Goal: Information Seeking & Learning: Learn about a topic

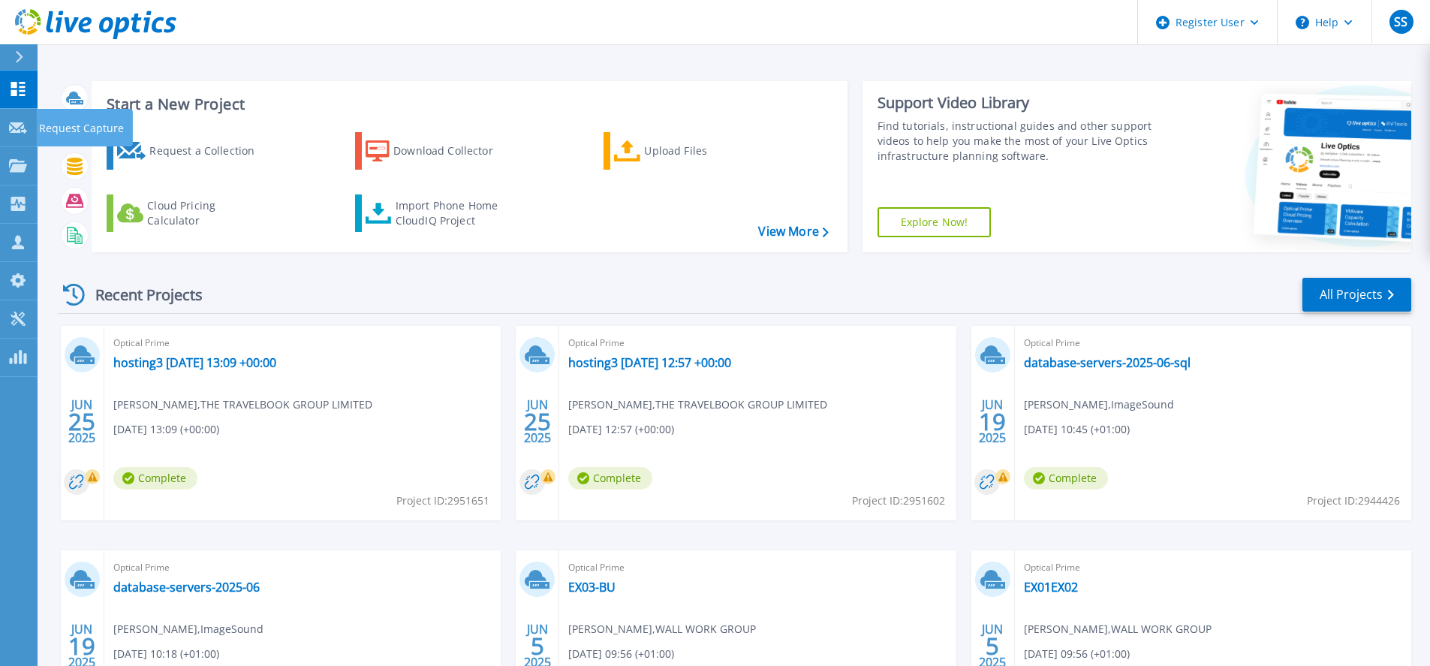
click at [90, 129] on p "Request Capture" at bounding box center [81, 128] width 85 height 39
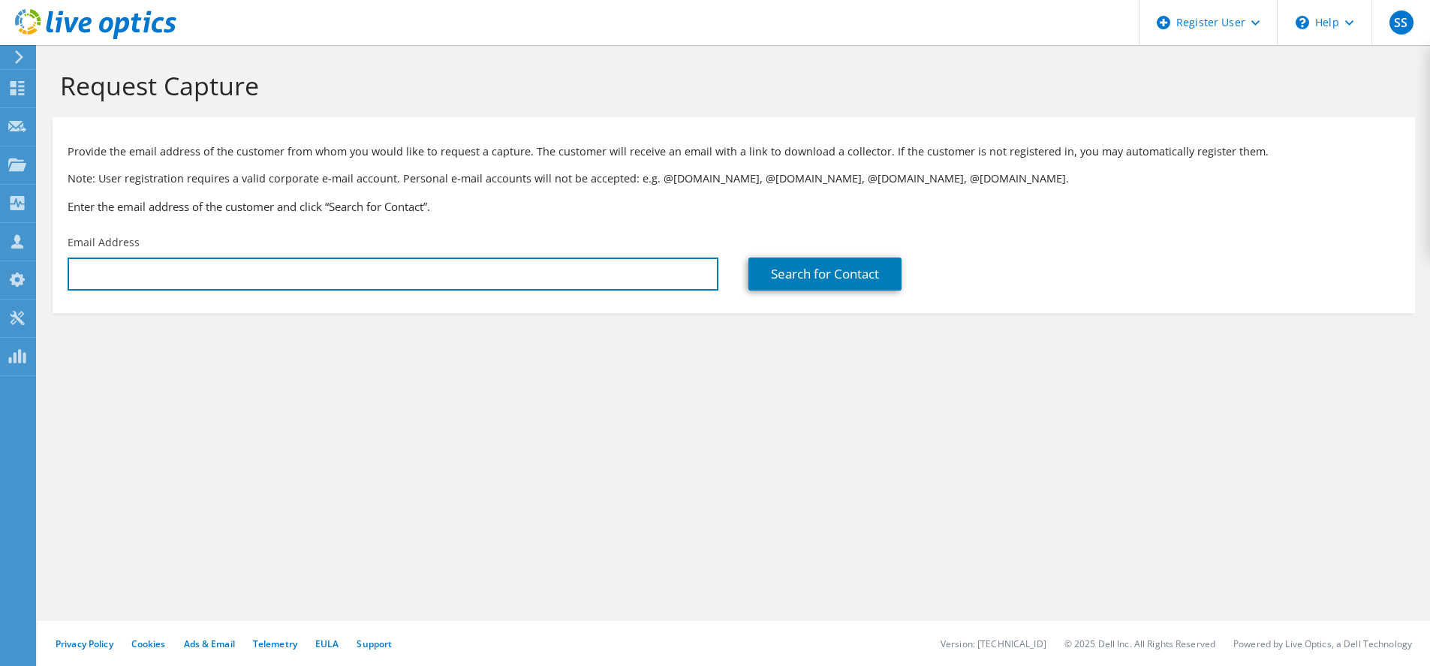
click at [131, 273] on input "text" at bounding box center [393, 274] width 651 height 33
drag, startPoint x: 144, startPoint y: 273, endPoint x: 119, endPoint y: 259, distance: 28.9
click at [144, 273] on input "text" at bounding box center [393, 274] width 651 height 33
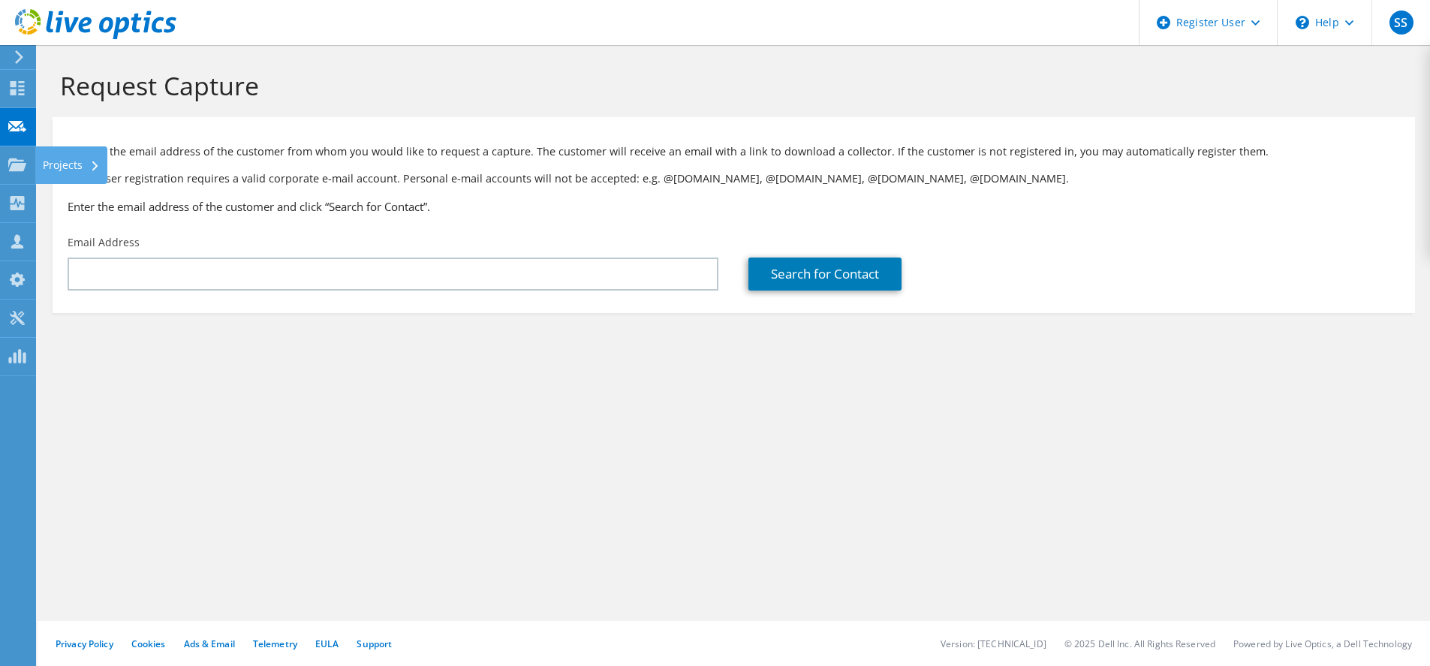
click at [14, 160] on use at bounding box center [17, 164] width 18 height 13
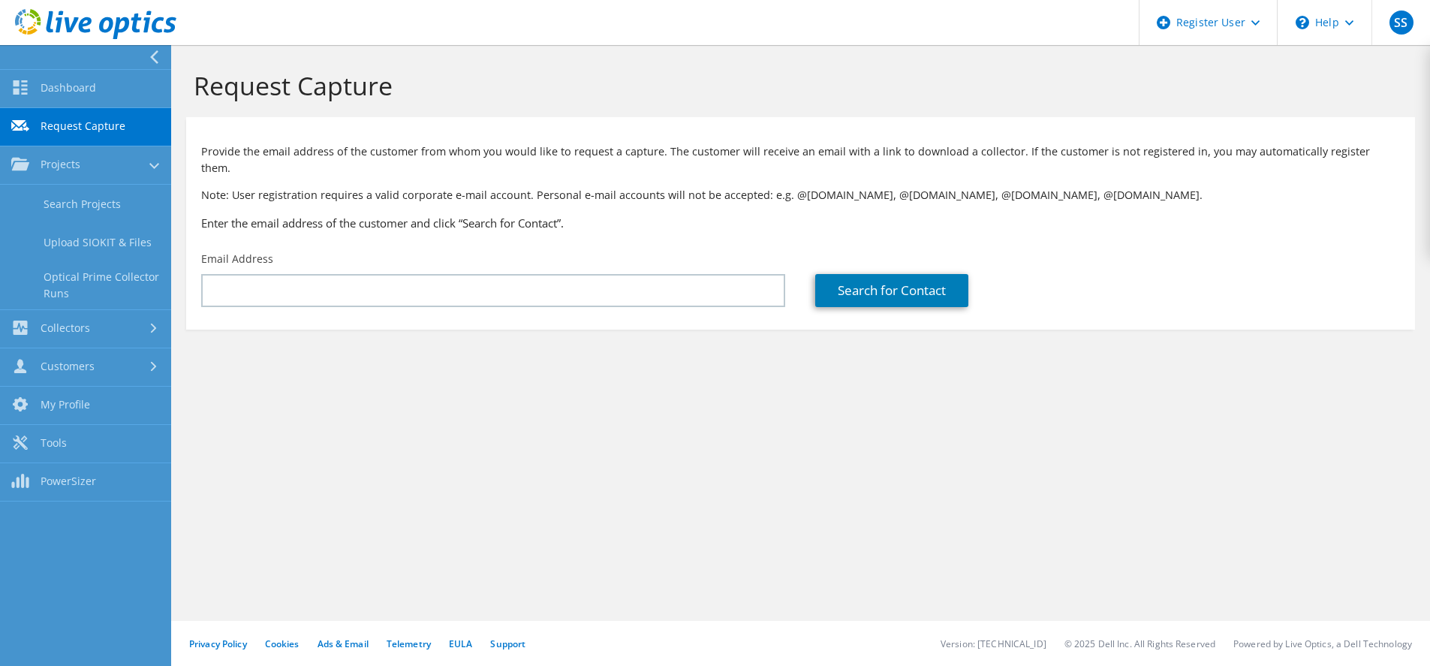
click at [117, 196] on link "Search Projects" at bounding box center [85, 204] width 171 height 38
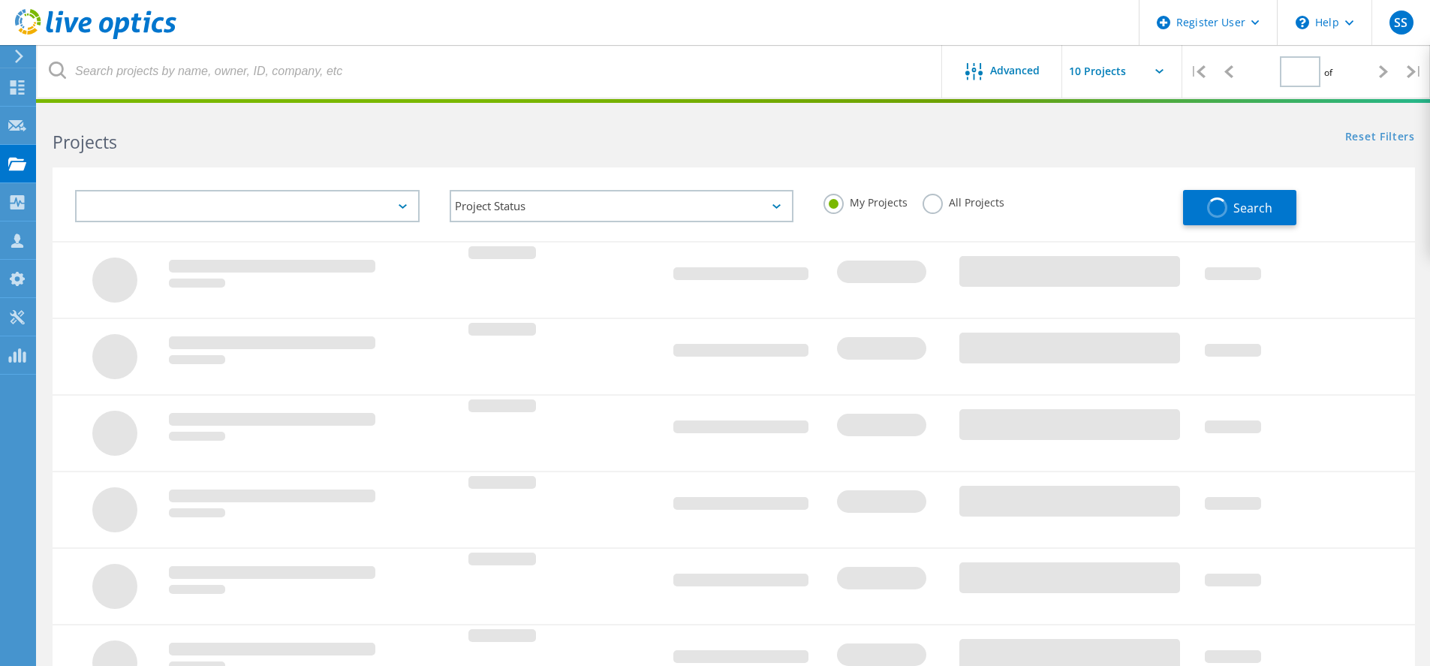
type input "1"
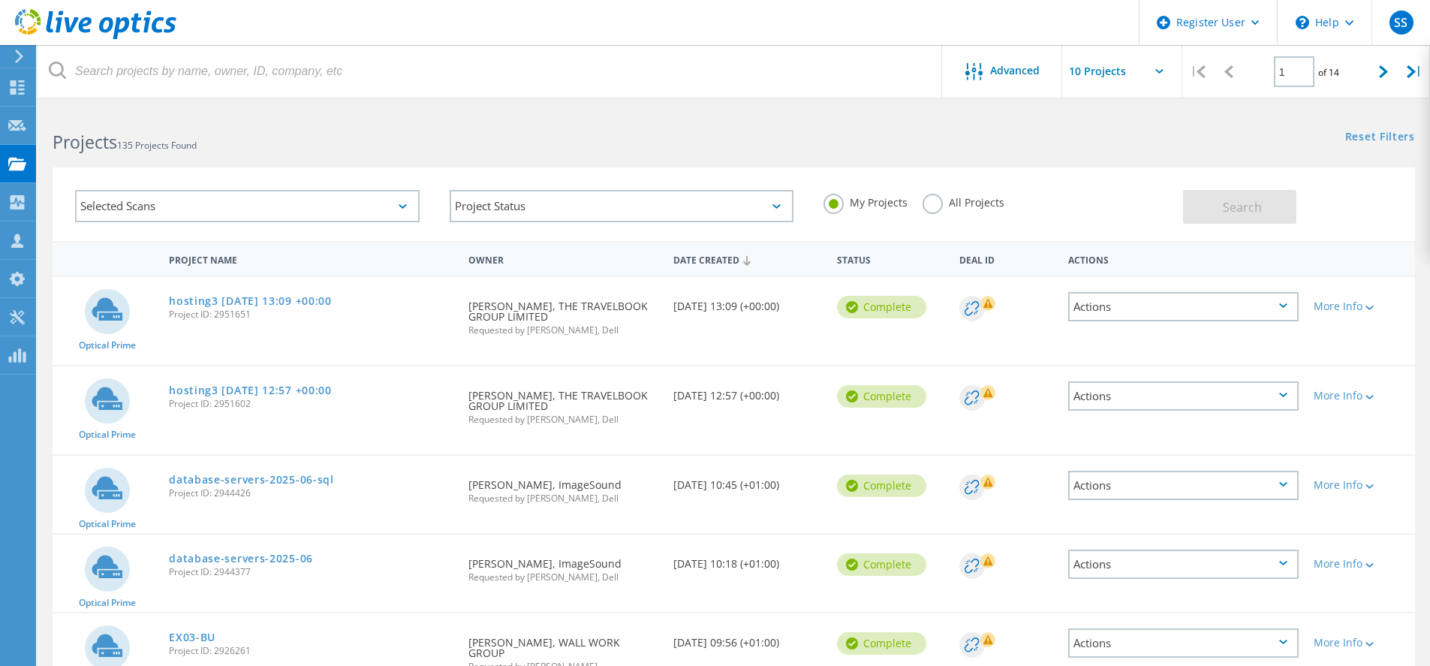
click at [286, 212] on div "Selected Scans" at bounding box center [247, 206] width 345 height 32
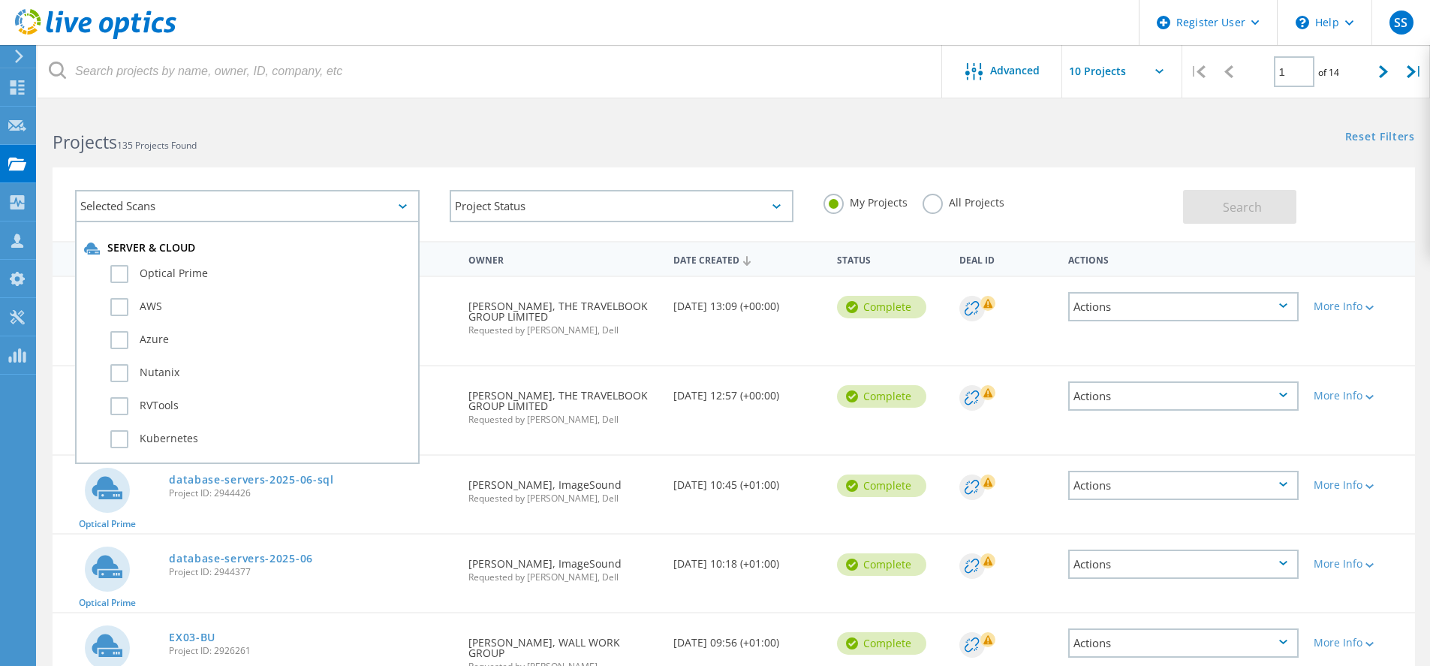
click at [286, 212] on div "Selected Scans" at bounding box center [247, 206] width 345 height 32
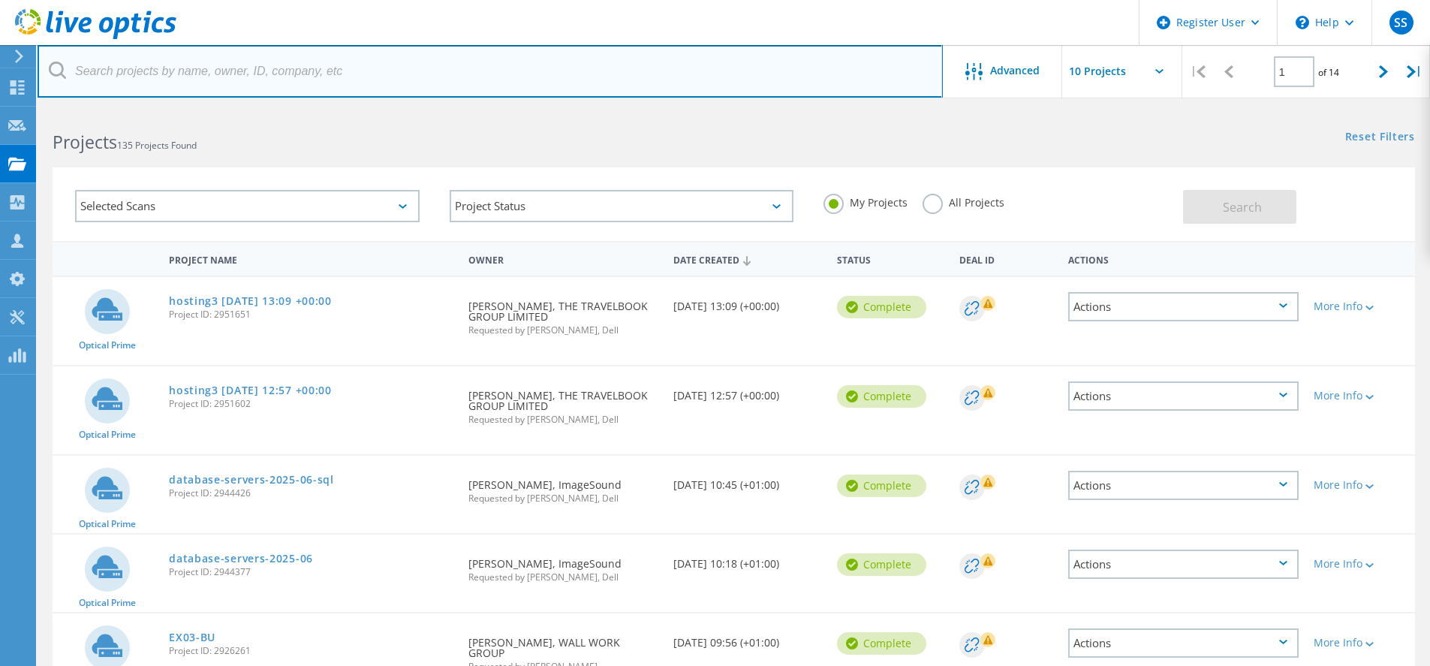
click at [354, 78] on input "text" at bounding box center [490, 71] width 905 height 53
type input "[PERSON_NAME] of York"
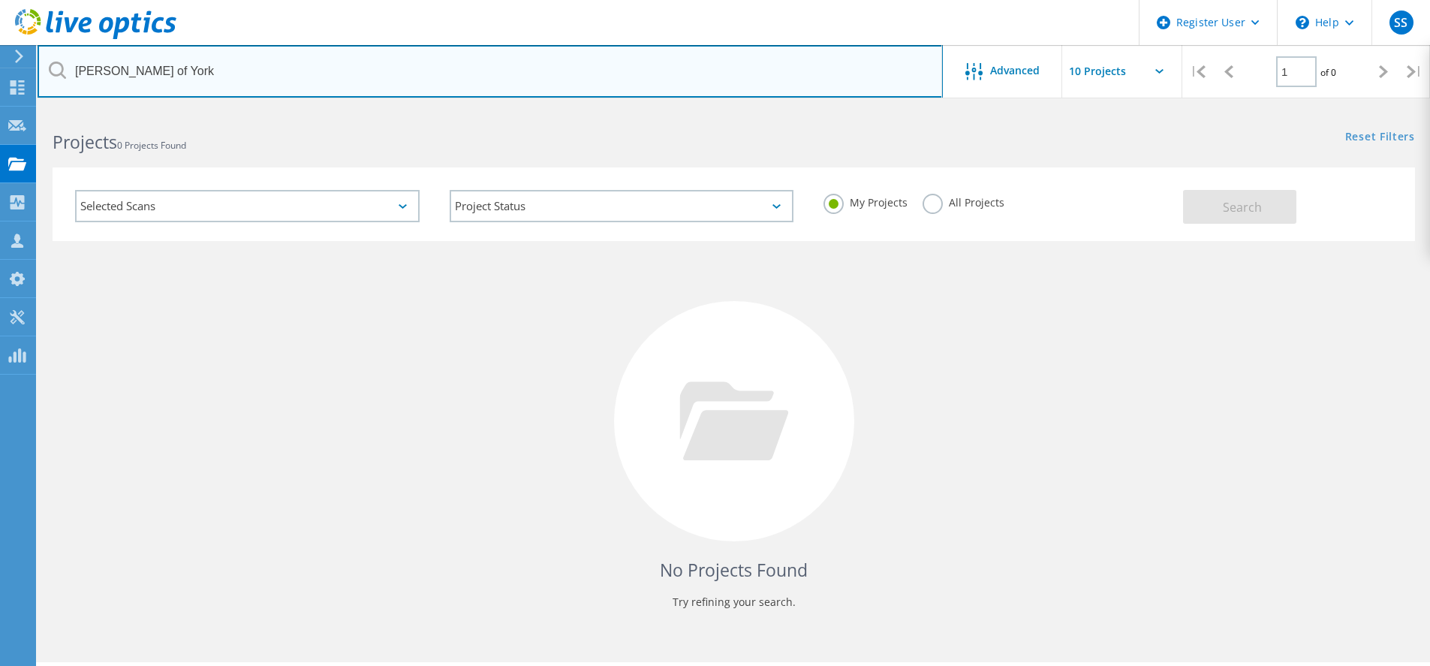
click at [419, 80] on input "[PERSON_NAME] of York" at bounding box center [490, 71] width 905 height 53
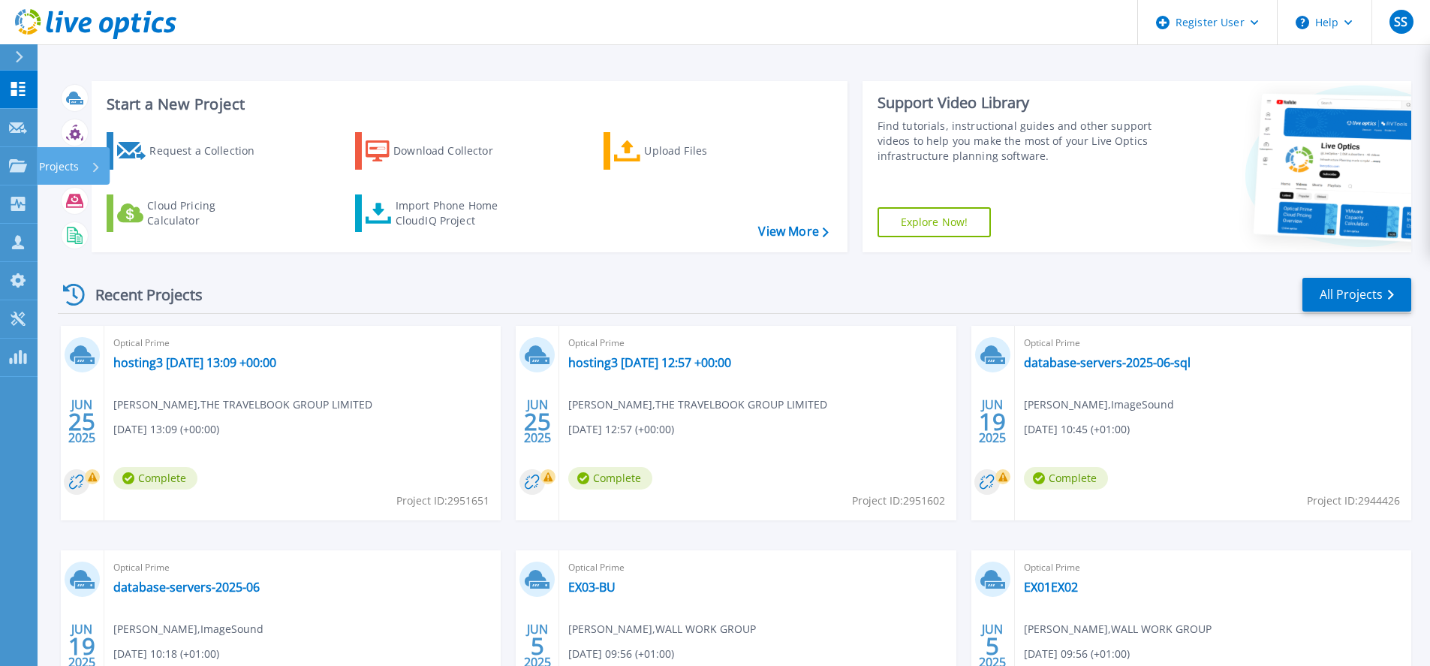
click at [74, 179] on p "Projects" at bounding box center [59, 166] width 40 height 39
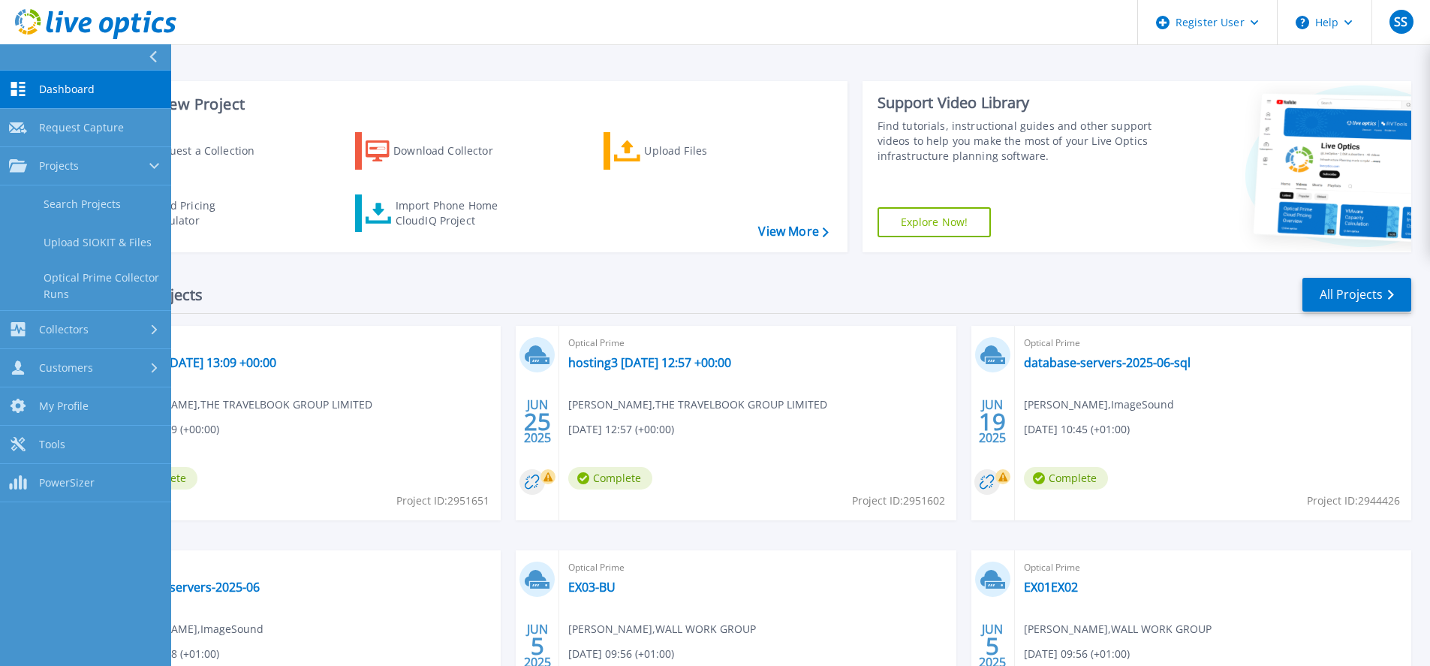
click at [95, 200] on link "Search Projects" at bounding box center [85, 204] width 171 height 38
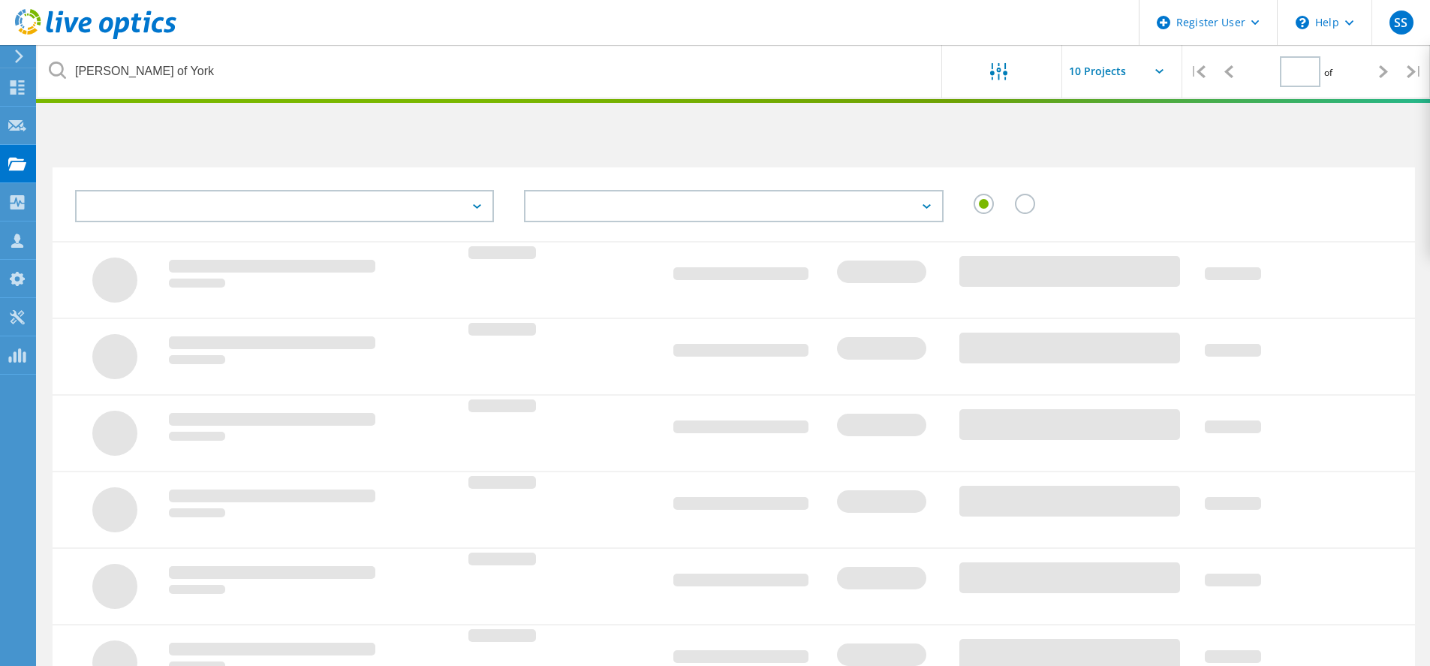
type input "1"
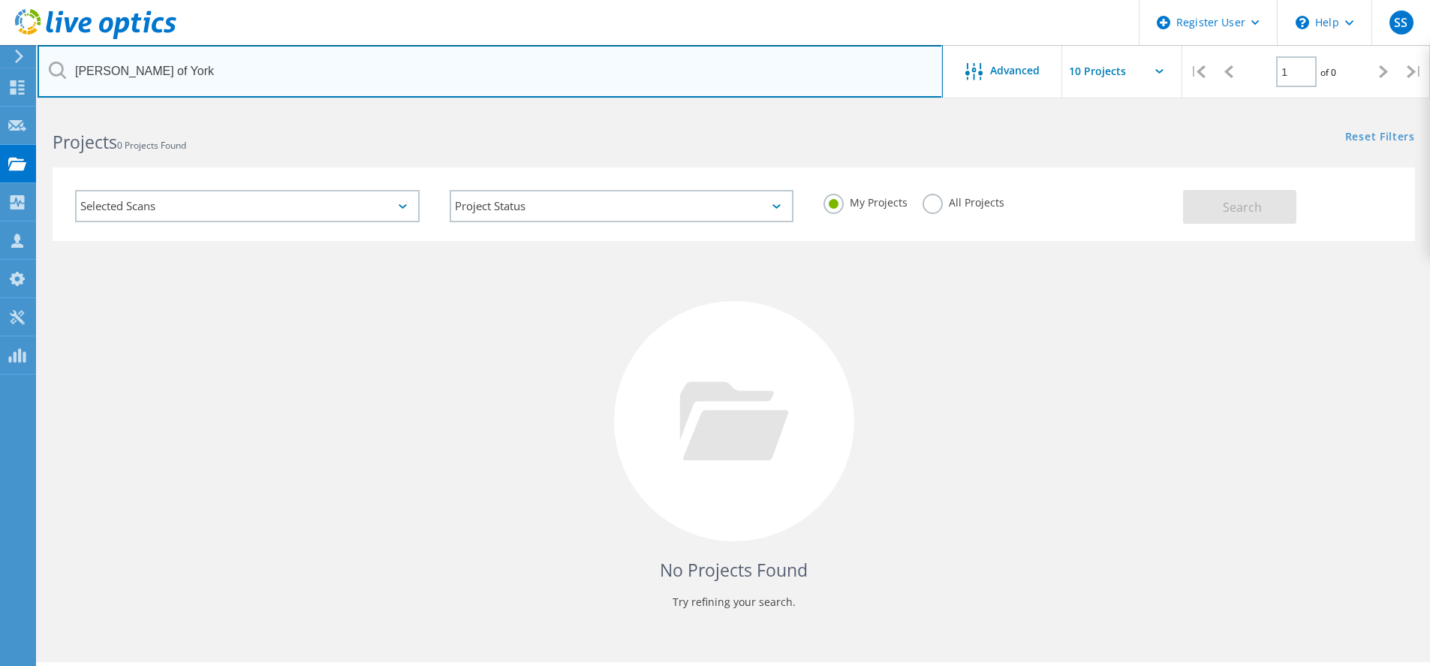
click at [170, 82] on input "[PERSON_NAME] of York" at bounding box center [490, 71] width 905 height 53
paste input "2961799"
type input "2961799"
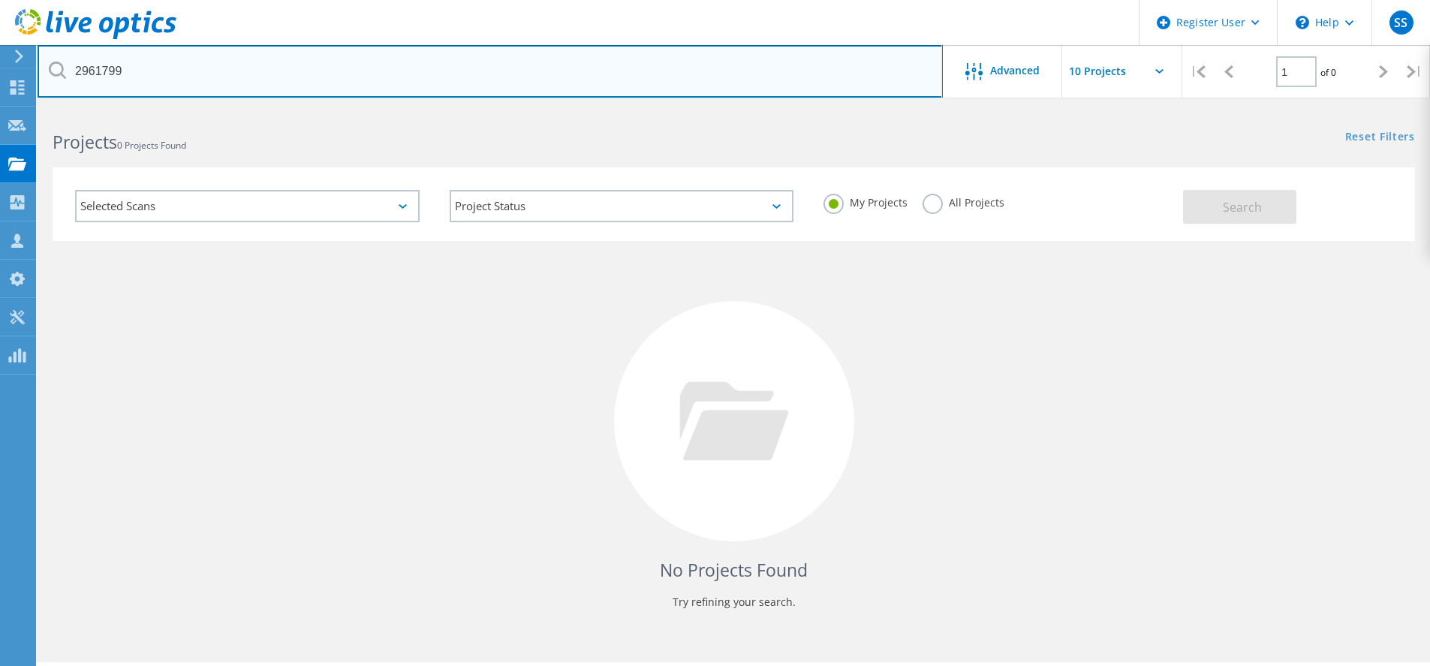
click at [839, 67] on input "2961799" at bounding box center [490, 71] width 905 height 53
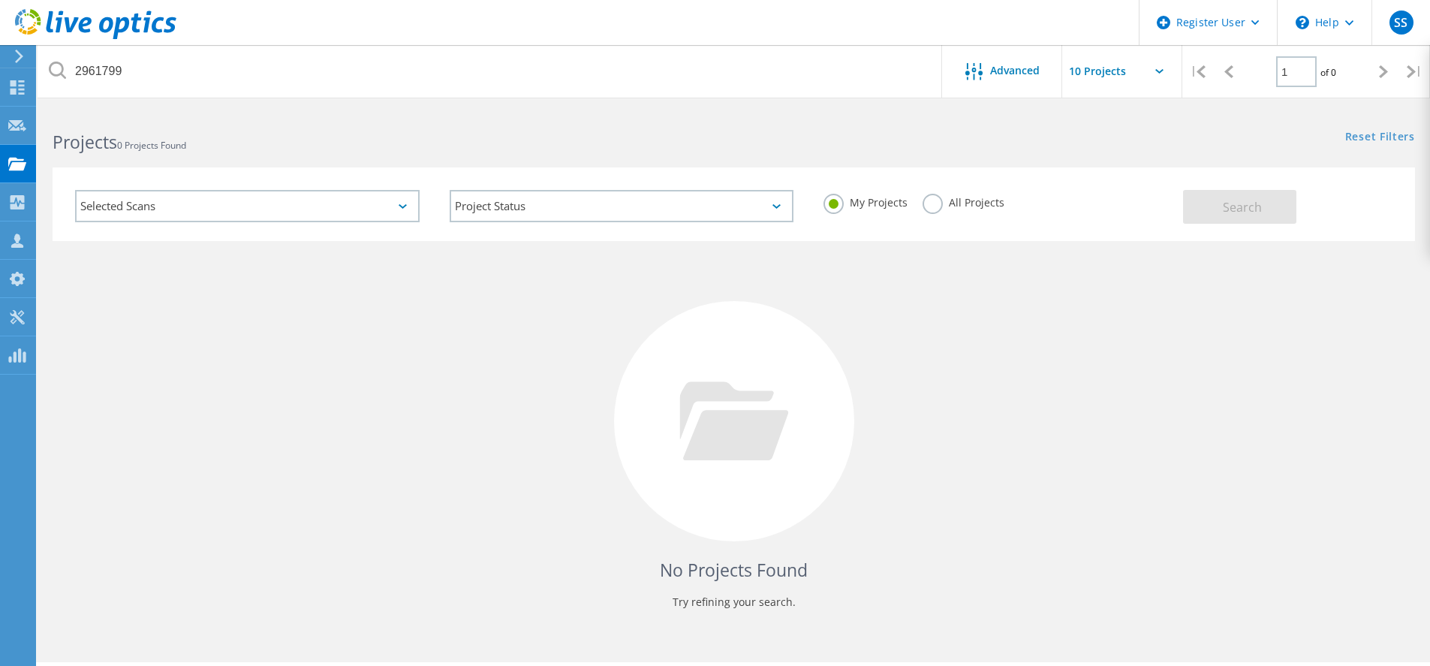
click at [1011, 72] on span "Advanced" at bounding box center [1015, 70] width 50 height 11
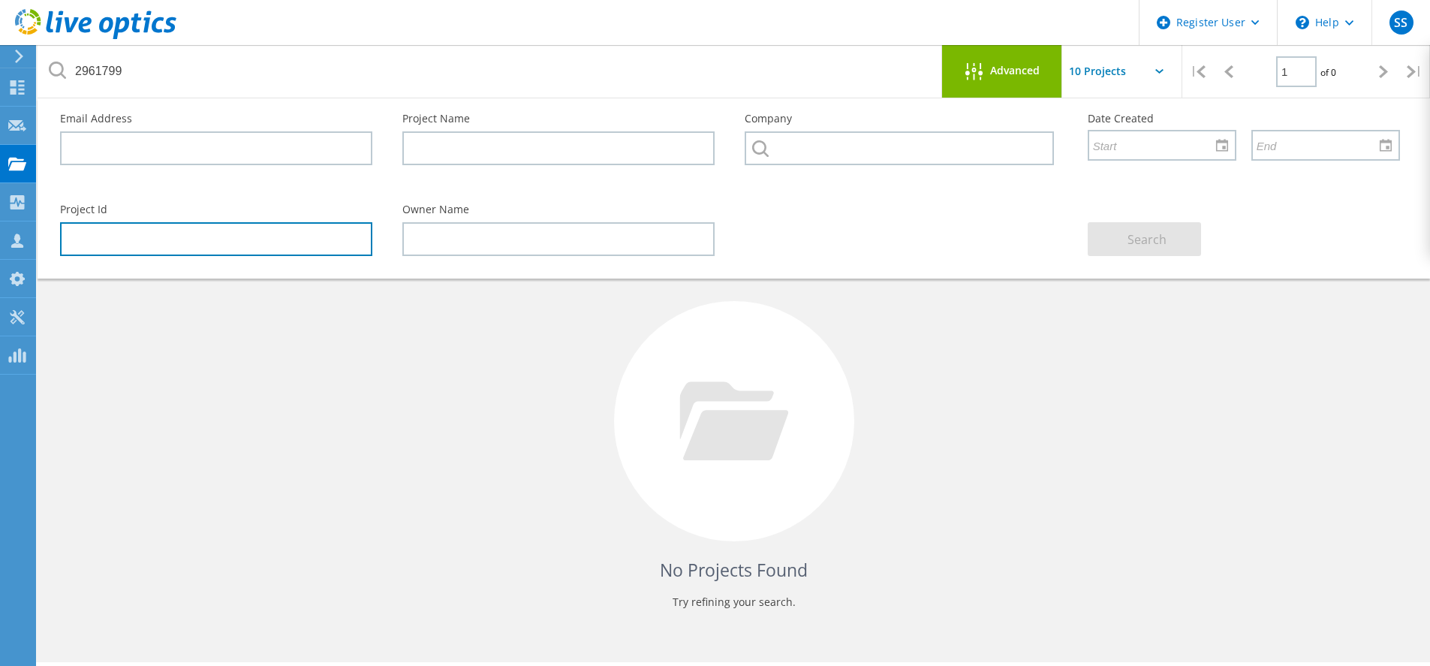
click at [136, 229] on input "text" at bounding box center [216, 239] width 312 height 34
paste input "2961799"
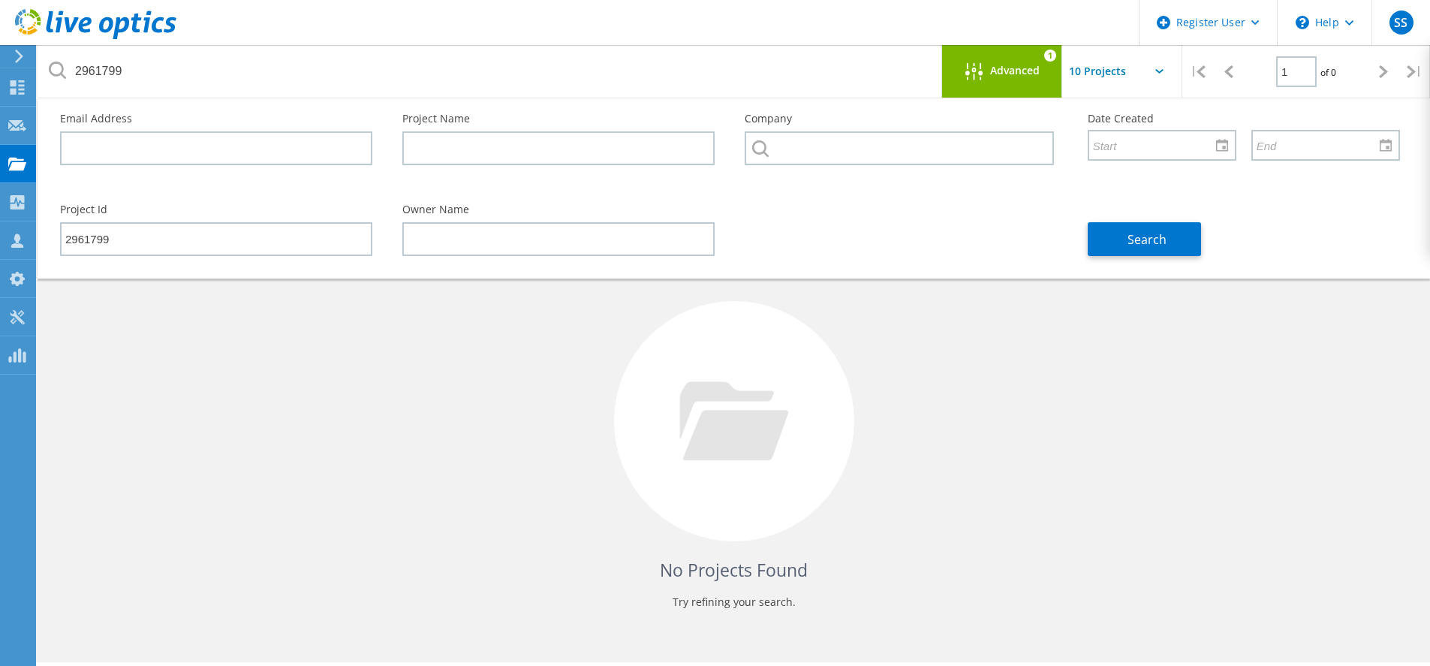
click at [1163, 234] on span "Search" at bounding box center [1147, 239] width 39 height 17
click at [526, 323] on div "No Projects Found Try refining your search." at bounding box center [734, 435] width 1363 height 388
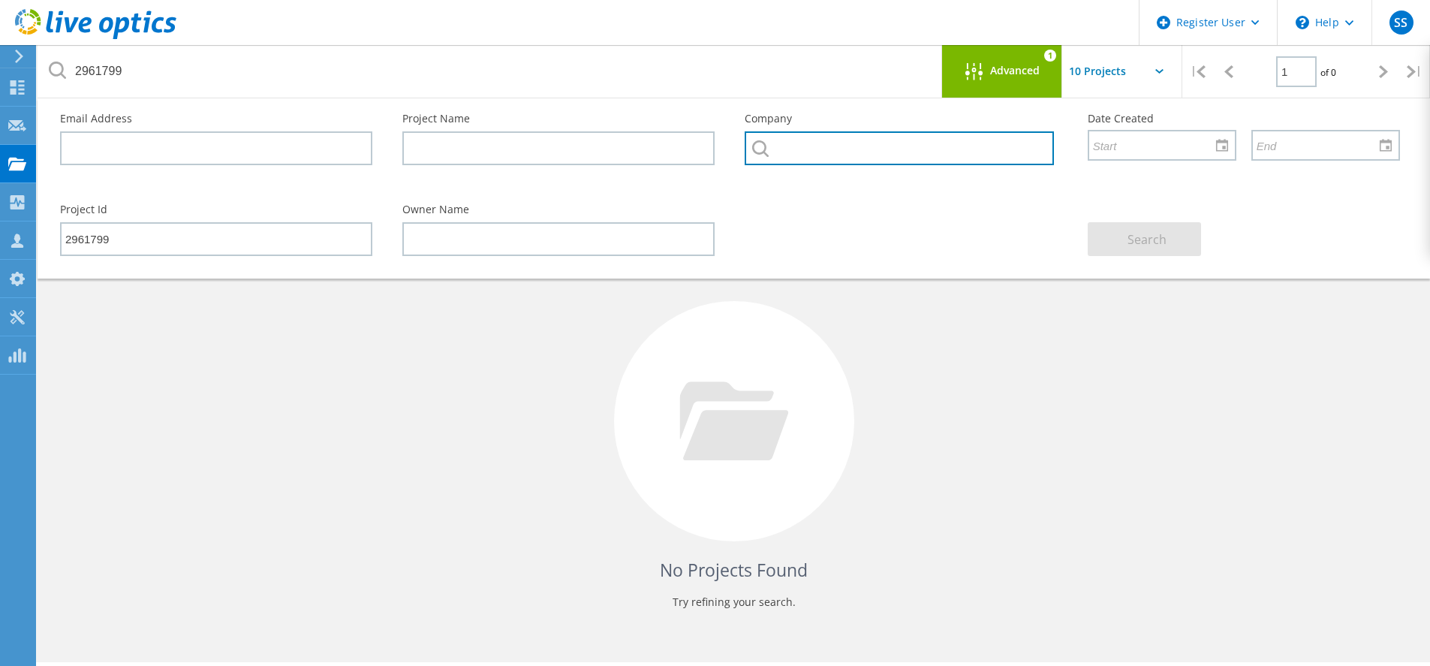
click at [831, 152] on input "text" at bounding box center [899, 148] width 309 height 34
click at [896, 365] on div "No Projects Found Try refining your search." at bounding box center [734, 435] width 1363 height 388
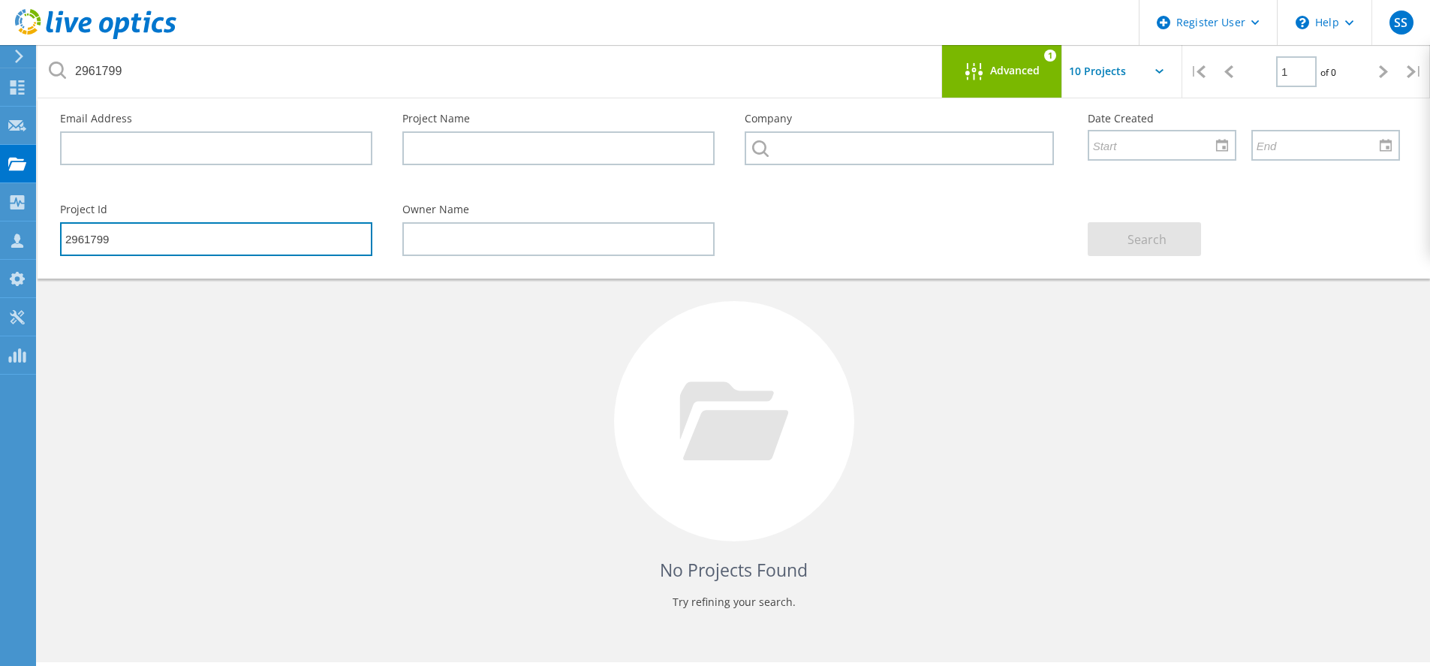
click at [205, 248] on input "2961799" at bounding box center [216, 239] width 312 height 34
click at [204, 247] on input "2961799" at bounding box center [216, 239] width 312 height 34
click at [74, 243] on input "2961799" at bounding box center [216, 239] width 312 height 34
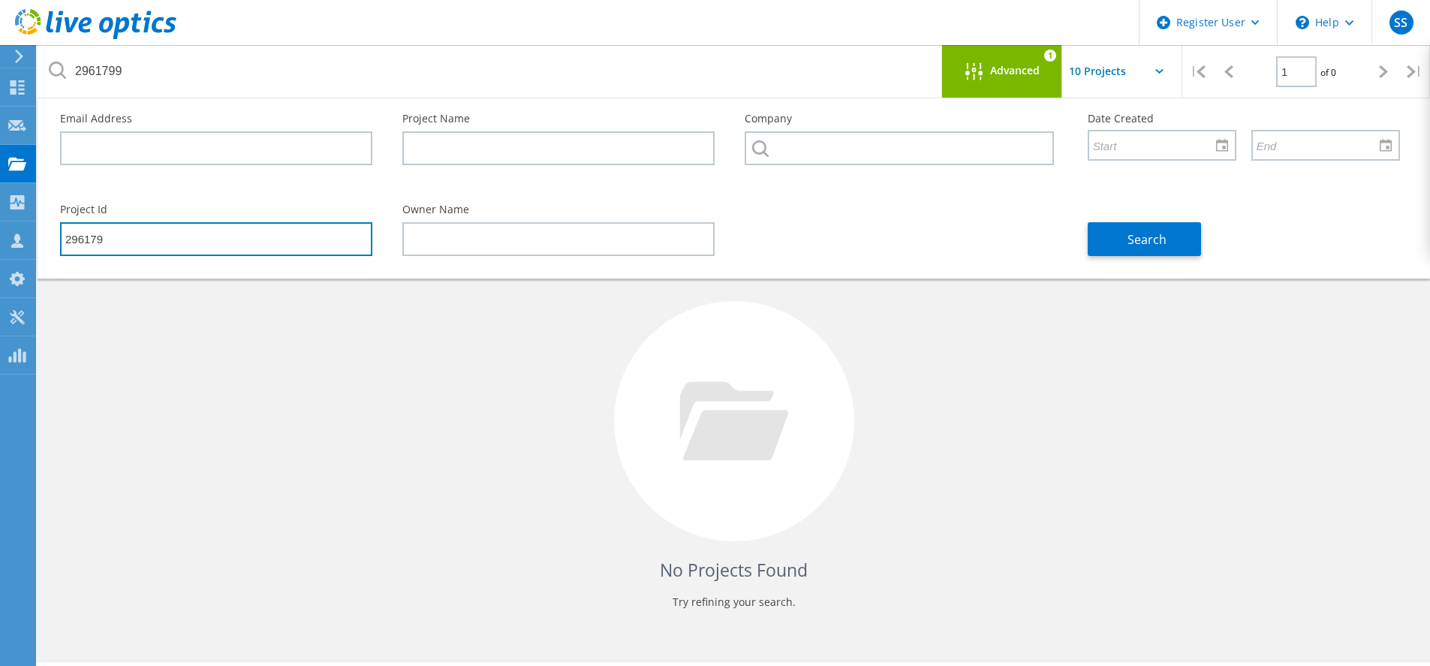
type input "2961799"
click at [74, 243] on input "2961799" at bounding box center [216, 239] width 312 height 34
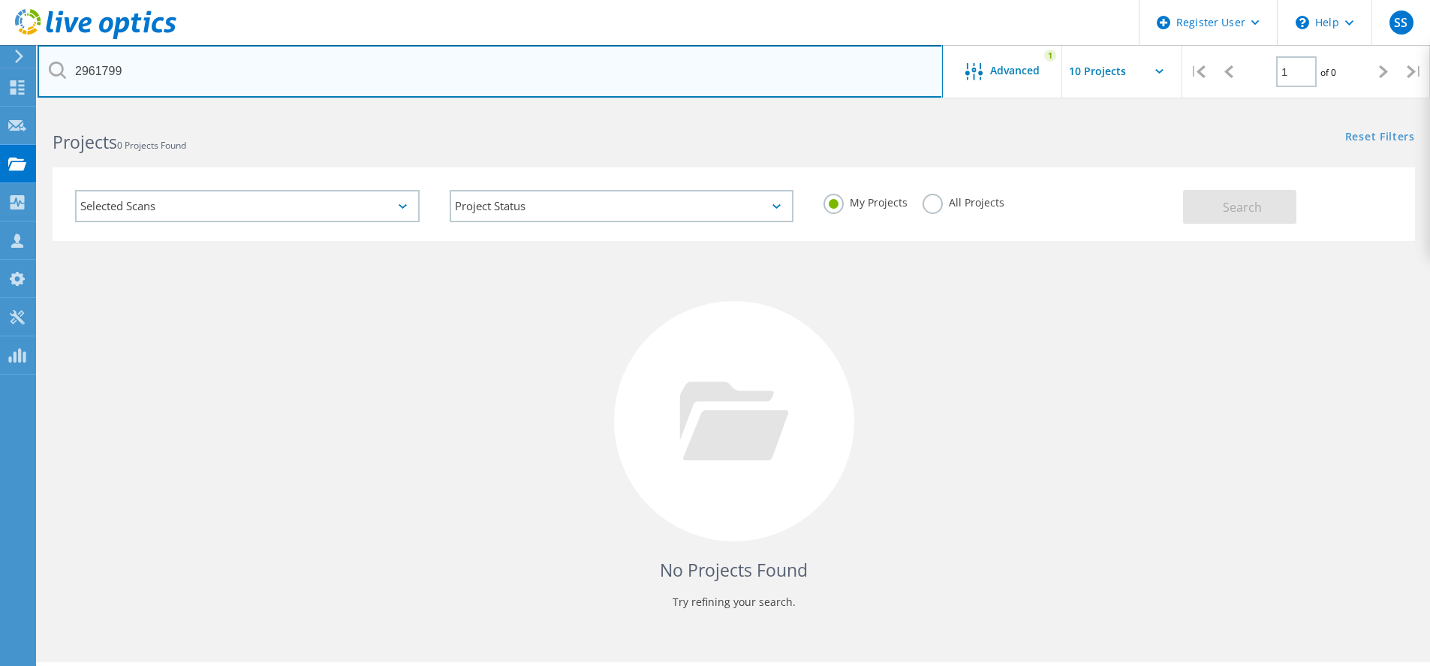
click at [170, 54] on input "2961799" at bounding box center [490, 71] width 905 height 53
click at [159, 64] on input "2961799" at bounding box center [490, 71] width 905 height 53
click at [151, 63] on input "2961799" at bounding box center [490, 71] width 905 height 53
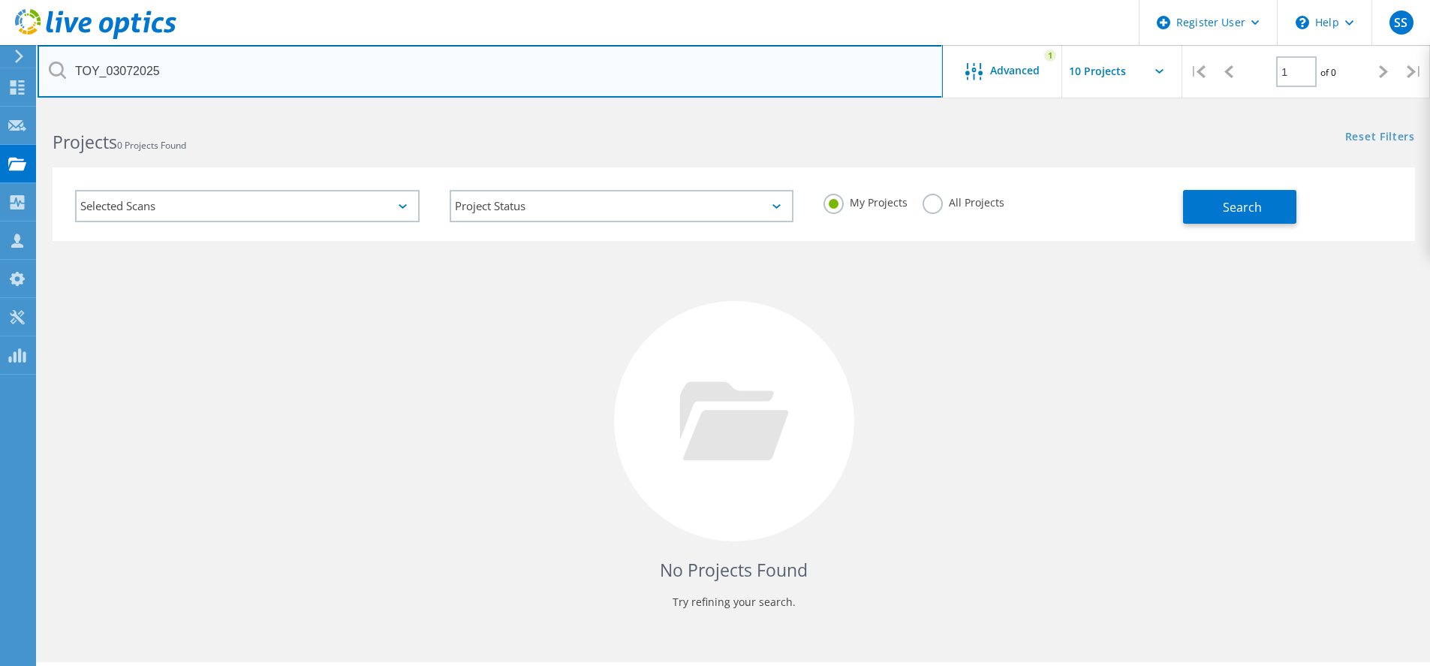
type input "TOY_03072025"
drag, startPoint x: 158, startPoint y: 71, endPoint x: 71, endPoint y: 70, distance: 87.1
click at [71, 70] on input "TOY_03072025" at bounding box center [490, 71] width 905 height 53
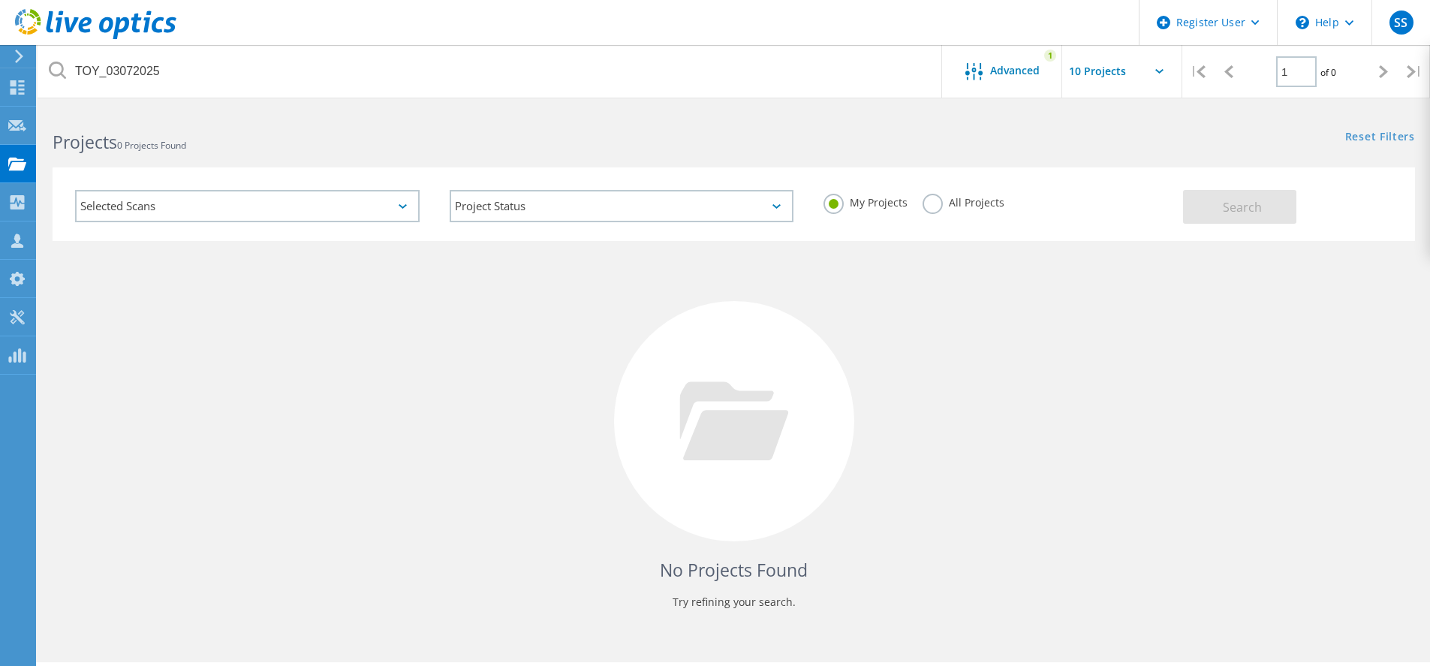
click at [269, 341] on div "No Projects Found Try refining your search." at bounding box center [734, 435] width 1363 height 388
click at [20, 83] on icon at bounding box center [17, 87] width 18 height 14
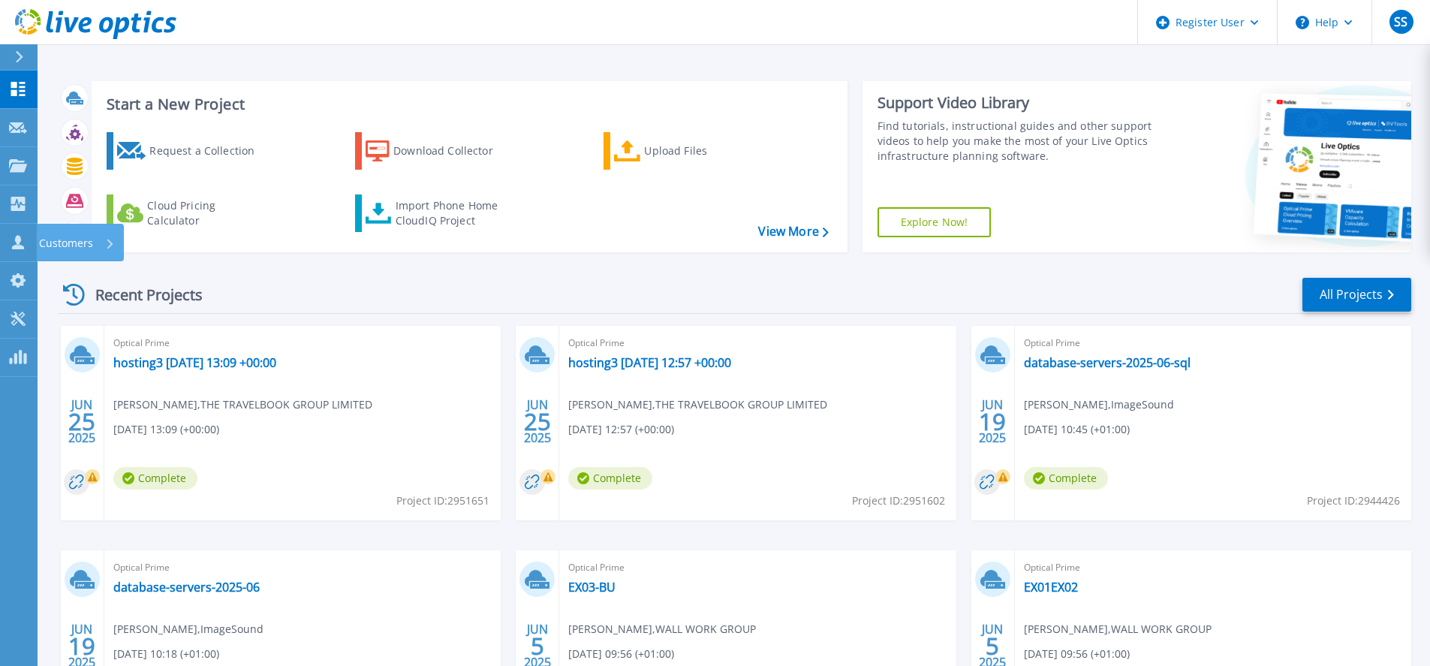
click at [35, 237] on link "Customers Customers" at bounding box center [19, 243] width 38 height 38
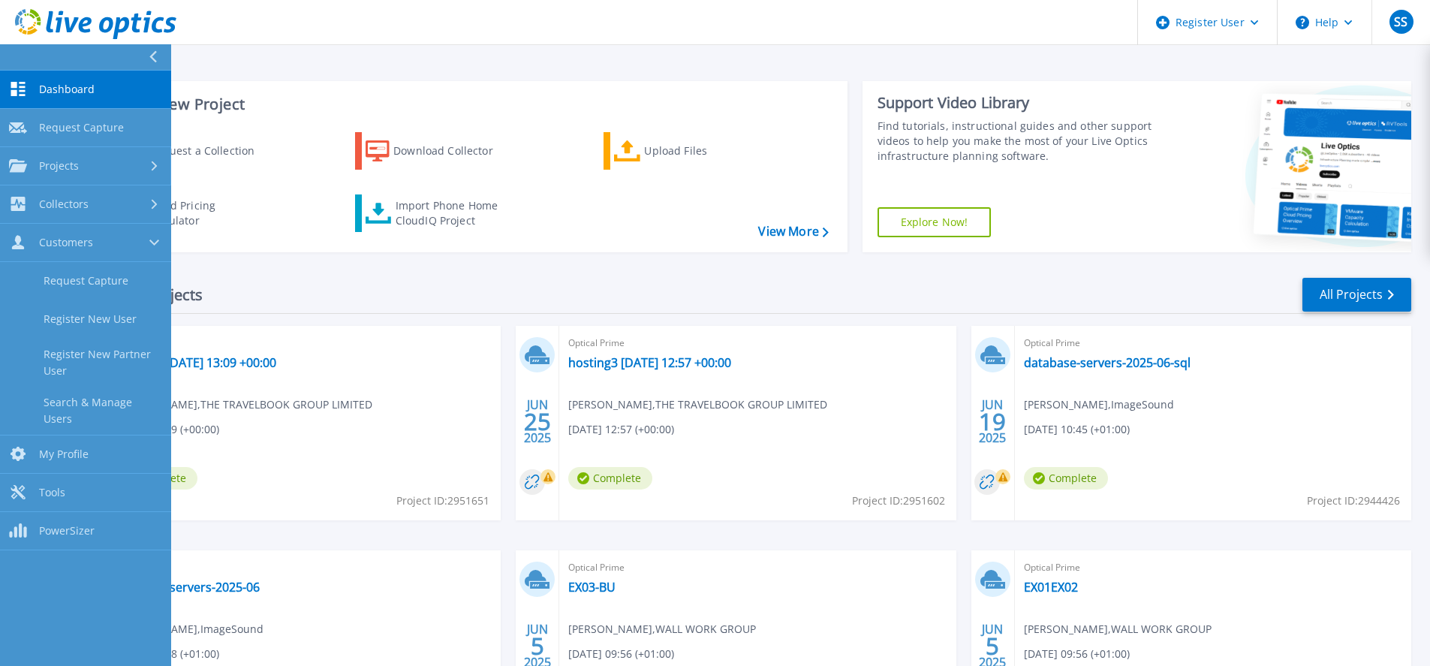
click at [104, 170] on div "Projects" at bounding box center [85, 166] width 153 height 14
click at [101, 203] on link "Search Projects" at bounding box center [85, 204] width 171 height 38
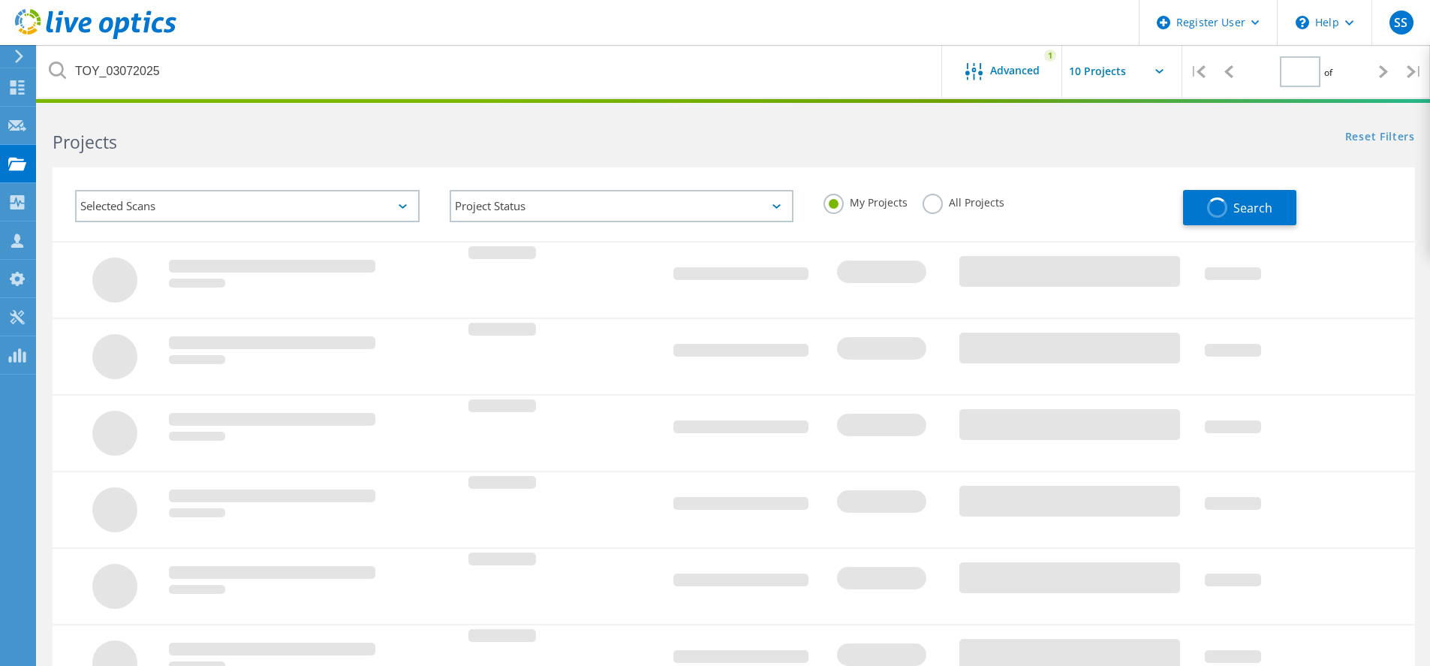
type input "1"
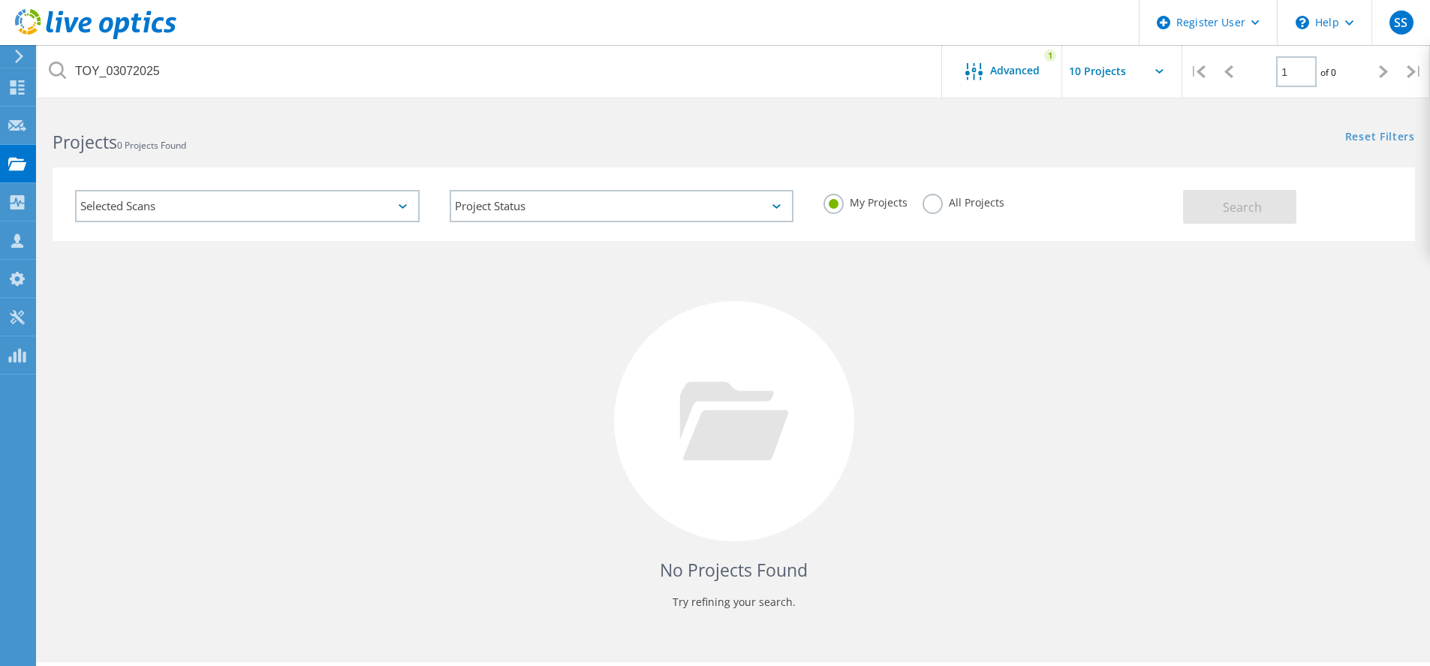
click at [194, 370] on div "No Projects Found Try refining your search." at bounding box center [734, 435] width 1363 height 388
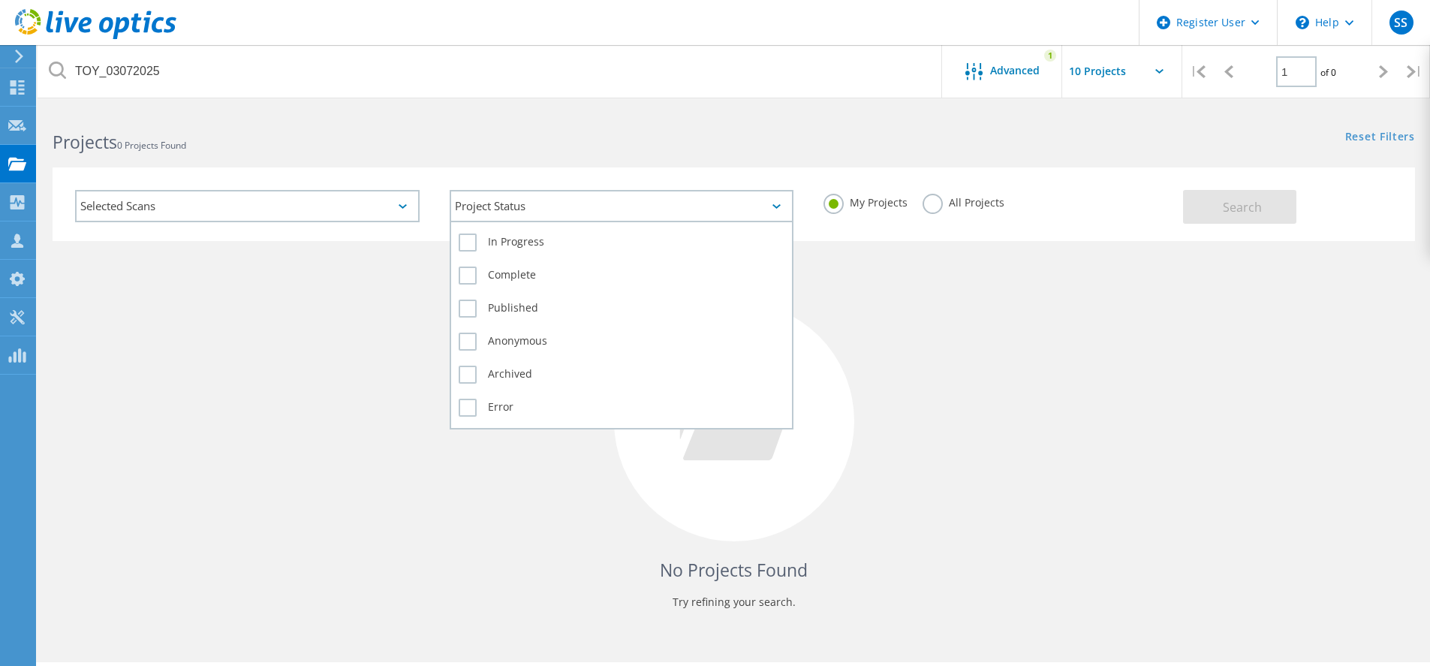
click at [542, 206] on div "Project Status" at bounding box center [622, 206] width 345 height 32
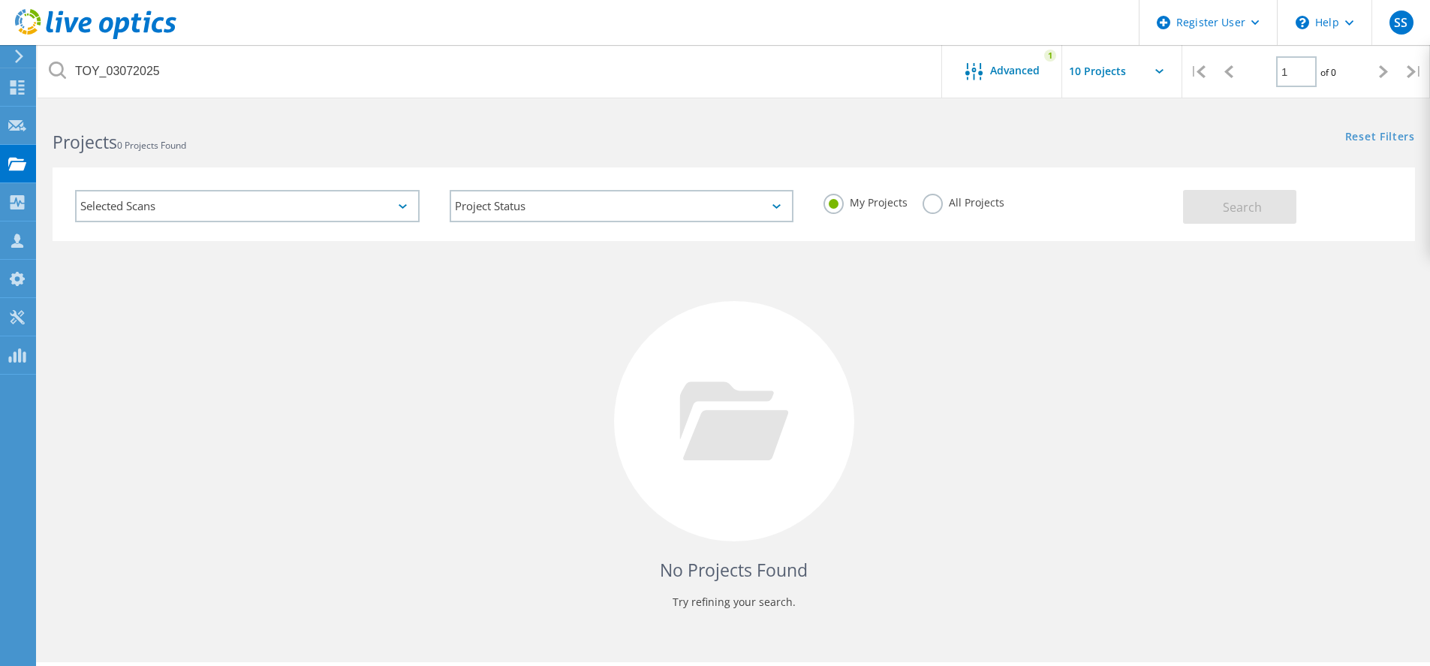
click at [363, 317] on div "No Projects Found Try refining your search." at bounding box center [734, 435] width 1363 height 388
click at [251, 209] on div "Selected Scans" at bounding box center [247, 206] width 345 height 32
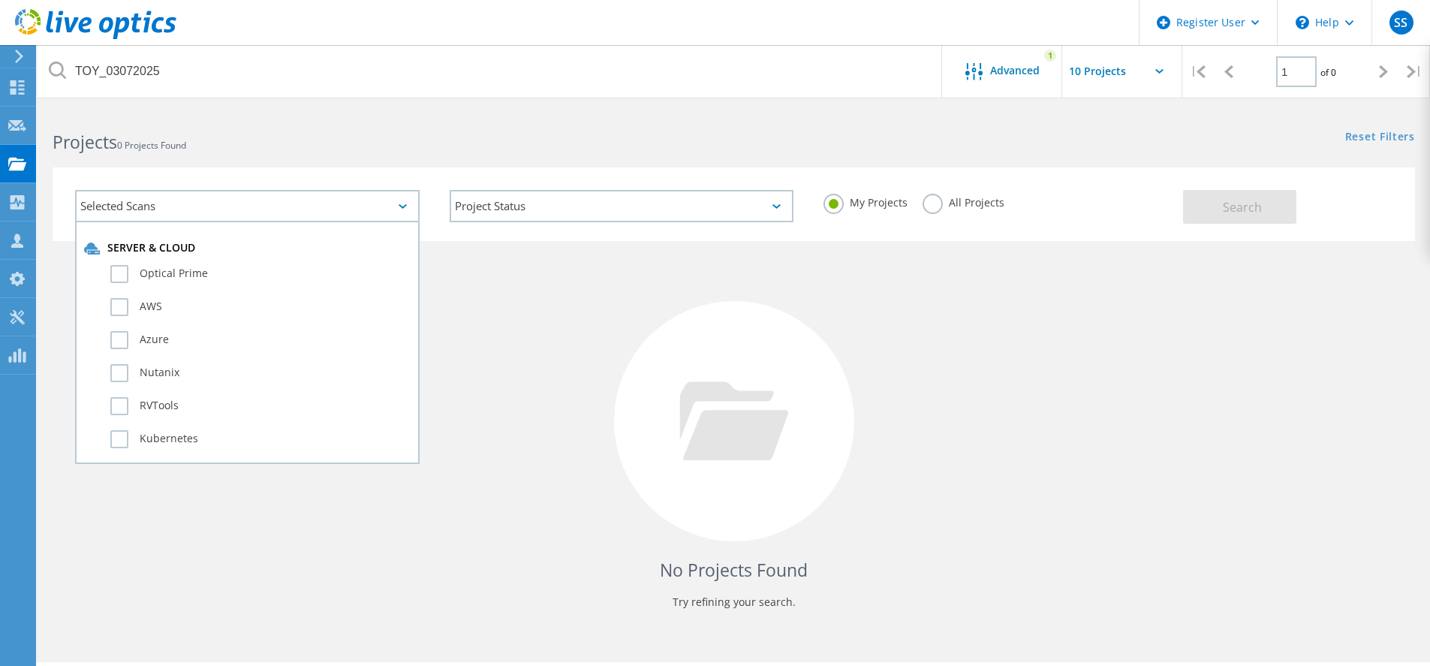
click at [252, 209] on div "Selected Scans" at bounding box center [247, 206] width 345 height 32
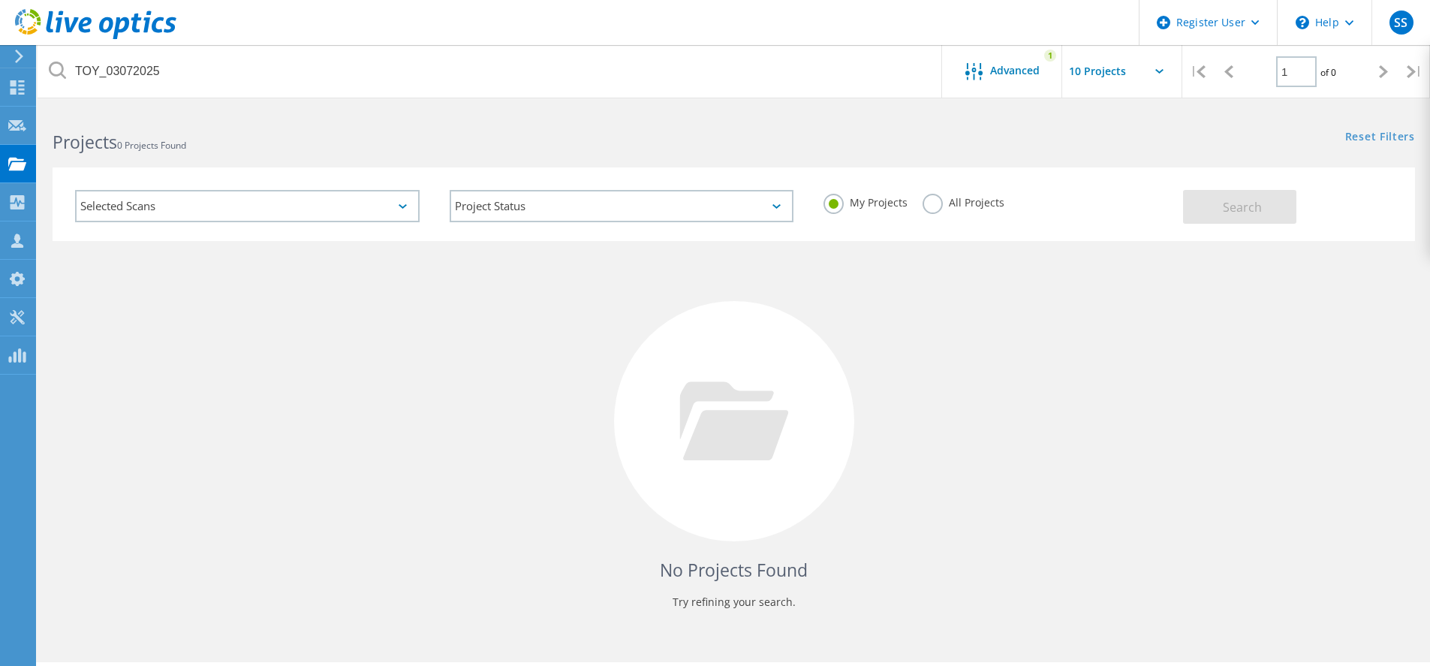
click at [604, 351] on div "No Projects Found Try refining your search." at bounding box center [734, 435] width 1363 height 388
click at [937, 202] on label "All Projects" at bounding box center [964, 201] width 82 height 14
click at [0, 0] on input "All Projects" at bounding box center [0, 0] width 0 height 0
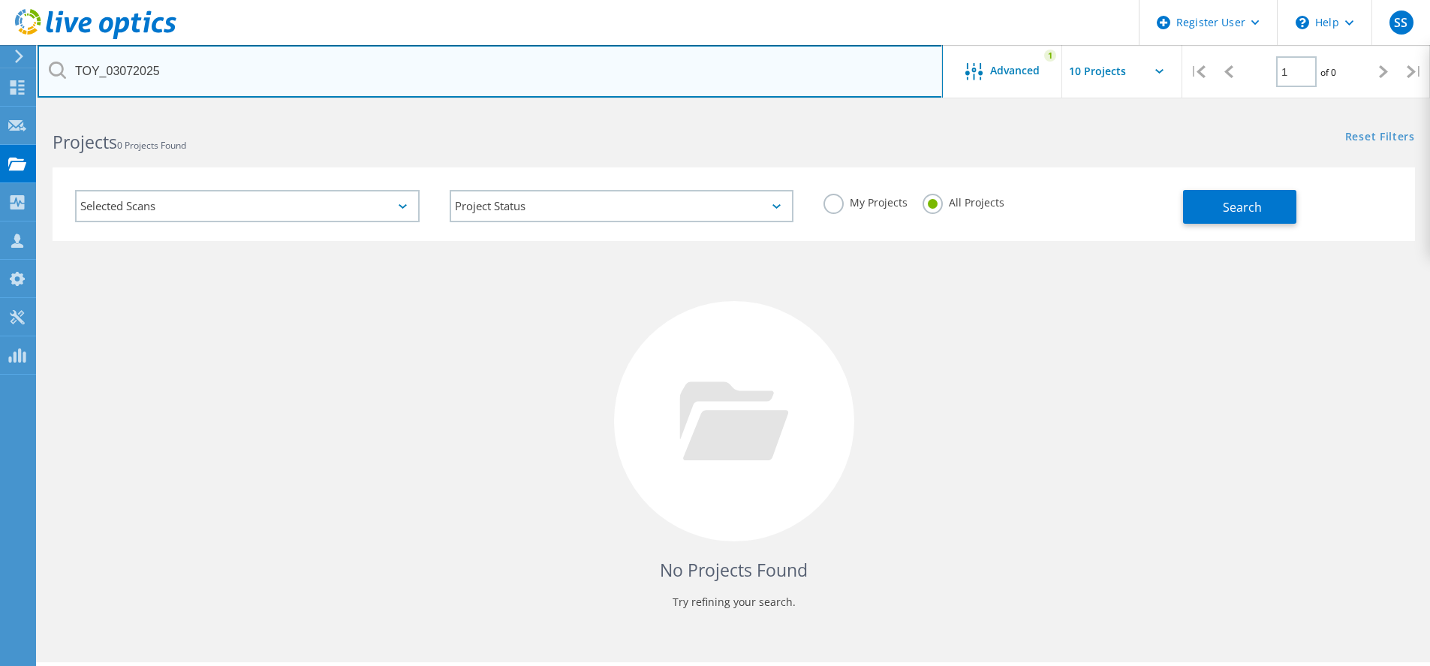
click at [171, 62] on input "TOY_03072025" at bounding box center [490, 71] width 905 height 53
type input "2961799"
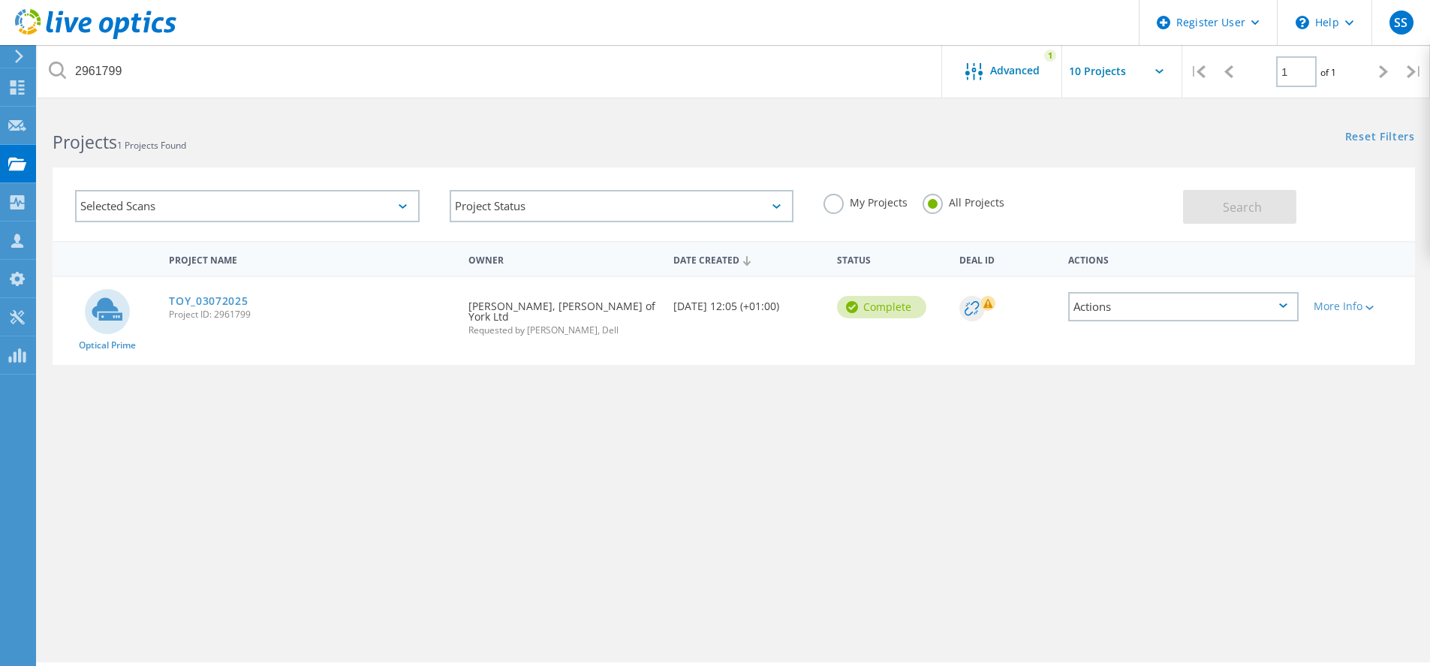
click at [188, 305] on link "TOY_03072025" at bounding box center [208, 301] width 79 height 11
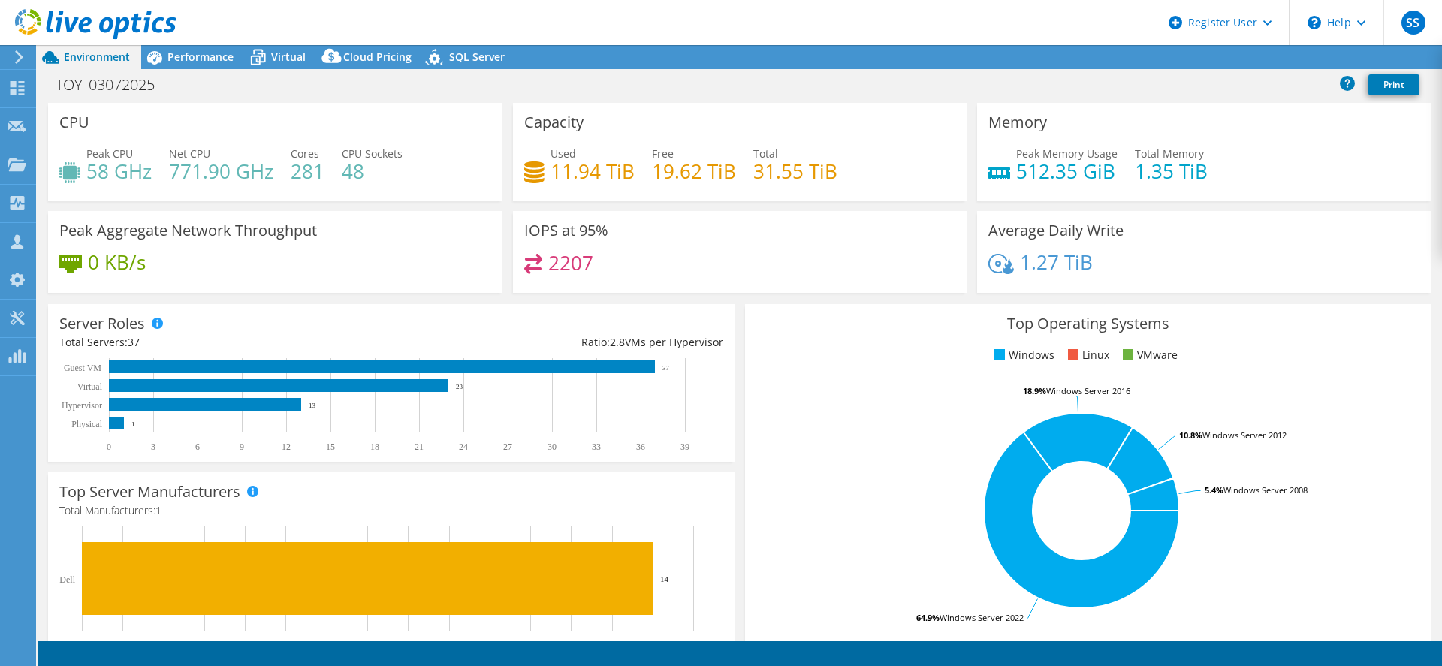
select select "USD"
select select "EULondon"
select select "GBP"
drag, startPoint x: 290, startPoint y: 58, endPoint x: 240, endPoint y: 62, distance: 49.8
click at [290, 58] on span "Virtual" at bounding box center [288, 57] width 35 height 14
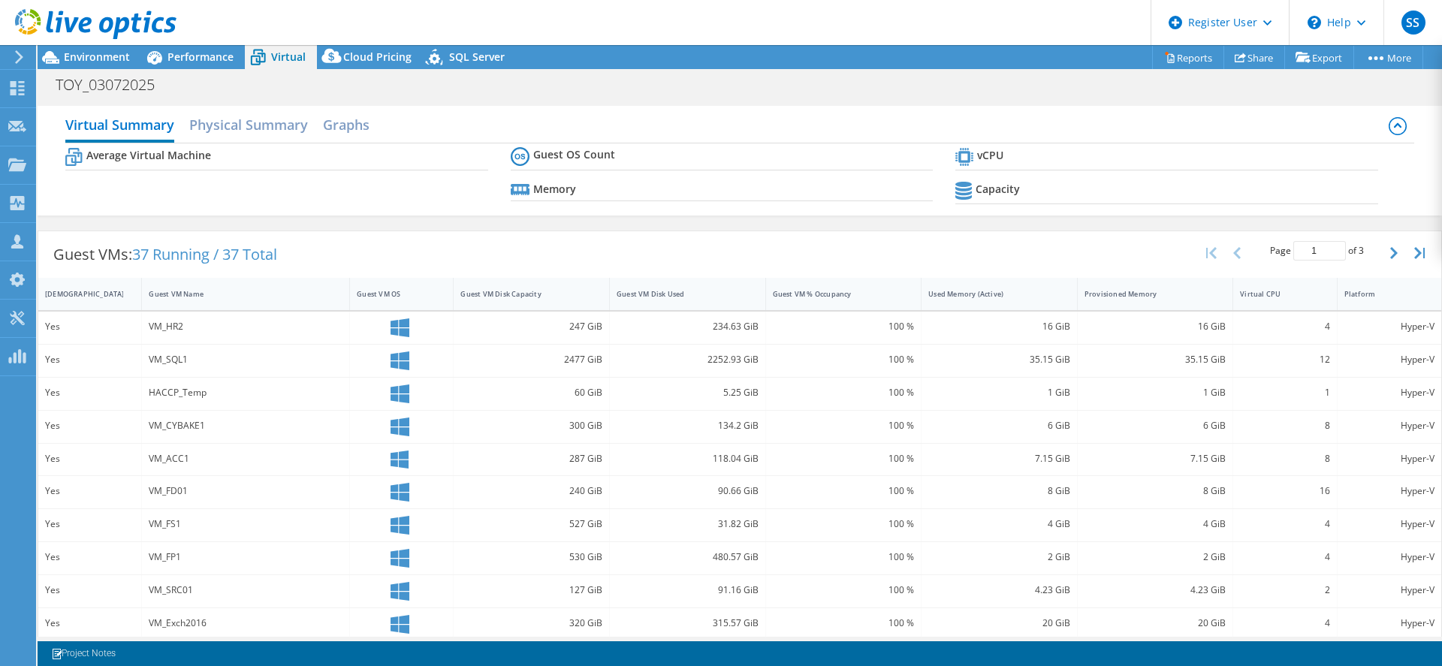
click at [177, 58] on span "Performance" at bounding box center [200, 57] width 66 height 14
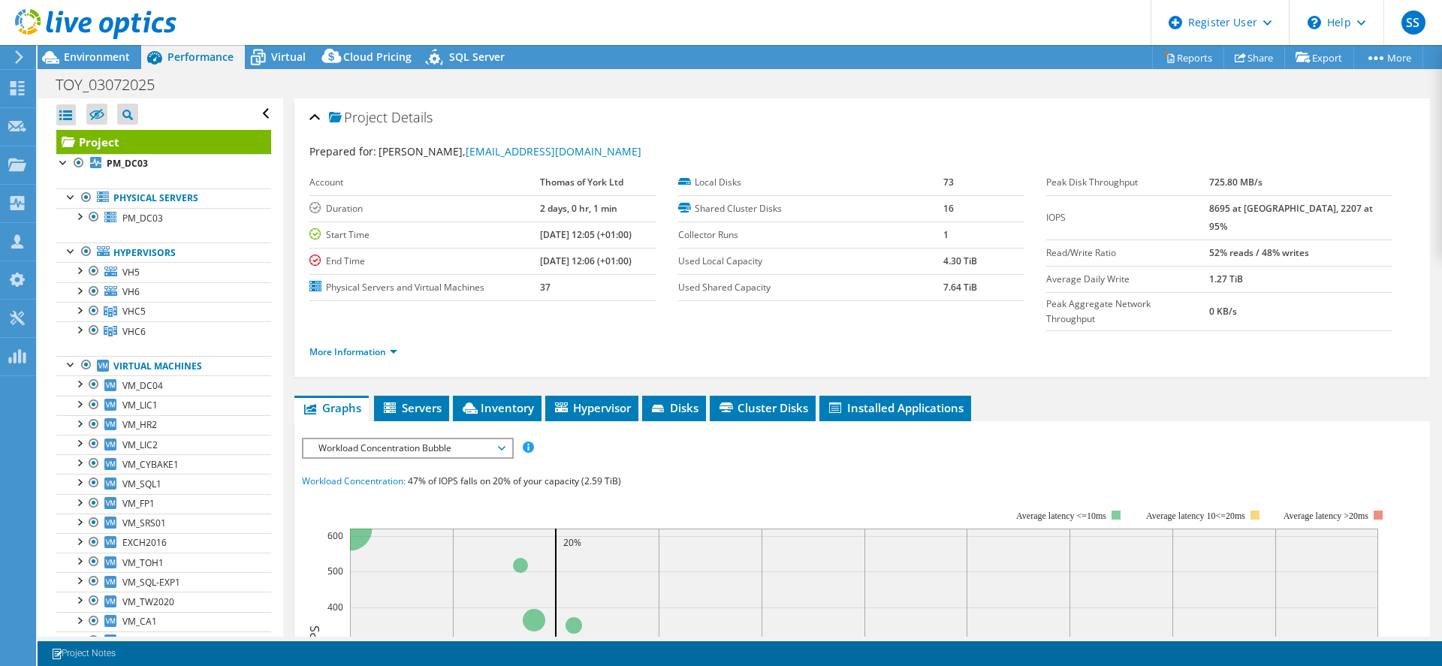
click at [79, 272] on div at bounding box center [78, 269] width 15 height 15
click at [78, 348] on div at bounding box center [78, 348] width 15 height 15
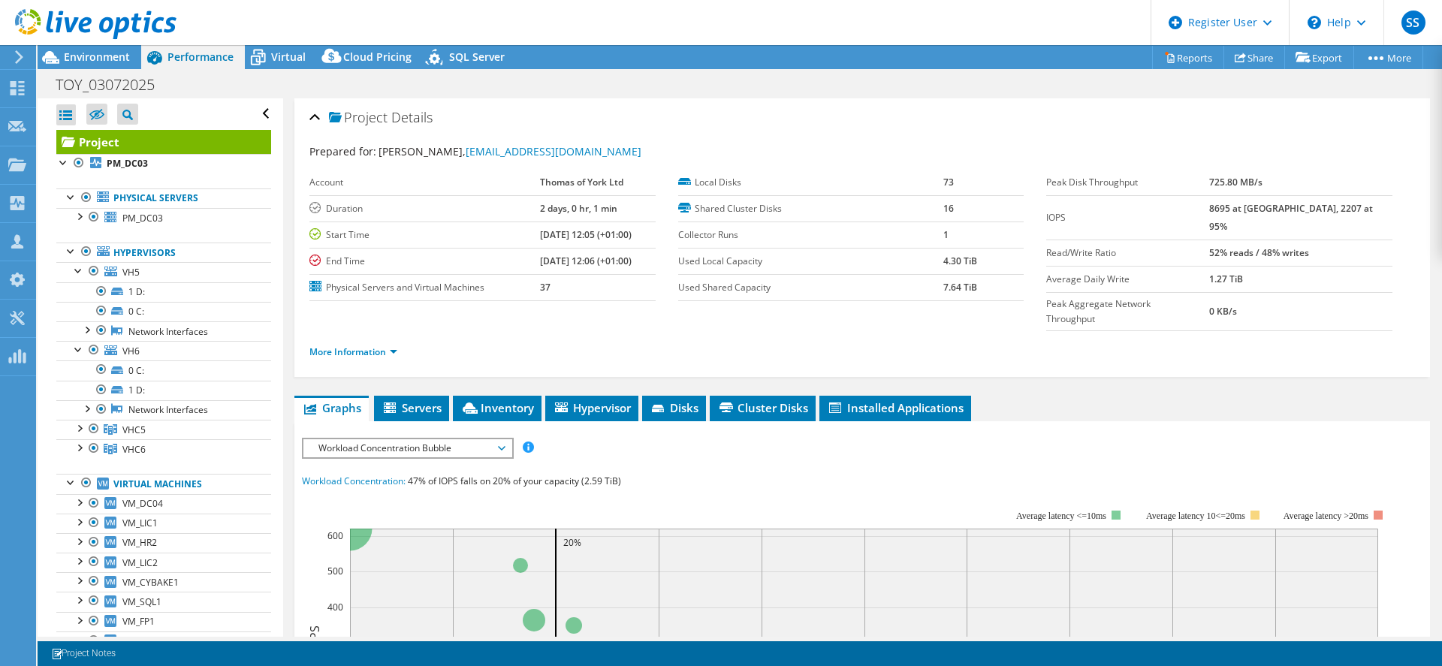
click at [75, 428] on div at bounding box center [78, 427] width 15 height 15
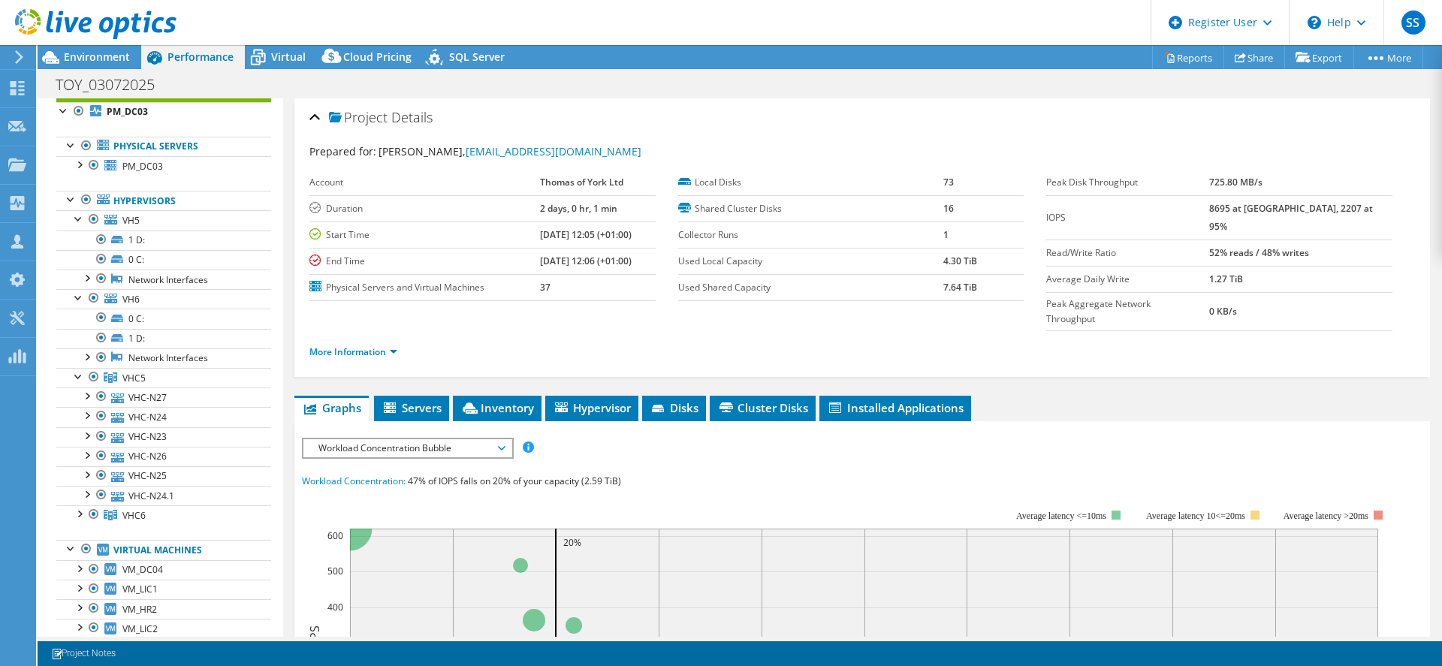
scroll to position [75, 0]
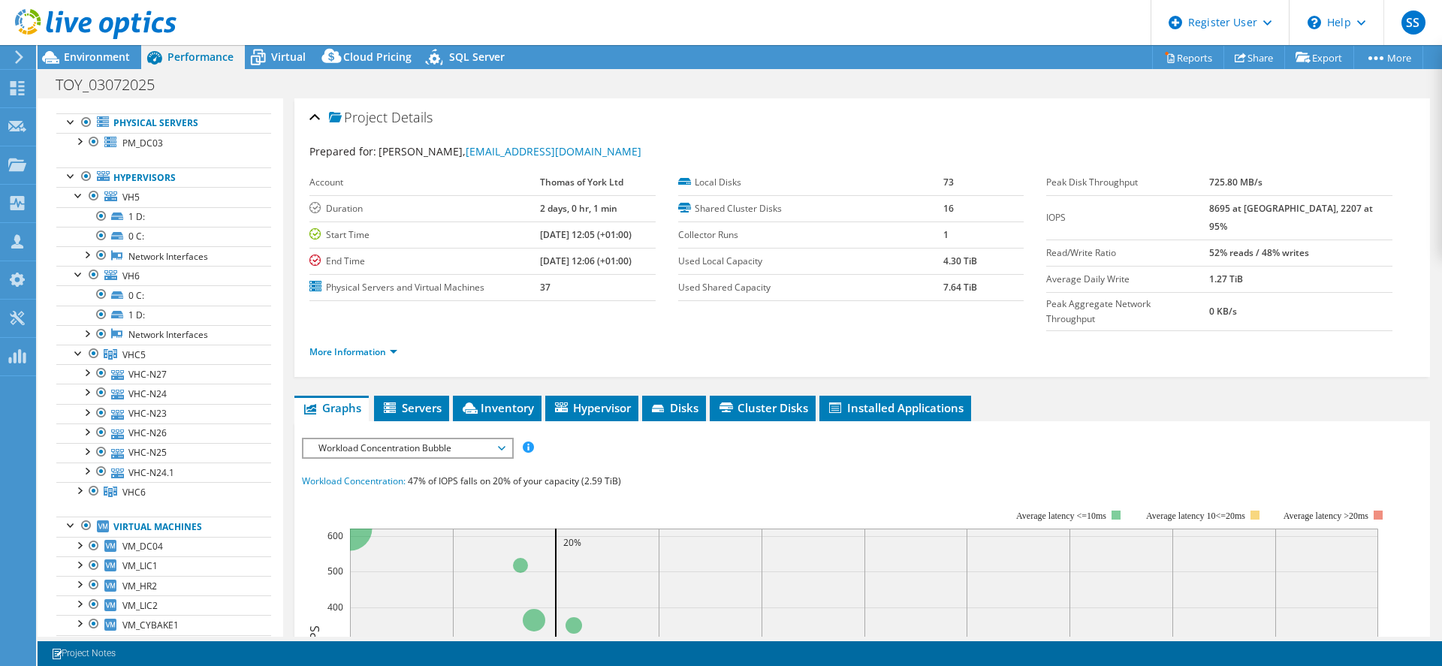
click at [102, 471] on div at bounding box center [101, 471] width 15 height 18
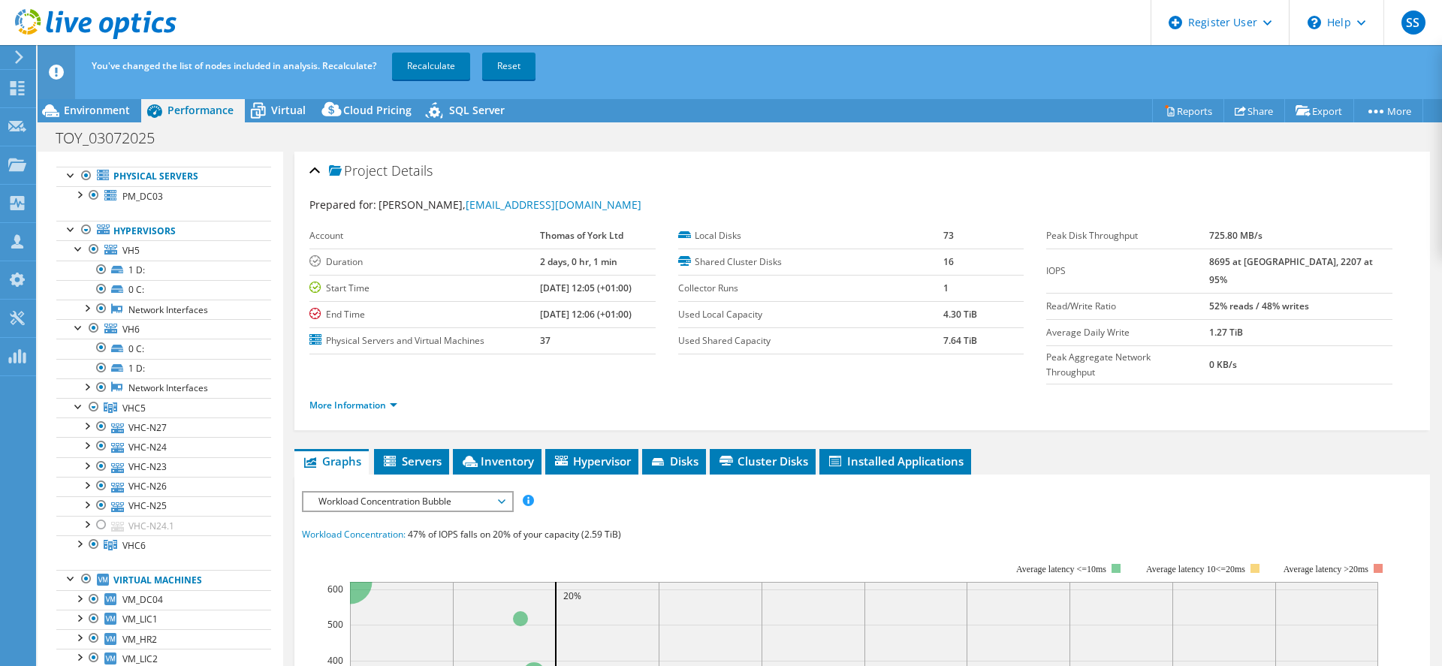
click at [453, 64] on link "Recalculate" at bounding box center [431, 66] width 78 height 27
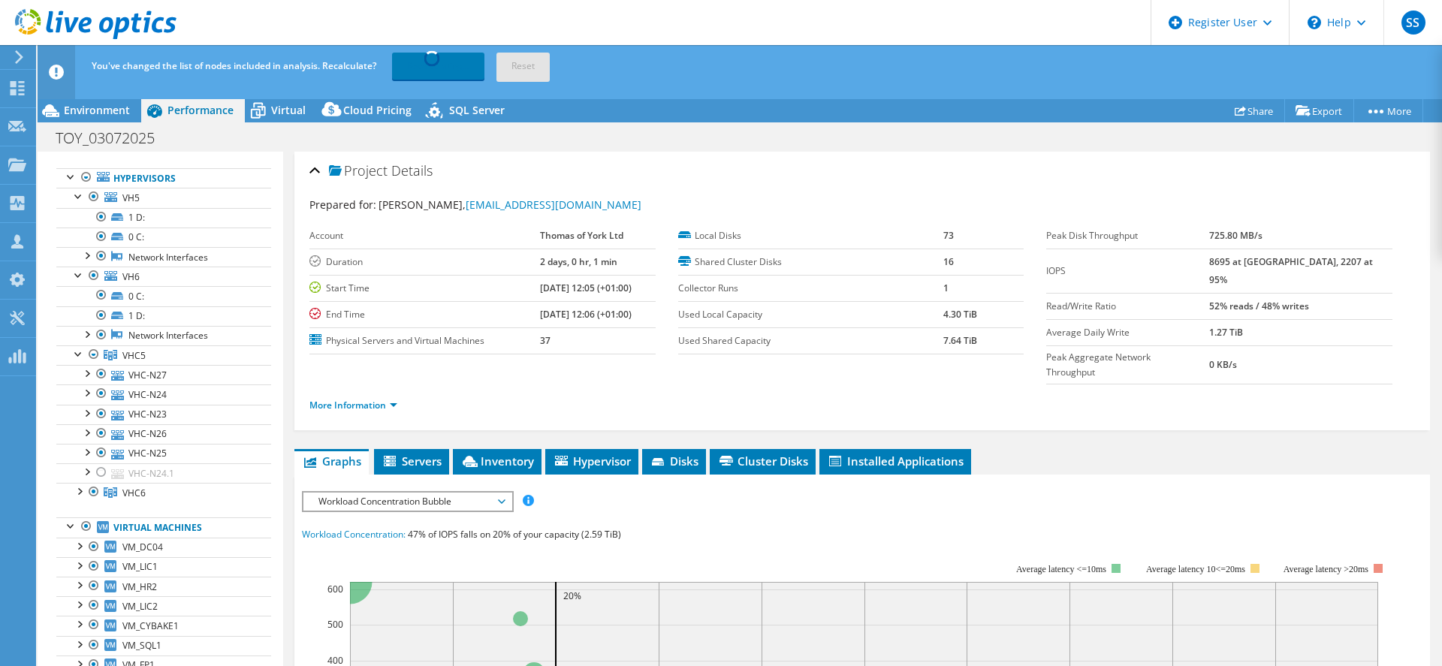
scroll to position [150, 0]
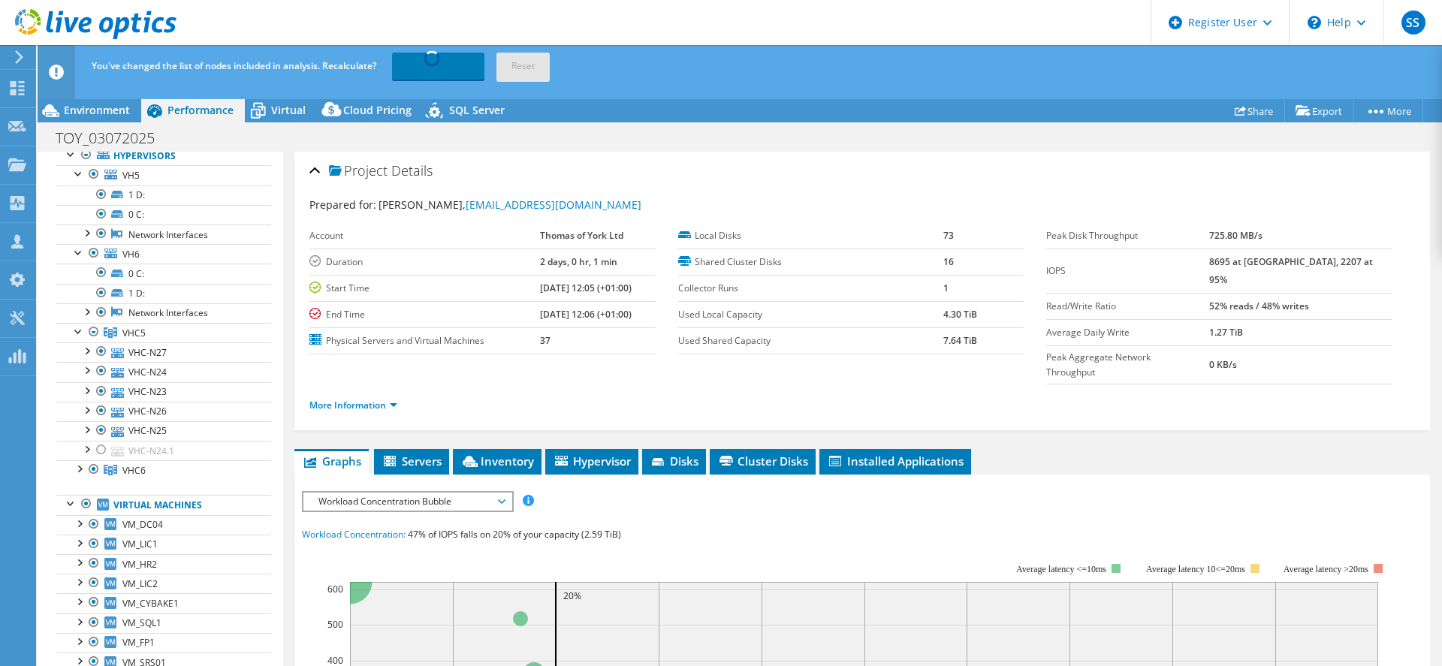
click at [77, 472] on div at bounding box center [78, 467] width 15 height 15
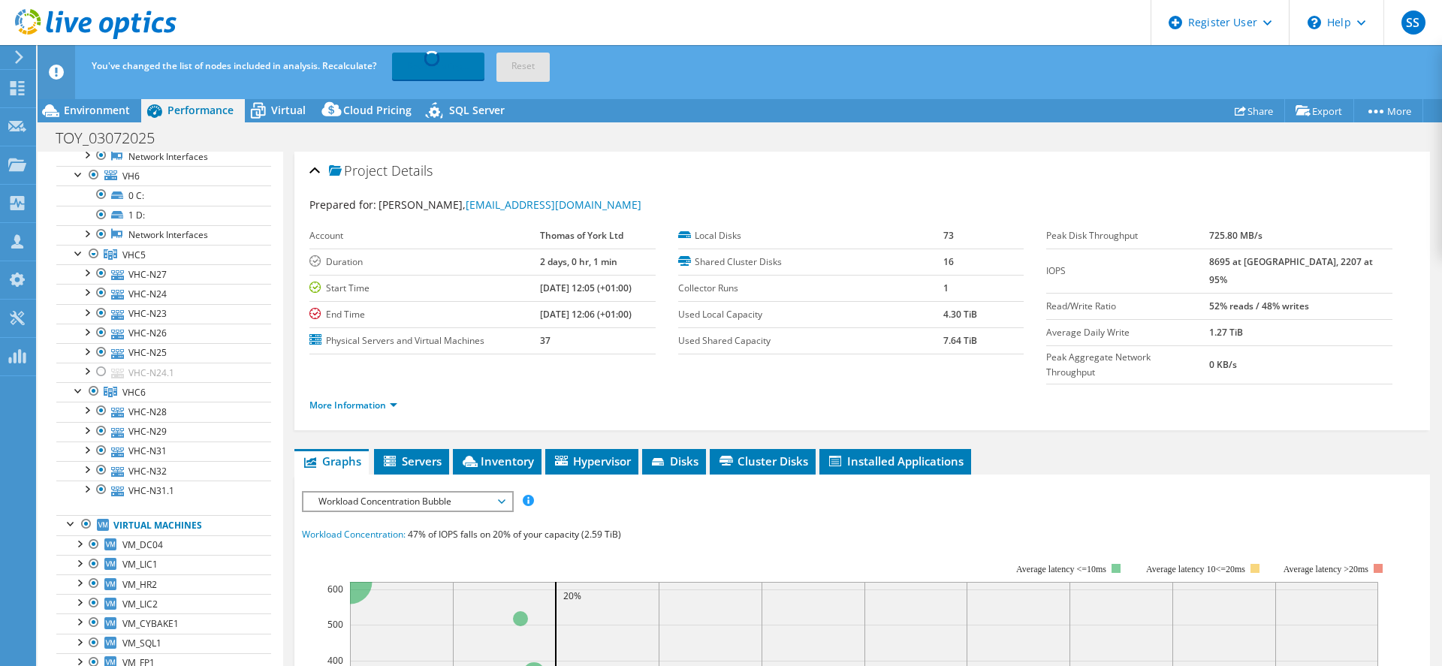
scroll to position [300, 0]
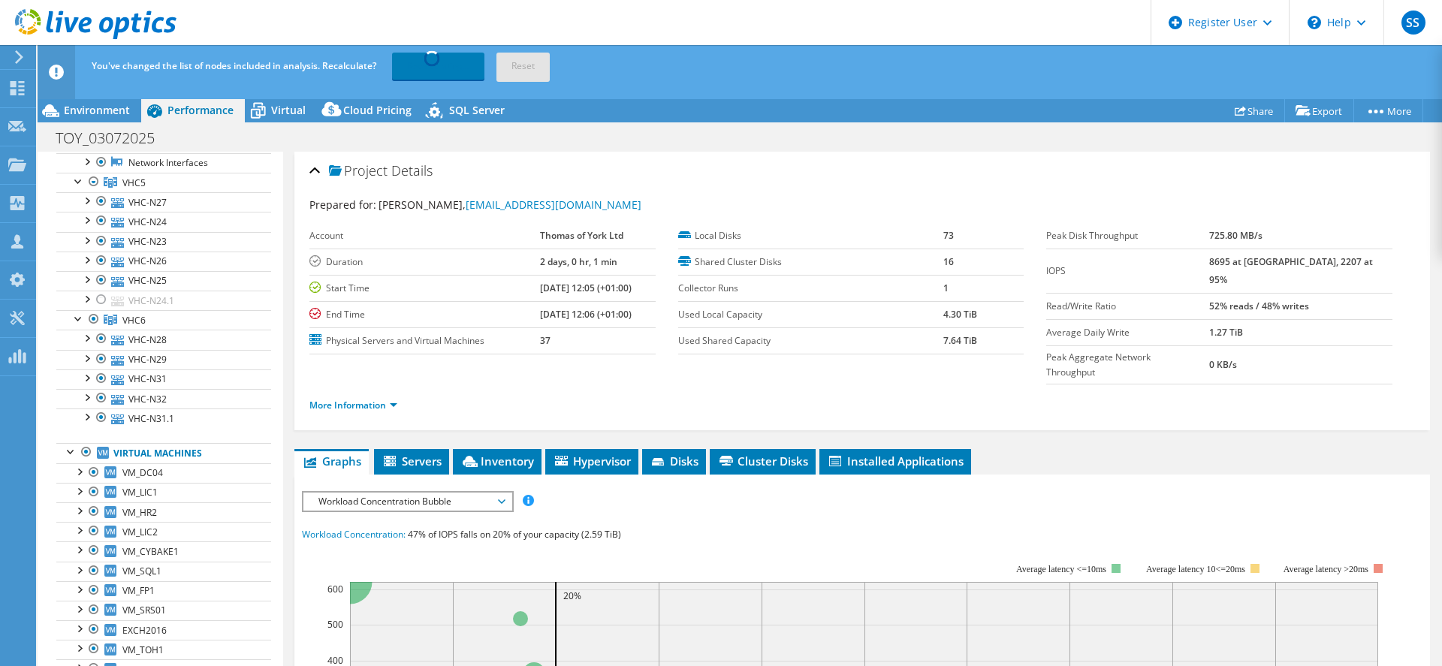
click at [99, 416] on div at bounding box center [101, 417] width 15 height 18
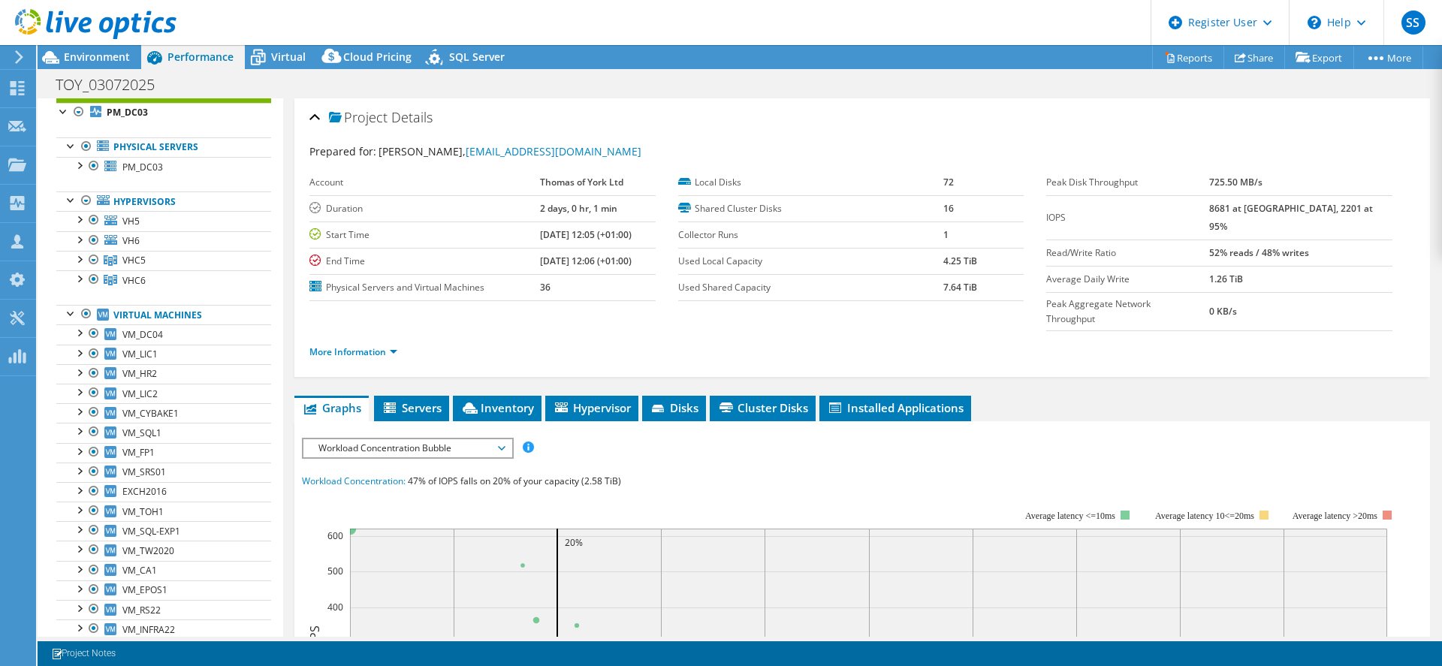
scroll to position [0, 0]
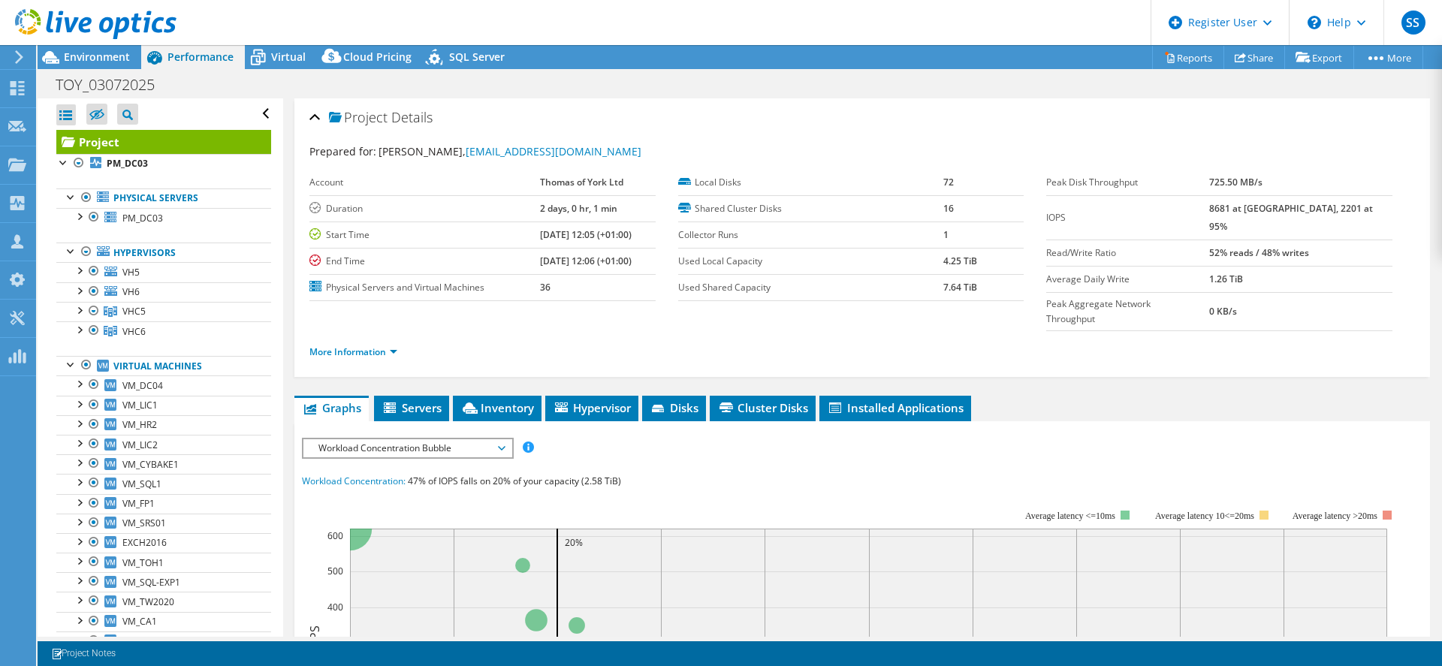
click at [77, 327] on div at bounding box center [78, 328] width 15 height 15
click at [103, 427] on div at bounding box center [101, 429] width 15 height 18
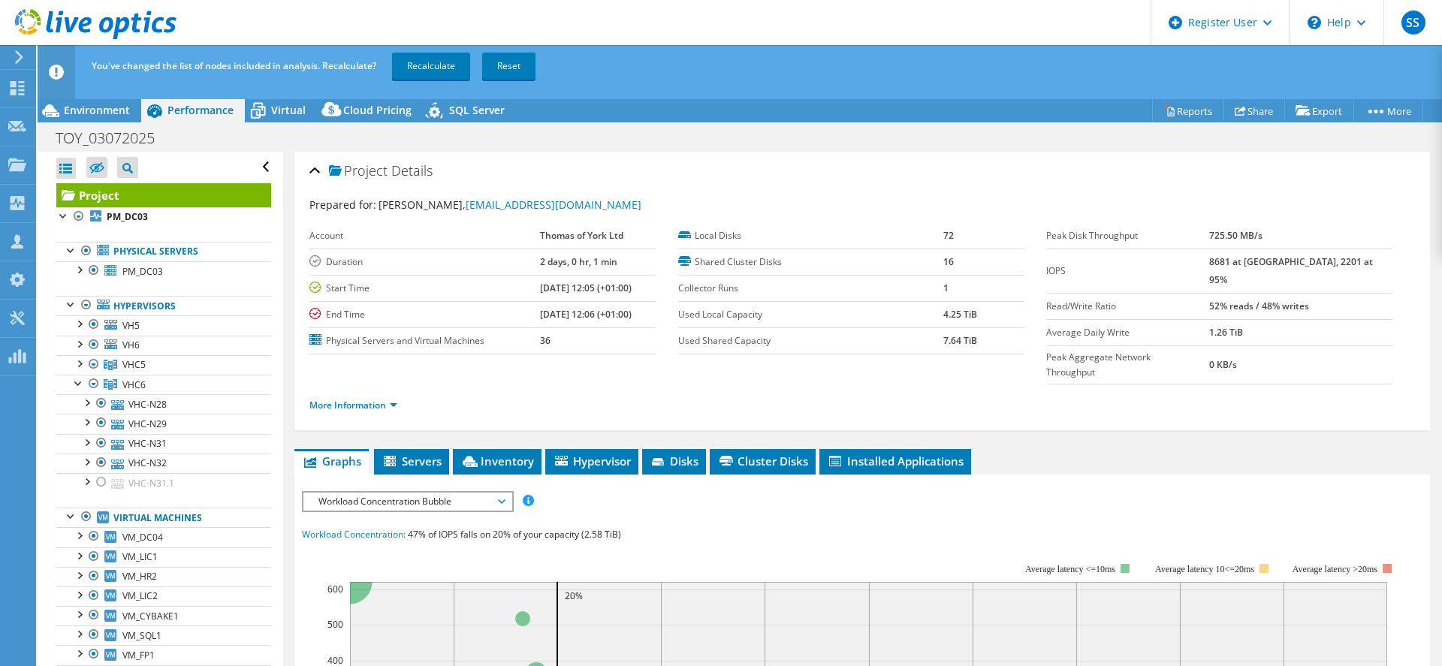
click at [430, 62] on link "Recalculate" at bounding box center [431, 66] width 78 height 27
click at [80, 366] on div at bounding box center [78, 362] width 15 height 15
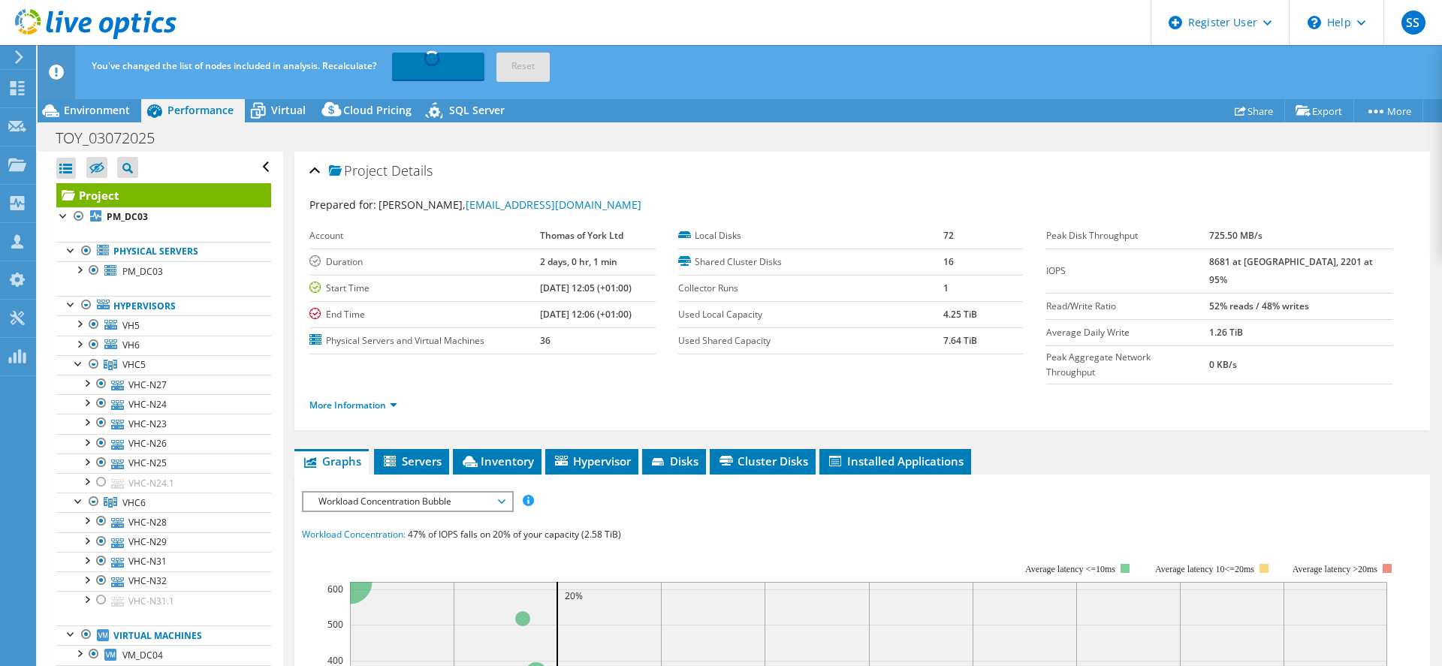
click at [80, 342] on div at bounding box center [78, 343] width 15 height 15
click at [78, 324] on div at bounding box center [78, 322] width 15 height 15
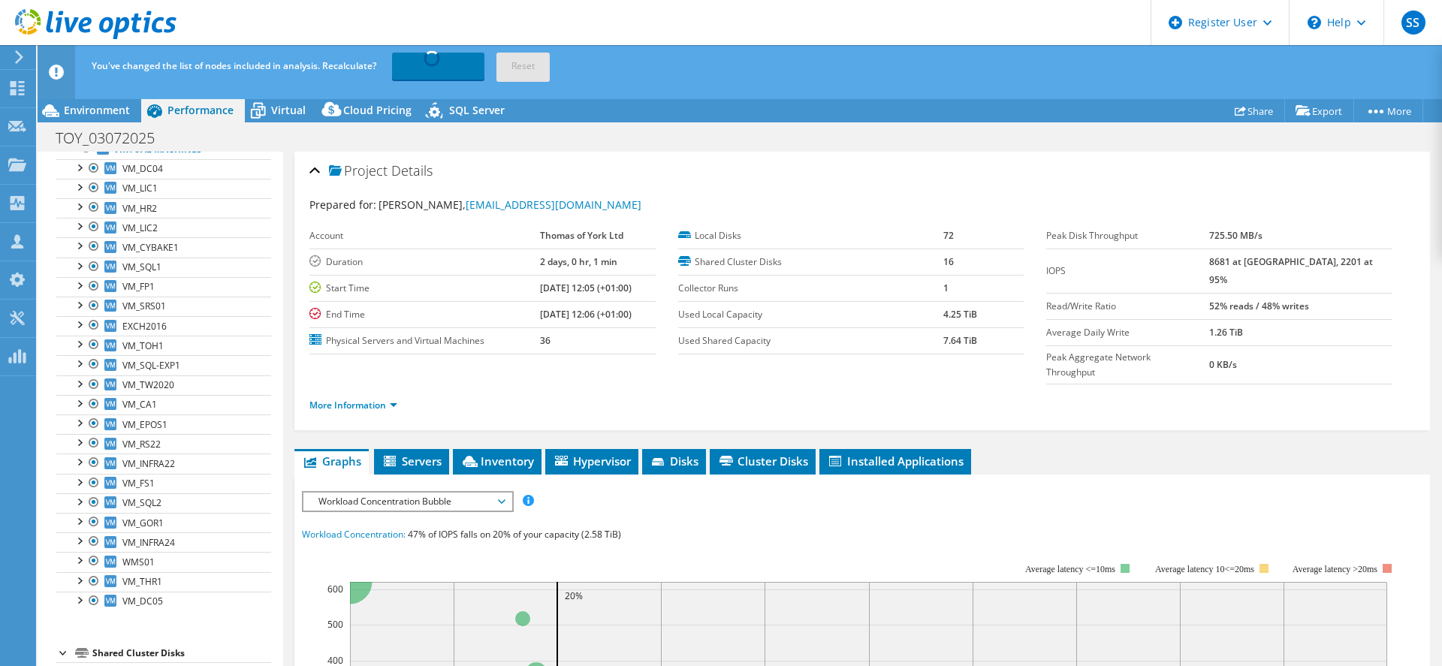
scroll to position [676, 0]
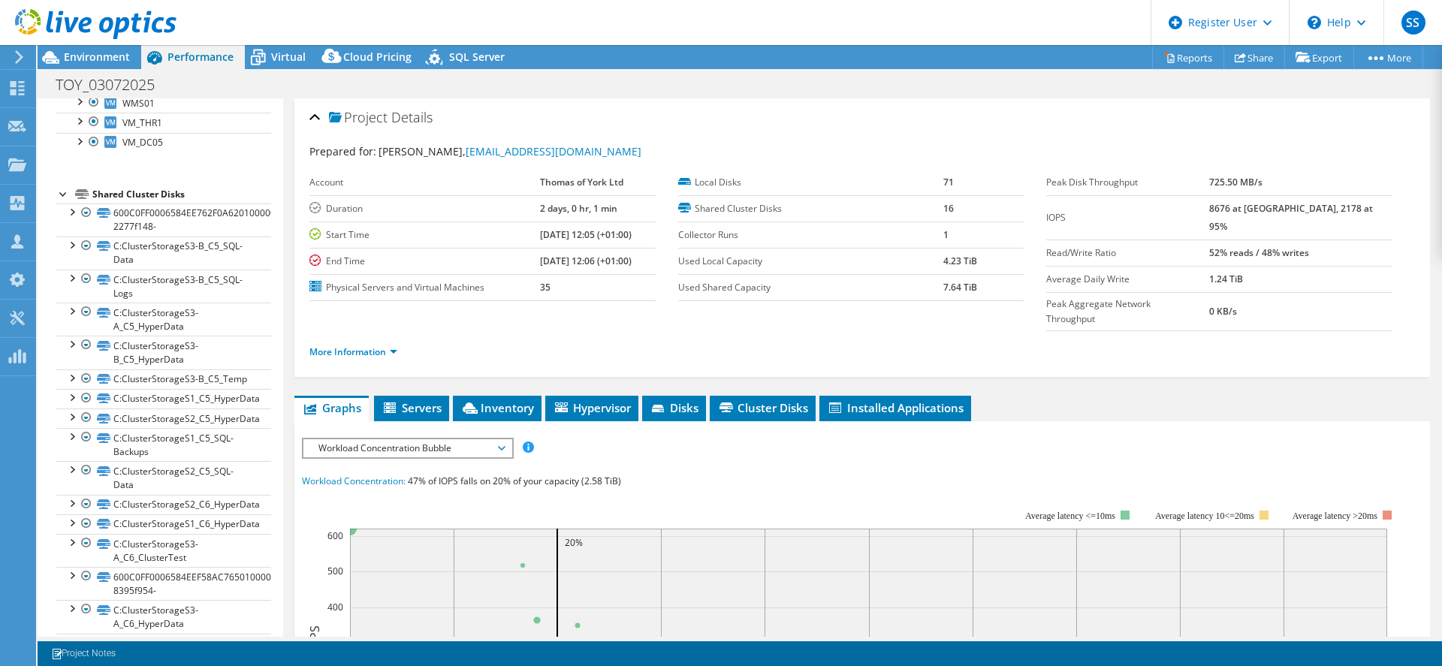
click at [79, 55] on span "Environment" at bounding box center [97, 57] width 66 height 14
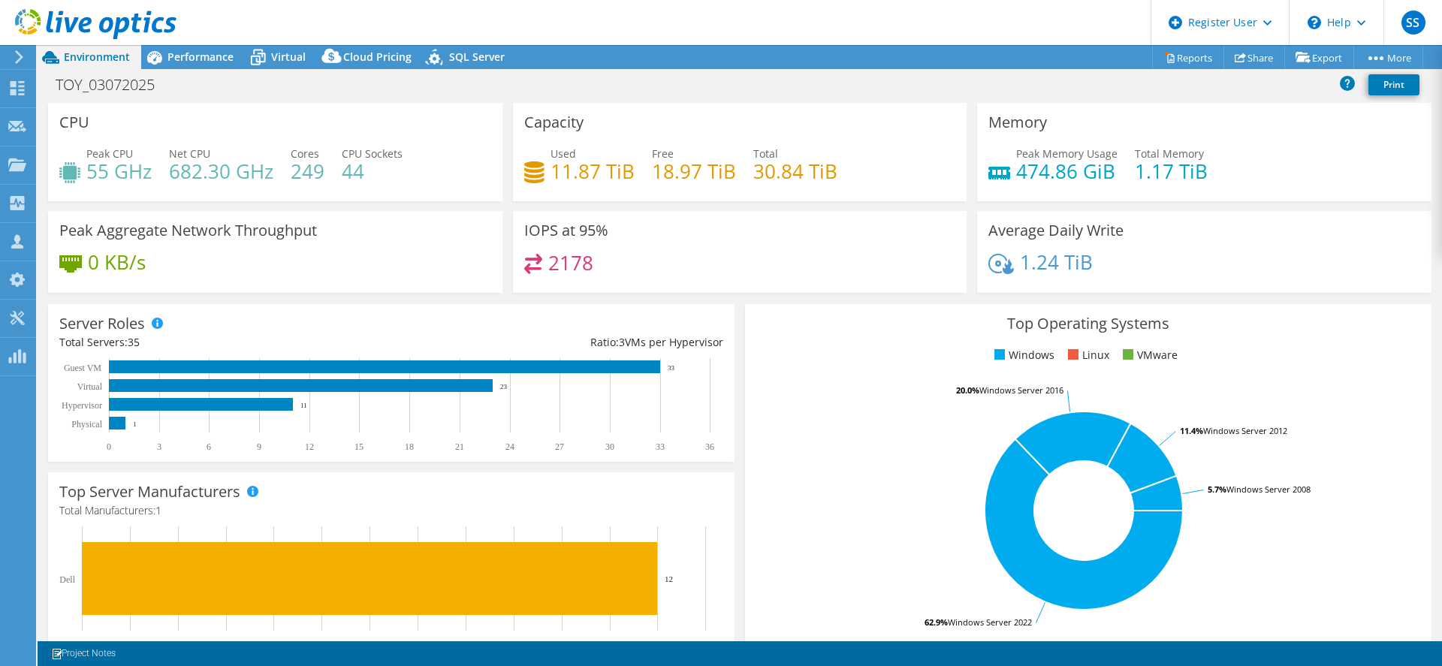
click at [374, 173] on h4 "44" at bounding box center [372, 171] width 61 height 17
drag, startPoint x: 200, startPoint y: 62, endPoint x: 211, endPoint y: 70, distance: 14.0
click at [200, 62] on span "Performance" at bounding box center [200, 57] width 66 height 14
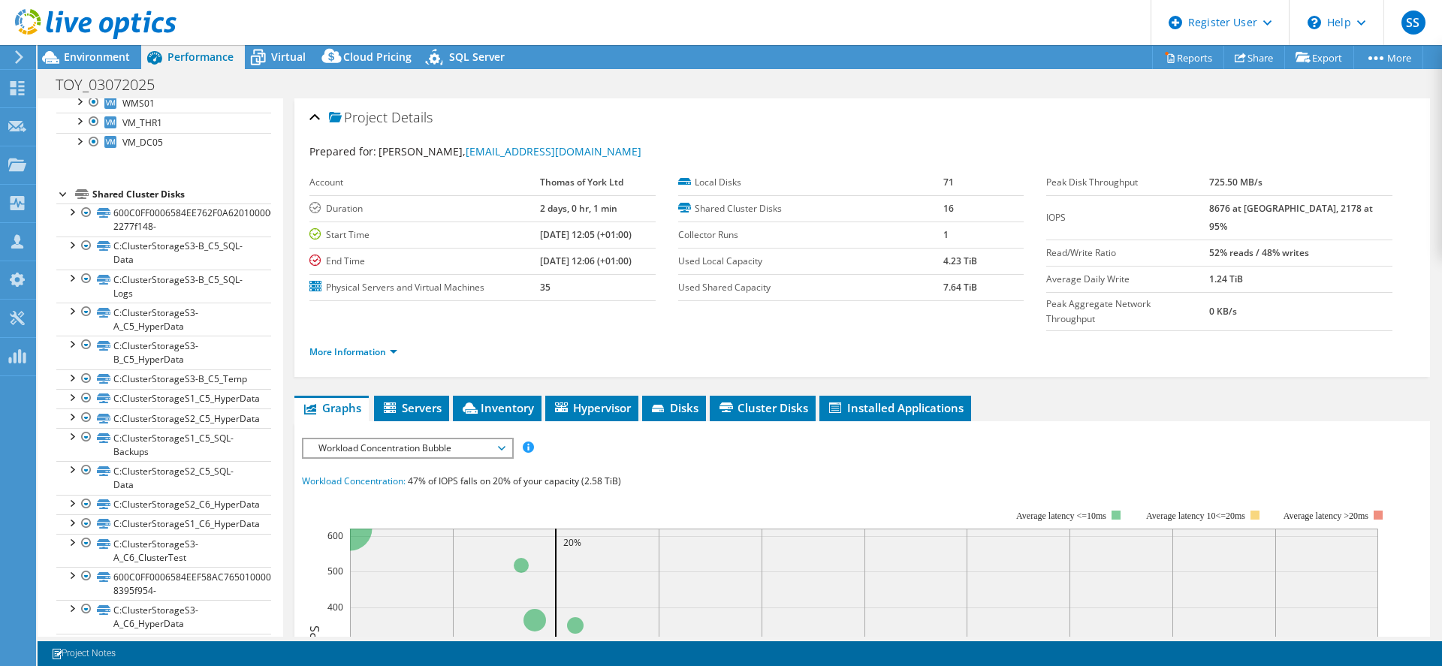
click at [504, 396] on li "Inventory" at bounding box center [497, 409] width 89 height 26
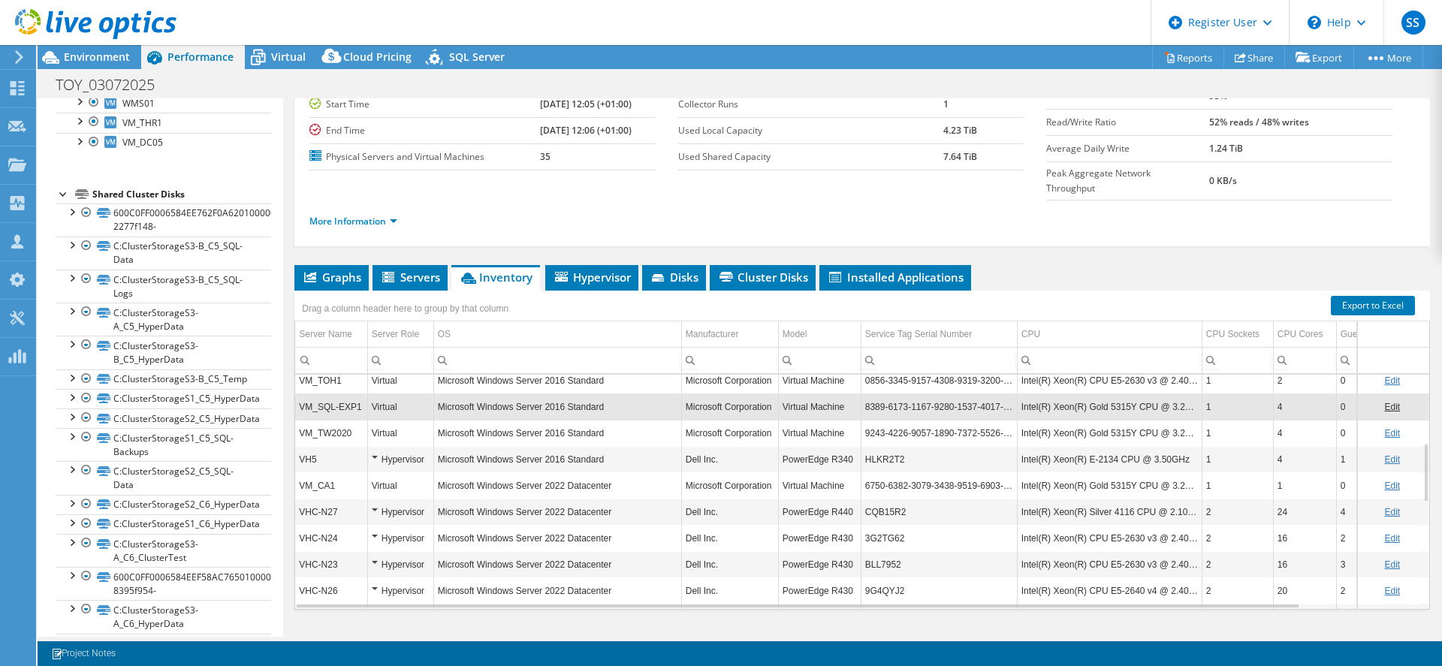
click at [412, 270] on span "Servers" at bounding box center [410, 277] width 60 height 15
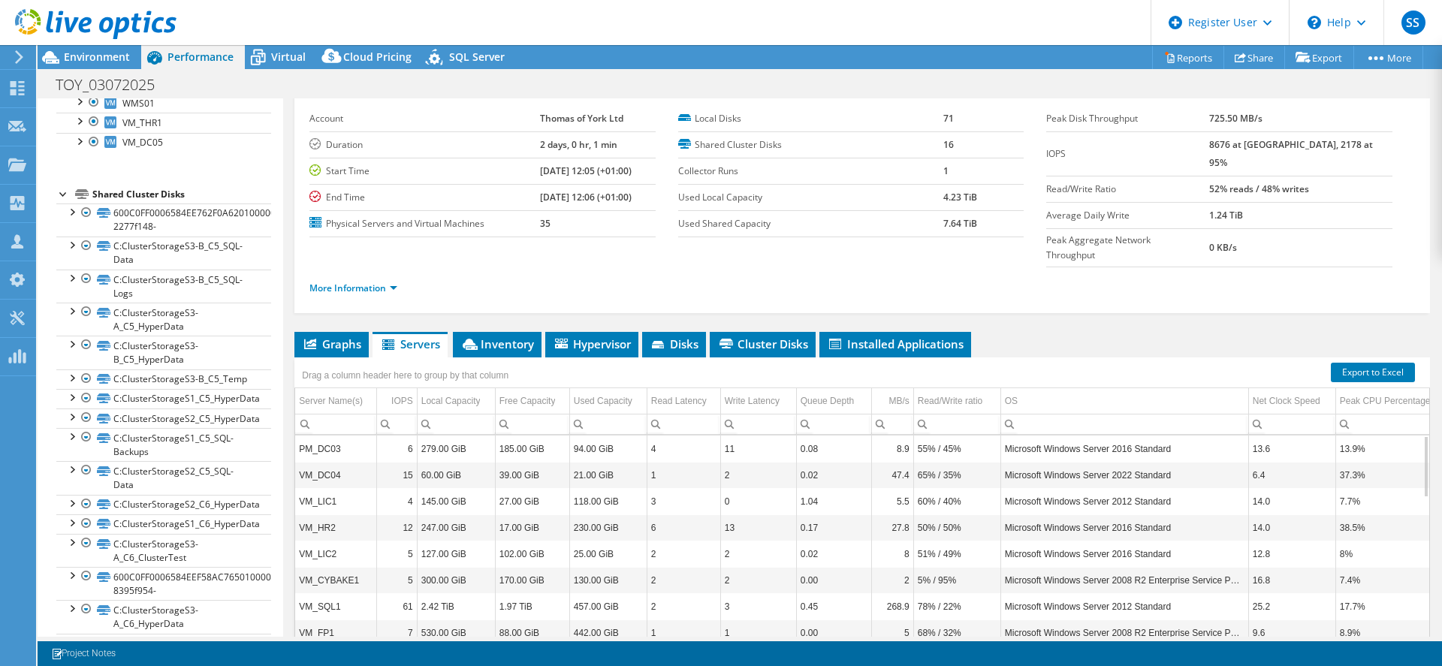
scroll to position [0, 0]
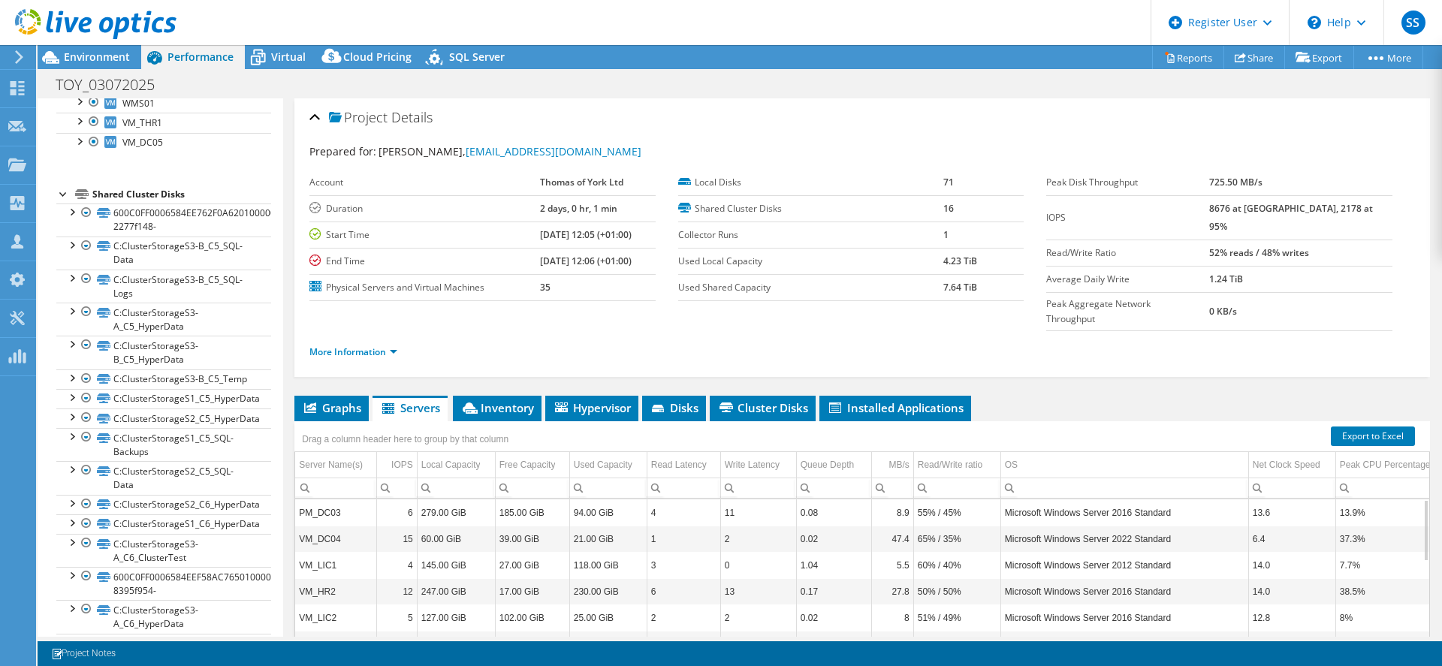
click at [515, 396] on li "Inventory" at bounding box center [497, 409] width 89 height 26
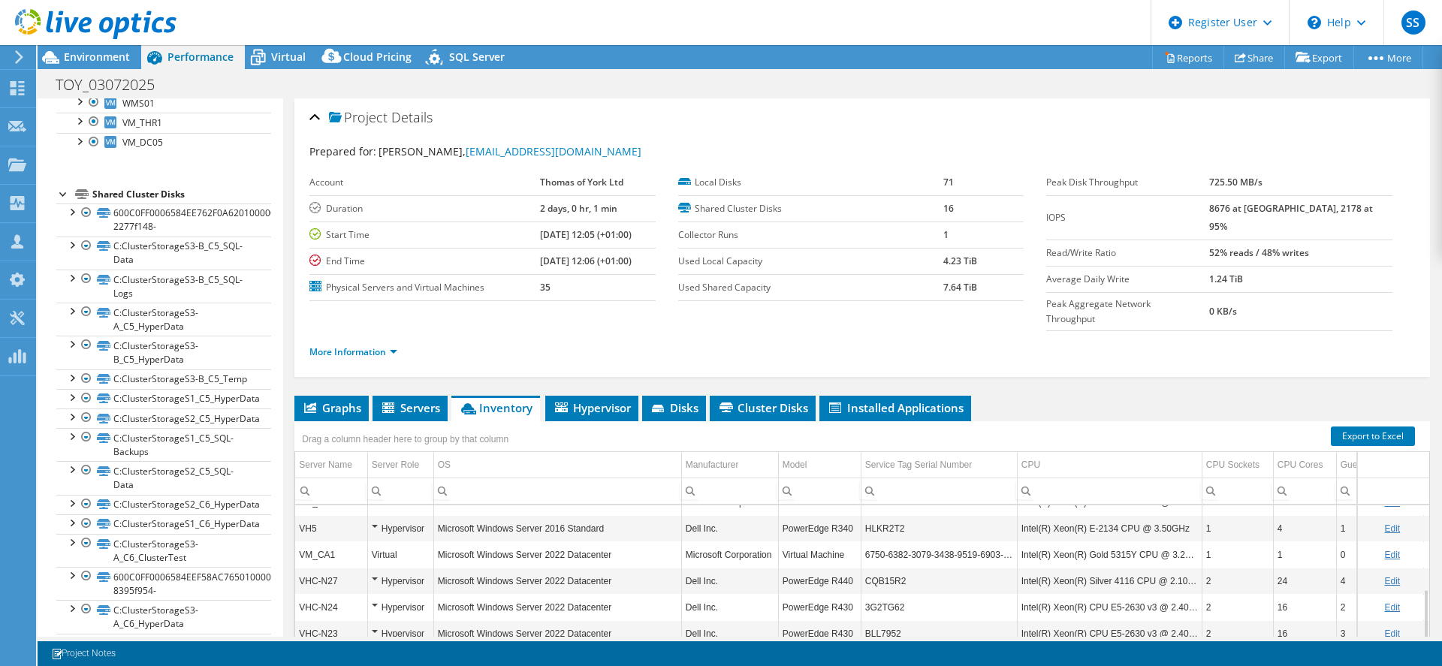
click at [74, 59] on span "Environment" at bounding box center [97, 57] width 66 height 14
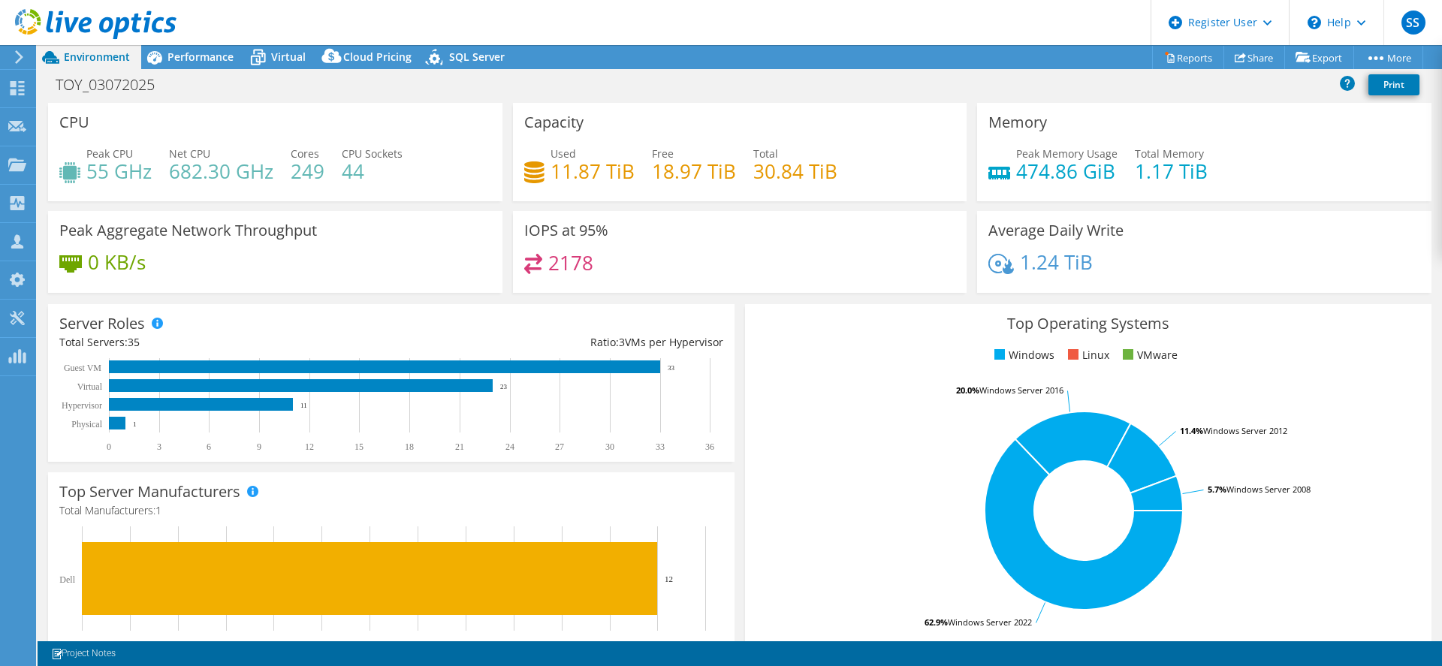
click at [210, 173] on h4 "682.30 GHz" at bounding box center [221, 171] width 104 height 17
drag, startPoint x: 291, startPoint y: 173, endPoint x: 327, endPoint y: 173, distance: 35.3
click at [327, 173] on div "Peak CPU 55 GHz Net CPU 682.30 GHz Cores 249 CPU Sockets 44" at bounding box center [275, 170] width 432 height 49
drag, startPoint x: 171, startPoint y: 172, endPoint x: 273, endPoint y: 172, distance: 102.1
click at [273, 172] on div "Peak CPU 55 GHz Net CPU 682.30 GHz Cores 249 CPU Sockets 44" at bounding box center [275, 170] width 432 height 49
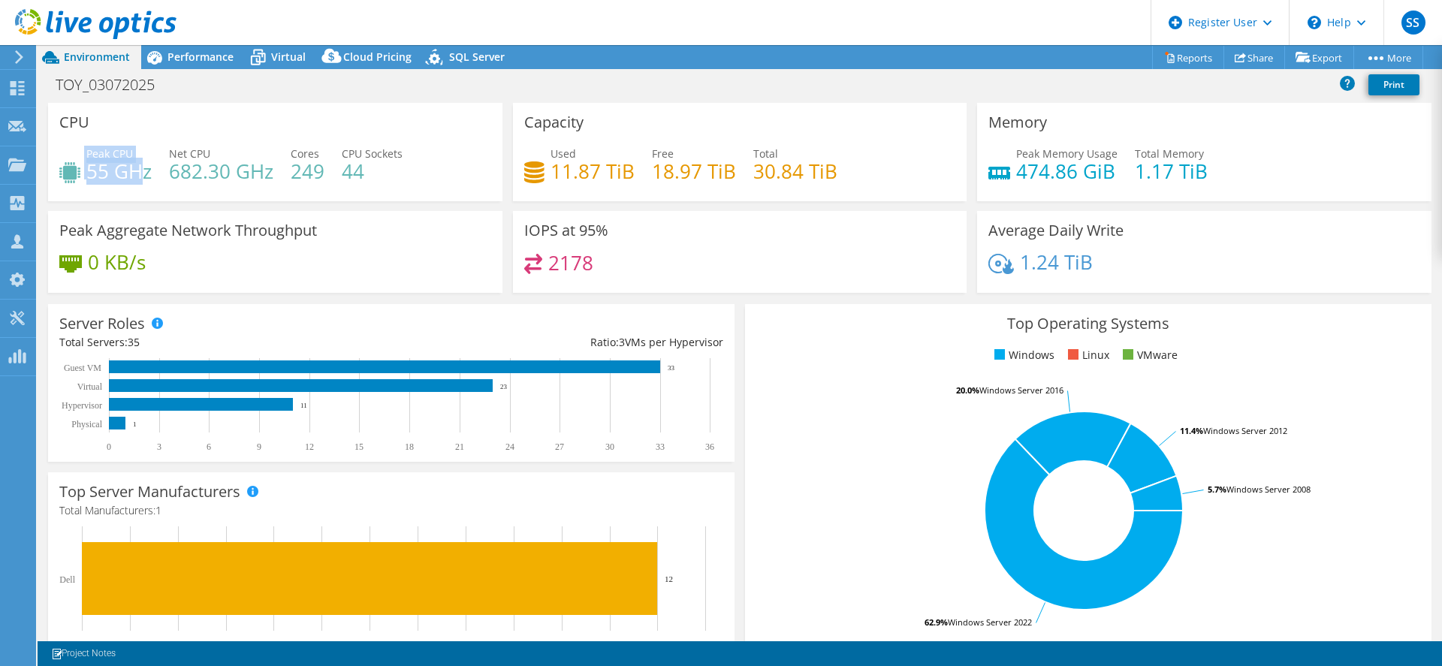
drag, startPoint x: 84, startPoint y: 171, endPoint x: 141, endPoint y: 170, distance: 57.1
click at [141, 170] on div "Peak CPU 55 GHz" at bounding box center [105, 163] width 92 height 34
click at [168, 197] on div "CPU Peak CPU 55 GHz Net CPU 682.30 GHz Cores 249 CPU Sockets 44" at bounding box center [275, 152] width 454 height 98
click at [207, 172] on h4 "682.30 GHz" at bounding box center [221, 171] width 104 height 17
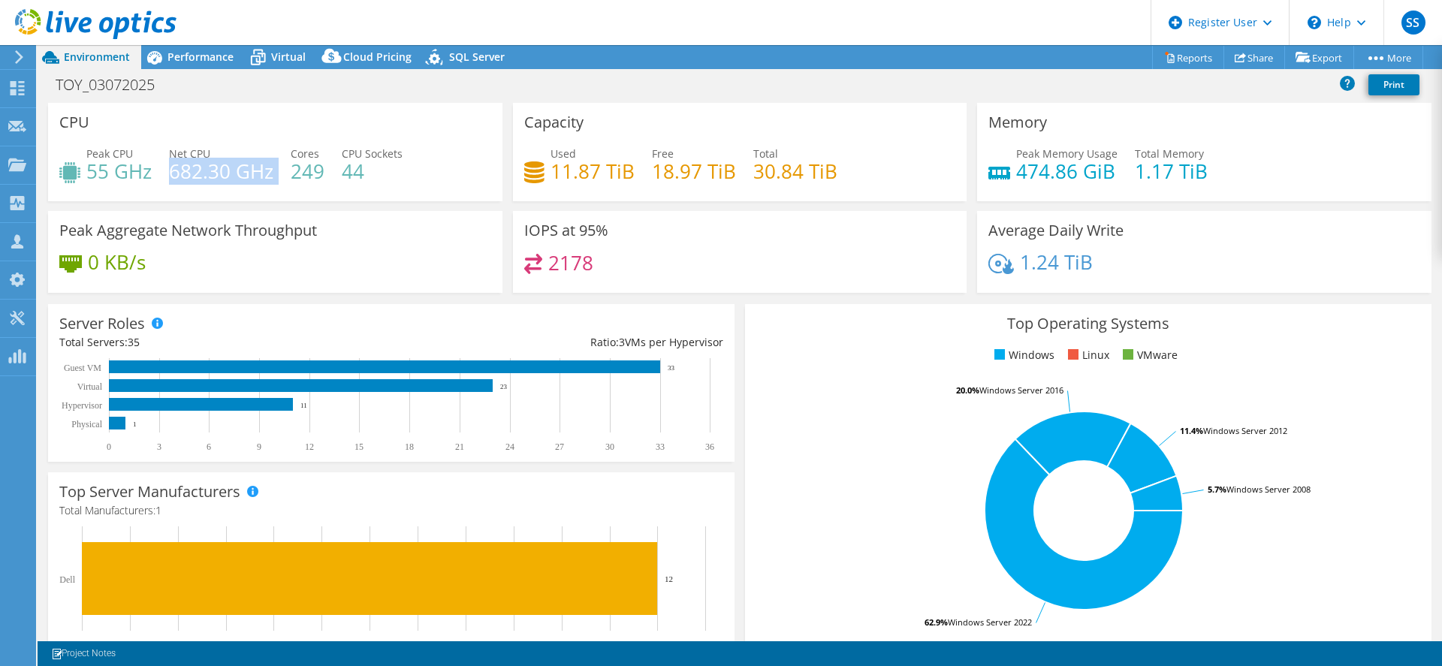
click at [207, 172] on h4 "682.30 GHz" at bounding box center [221, 171] width 104 height 17
click at [1064, 164] on h4 "474.86 GiB" at bounding box center [1066, 171] width 101 height 17
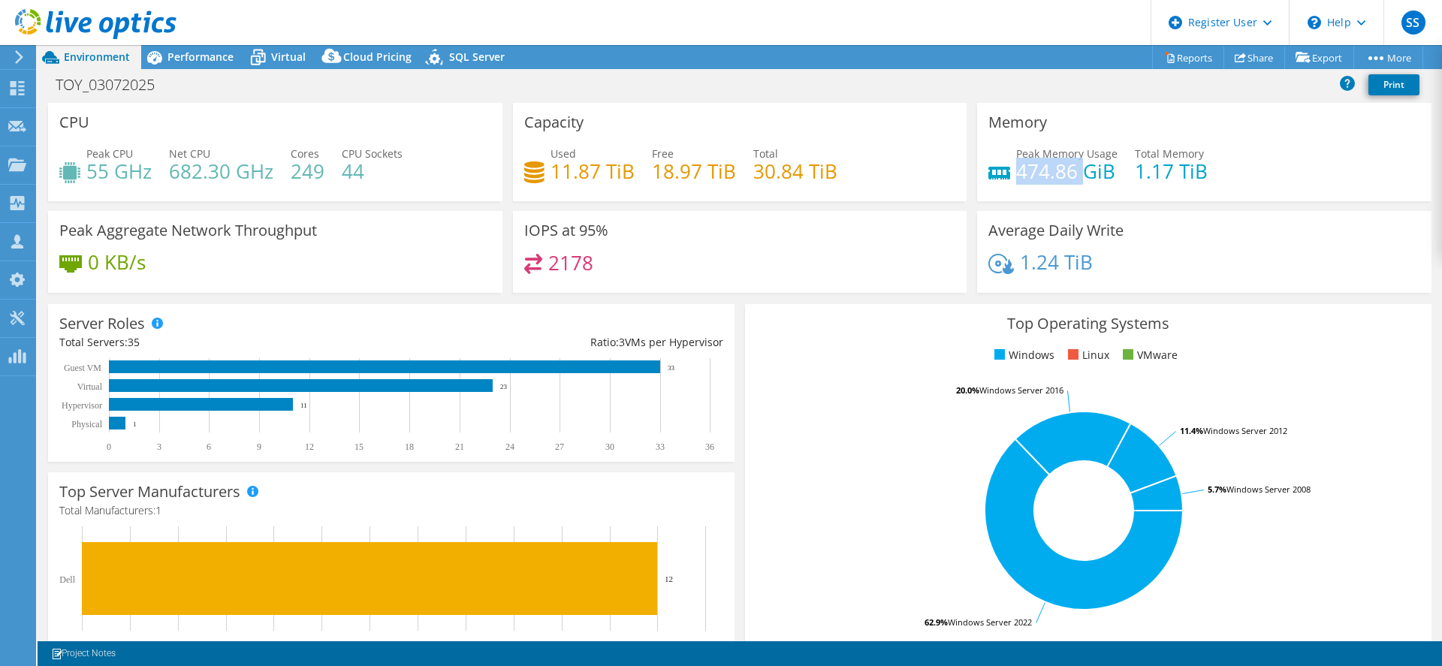
click at [1064, 164] on h4 "474.86 GiB" at bounding box center [1066, 171] width 101 height 17
click at [1066, 170] on h4 "474.86 GiB" at bounding box center [1066, 171] width 101 height 17
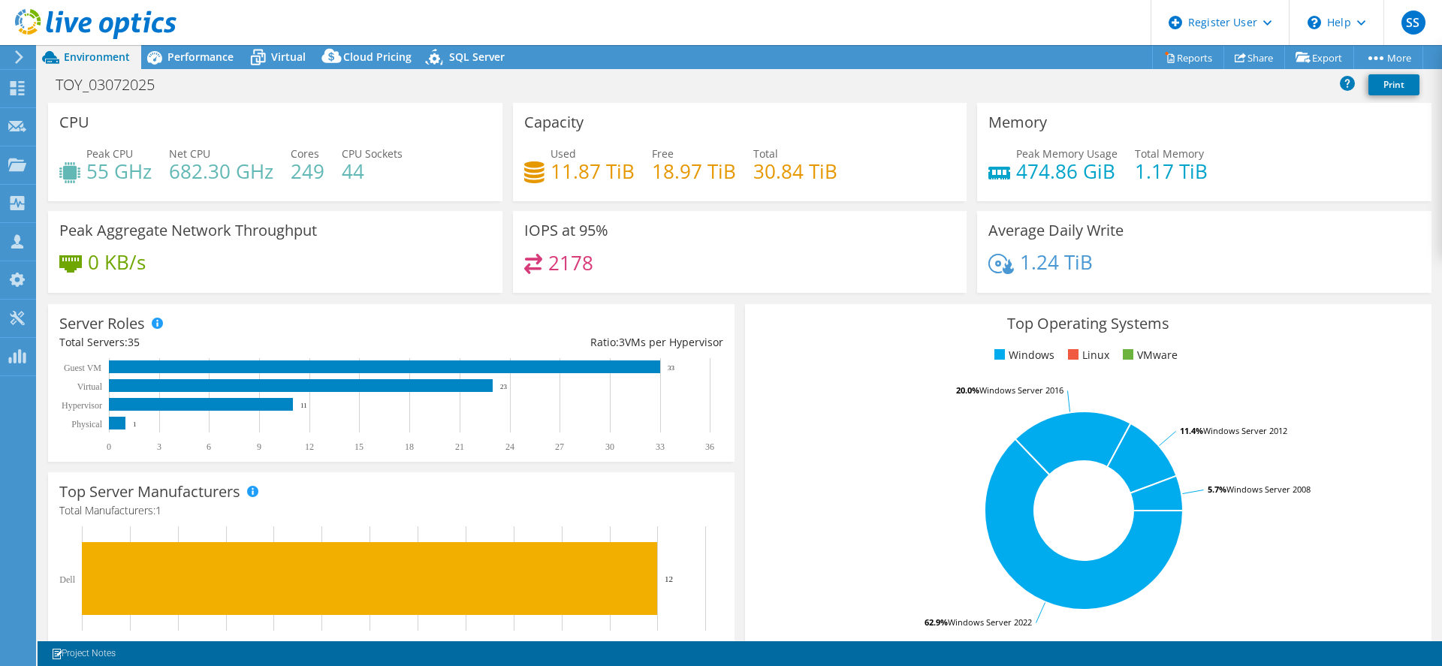
drag, startPoint x: 1056, startPoint y: 212, endPoint x: 811, endPoint y: 240, distance: 246.3
click at [811, 240] on div "IOPS at 95% 2178" at bounding box center [740, 252] width 454 height 82
click at [680, 176] on h4 "18.97 TiB" at bounding box center [694, 171] width 84 height 17
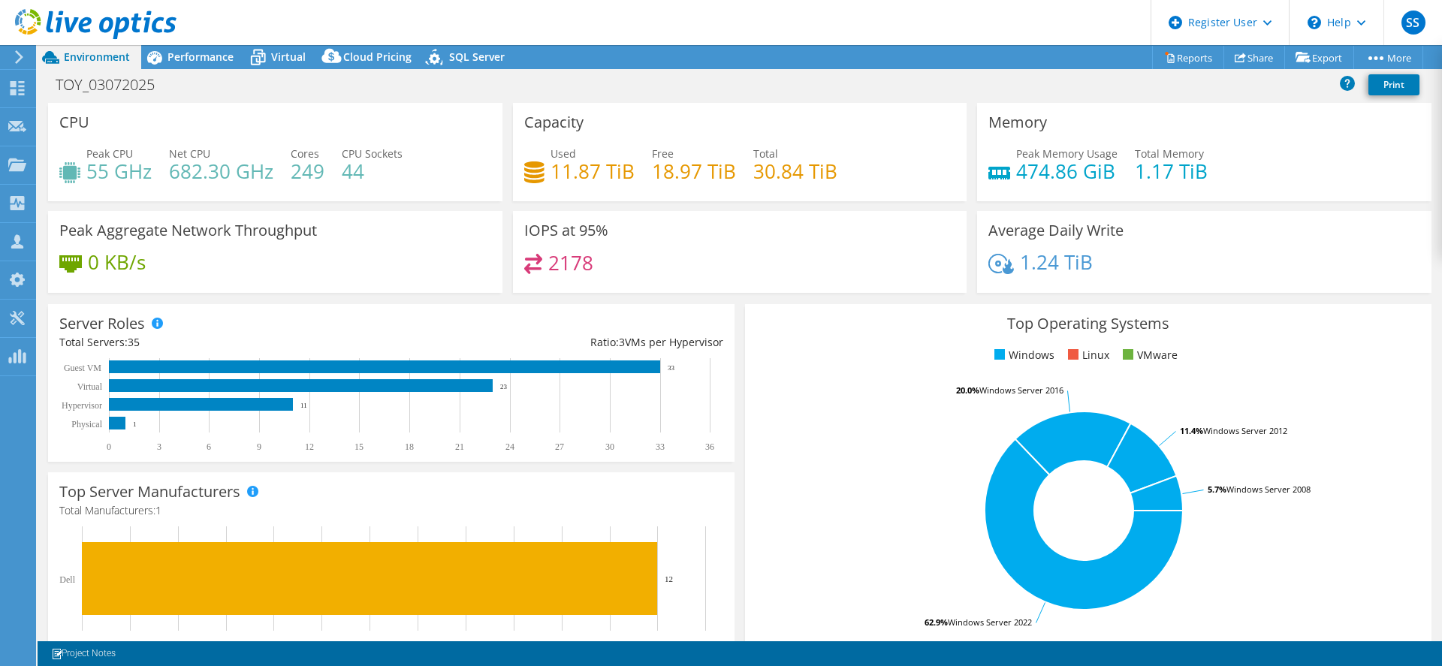
click at [552, 168] on h4 "11.87 TiB" at bounding box center [592, 171] width 84 height 17
drag, startPoint x: 550, startPoint y: 169, endPoint x: 633, endPoint y: 170, distance: 83.3
click at [633, 170] on div "Used 11.87 TiB Free 18.97 TiB Total 30.84 TiB" at bounding box center [740, 170] width 432 height 49
click at [644, 233] on div "IOPS at 95% 2178" at bounding box center [740, 252] width 454 height 82
drag, startPoint x: 649, startPoint y: 164, endPoint x: 733, endPoint y: 170, distance: 83.5
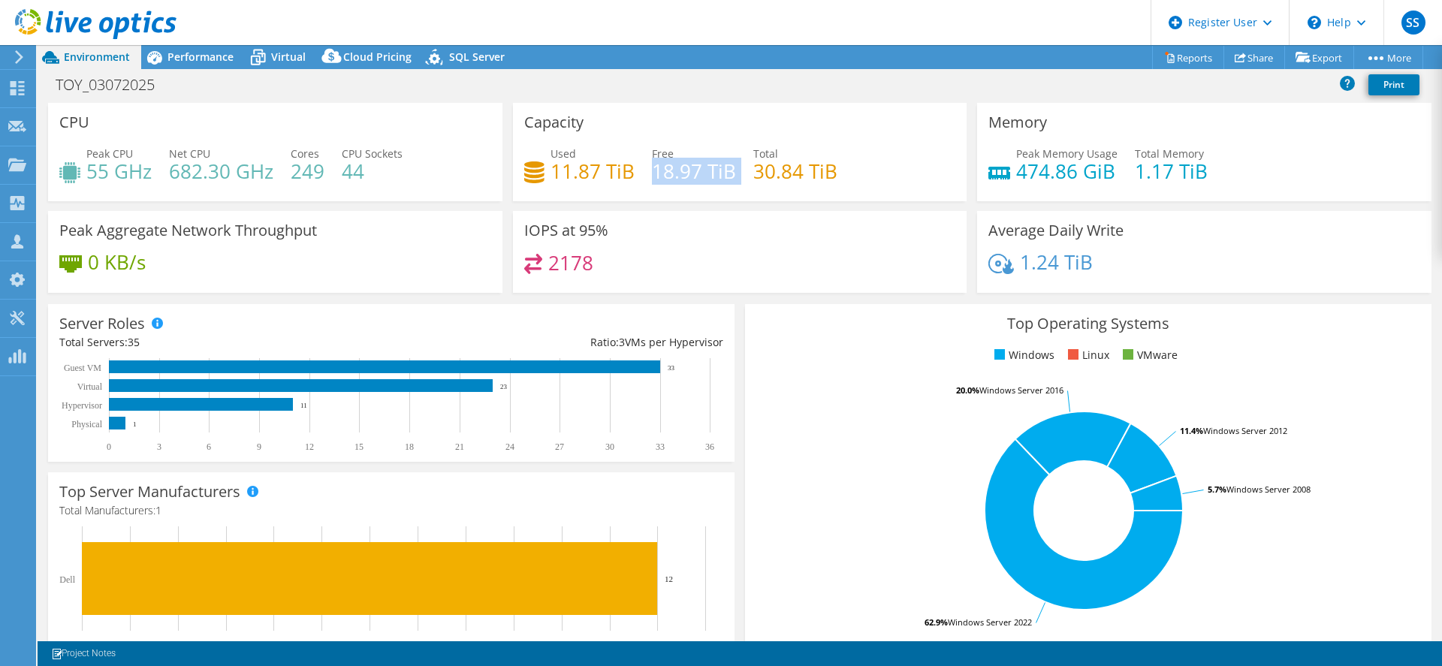
click at [733, 170] on div "Used 11.87 TiB Free 18.97 TiB Total 30.84 TiB" at bounding box center [740, 170] width 432 height 49
click at [695, 227] on div "IOPS at 95% 2178" at bounding box center [740, 252] width 454 height 82
drag, startPoint x: 753, startPoint y: 171, endPoint x: 836, endPoint y: 169, distance: 82.6
click at [836, 169] on div "Used 11.87 TiB Free 18.97 TiB Total 30.84 TiB" at bounding box center [740, 170] width 432 height 49
click at [686, 301] on div "Server Roles Physical Servers represent bare metal servers that were targets of…" at bounding box center [391, 383] width 697 height 168
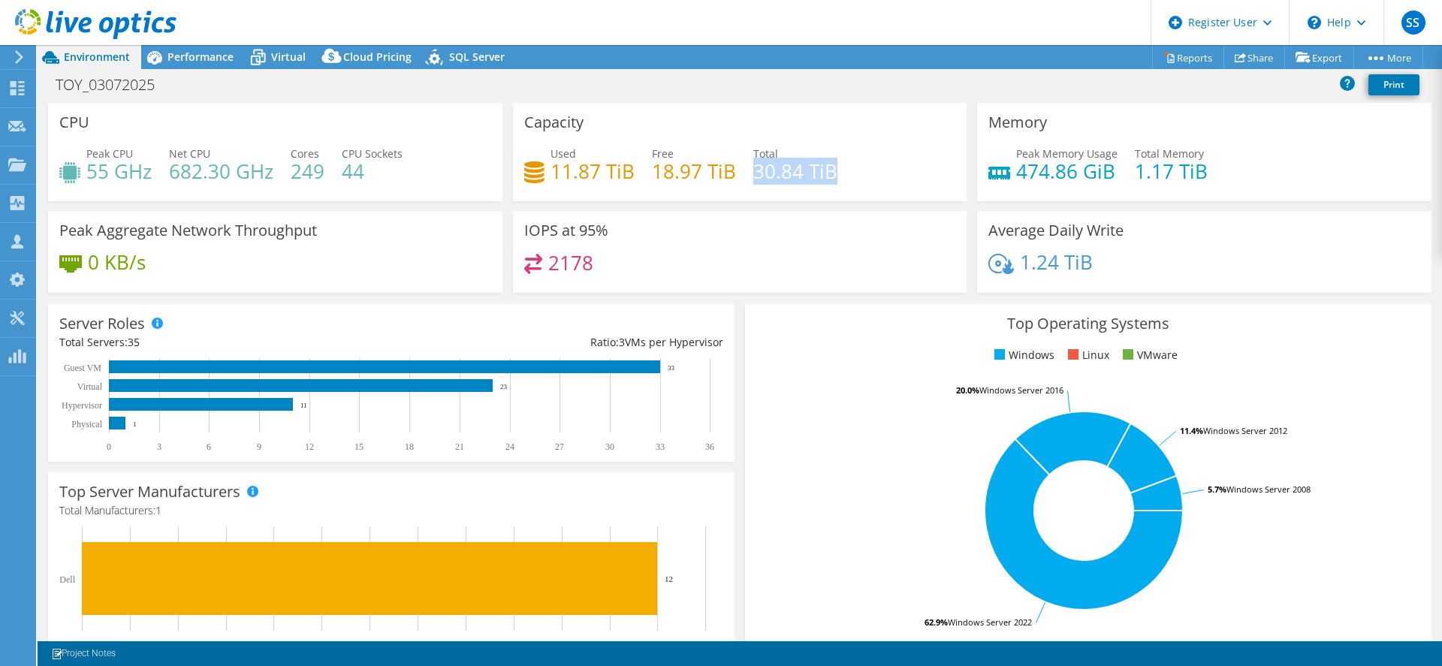
drag, startPoint x: 749, startPoint y: 170, endPoint x: 835, endPoint y: 172, distance: 86.4
click at [835, 172] on div "Used 11.87 TiB Free 18.97 TiB Total 30.84 TiB" at bounding box center [740, 170] width 432 height 49
click at [563, 271] on h4 "2178" at bounding box center [570, 263] width 45 height 17
click at [148, 269] on div "0 KB/s" at bounding box center [275, 270] width 432 height 32
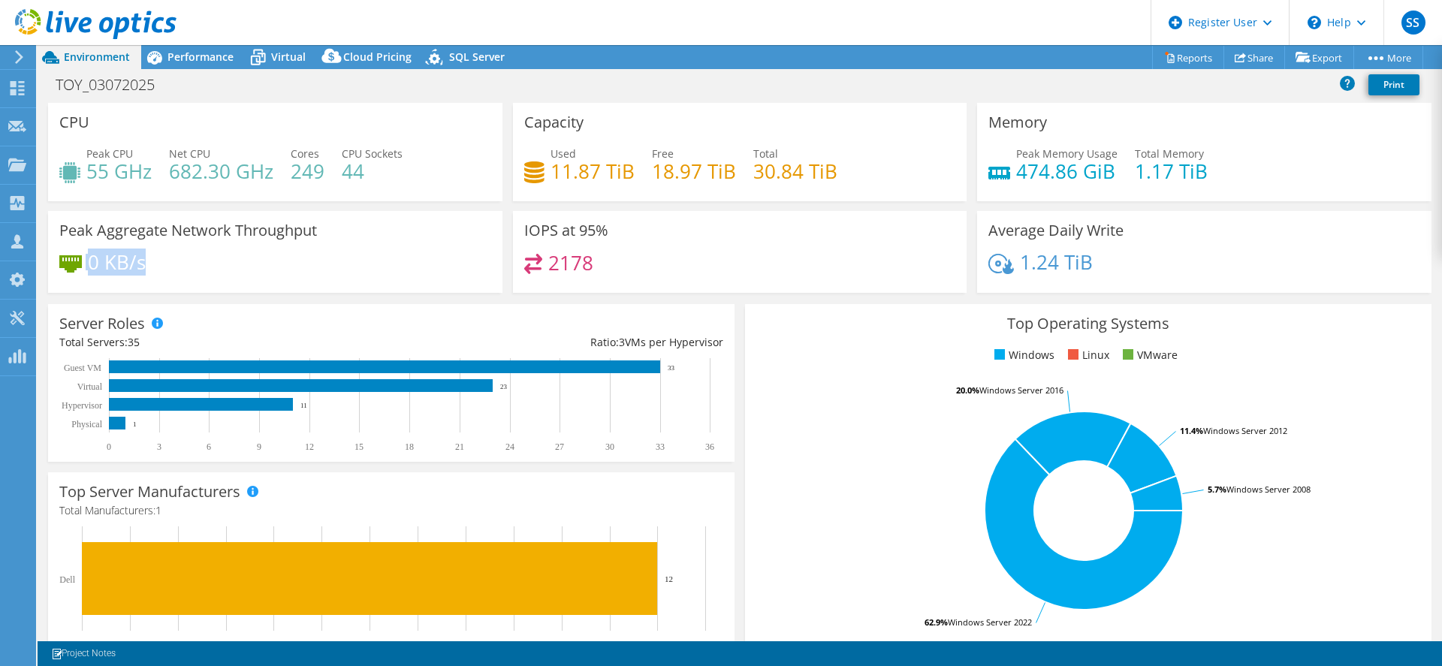
drag, startPoint x: 160, startPoint y: 272, endPoint x: 80, endPoint y: 267, distance: 79.7
click at [80, 267] on div "0 KB/s" at bounding box center [275, 270] width 432 height 32
click at [101, 267] on h4 "0 KB/s" at bounding box center [117, 262] width 58 height 17
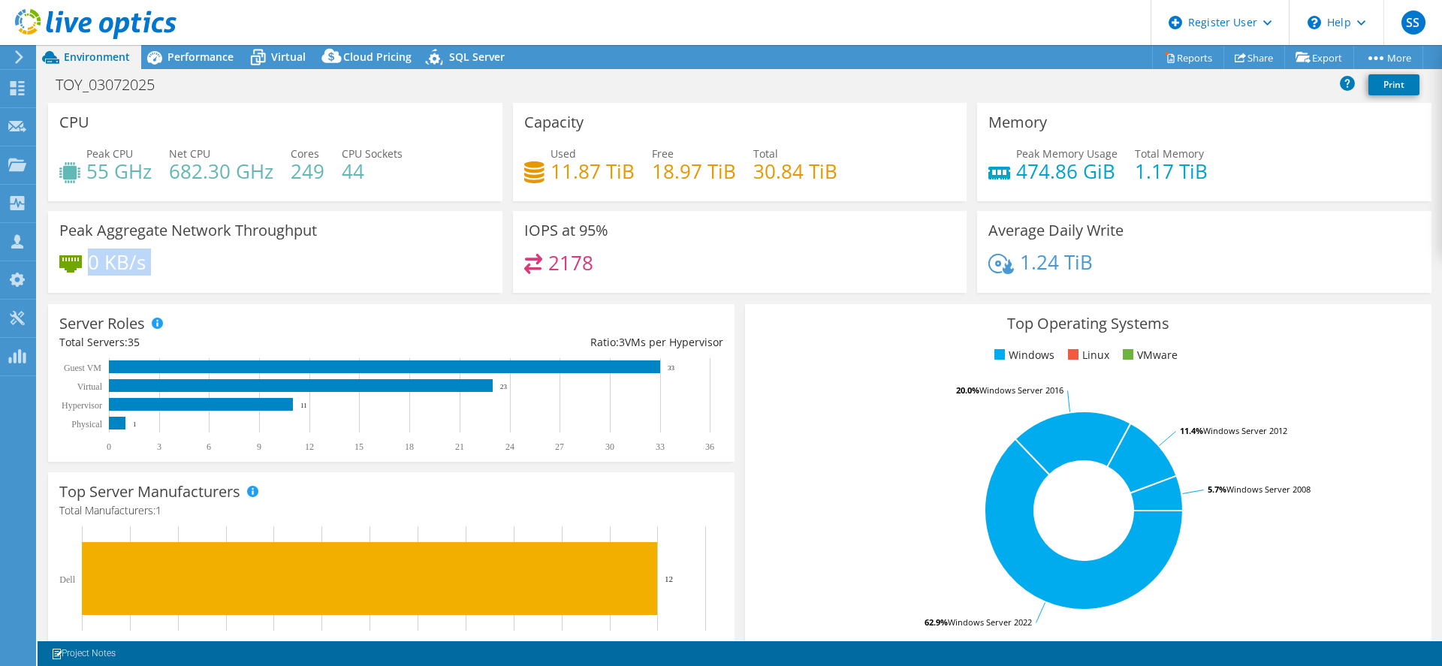
click at [156, 269] on div "0 KB/s" at bounding box center [275, 270] width 432 height 32
click at [187, 61] on span "Performance" at bounding box center [200, 57] width 66 height 14
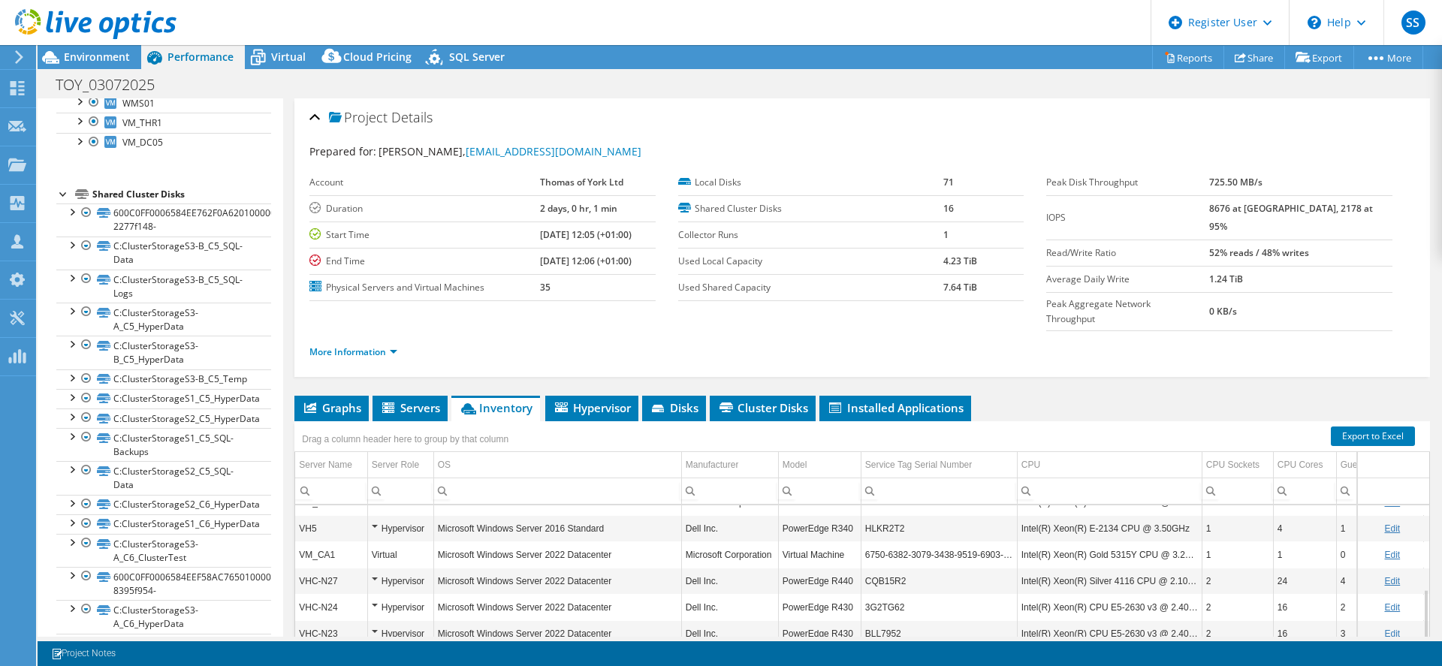
click at [1251, 209] on b "8676 at [GEOGRAPHIC_DATA], 2178 at 95%" at bounding box center [1291, 217] width 164 height 31
click at [107, 55] on span "Environment" at bounding box center [97, 57] width 66 height 14
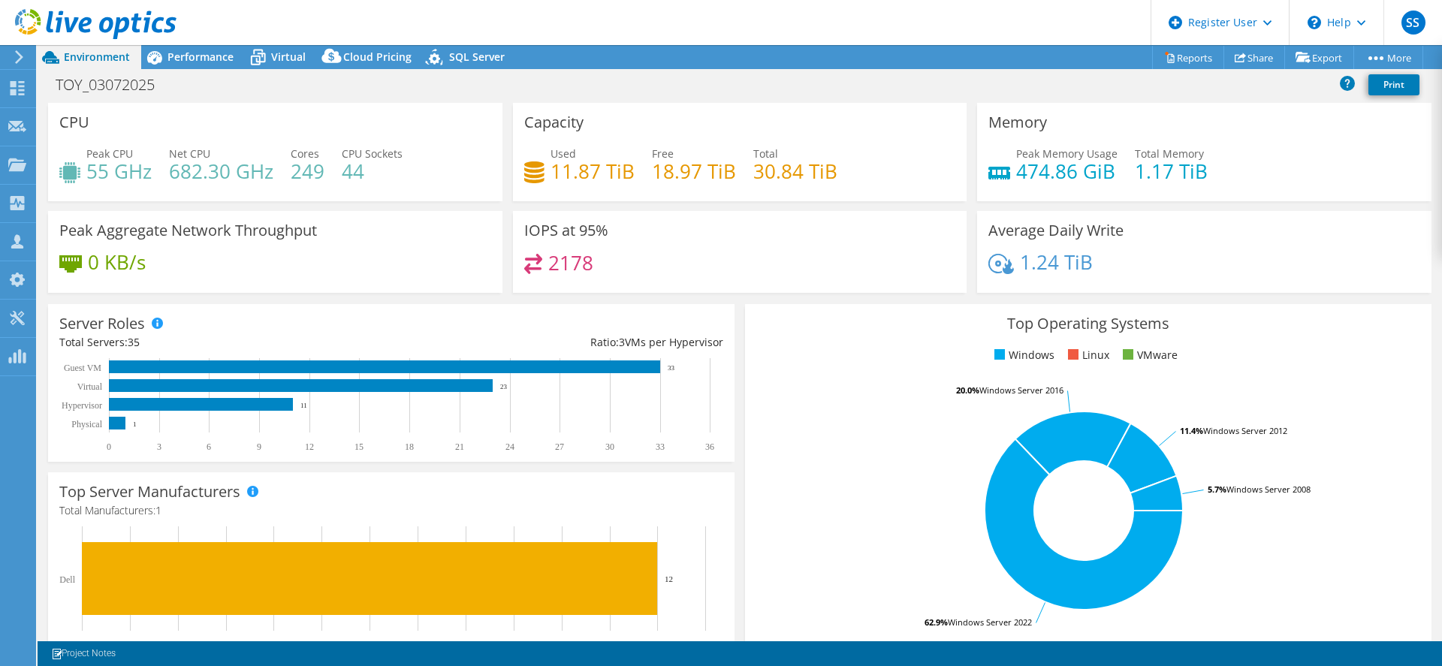
click at [322, 261] on div "0 KB/s" at bounding box center [275, 270] width 432 height 32
click at [278, 59] on span "Virtual" at bounding box center [288, 57] width 35 height 14
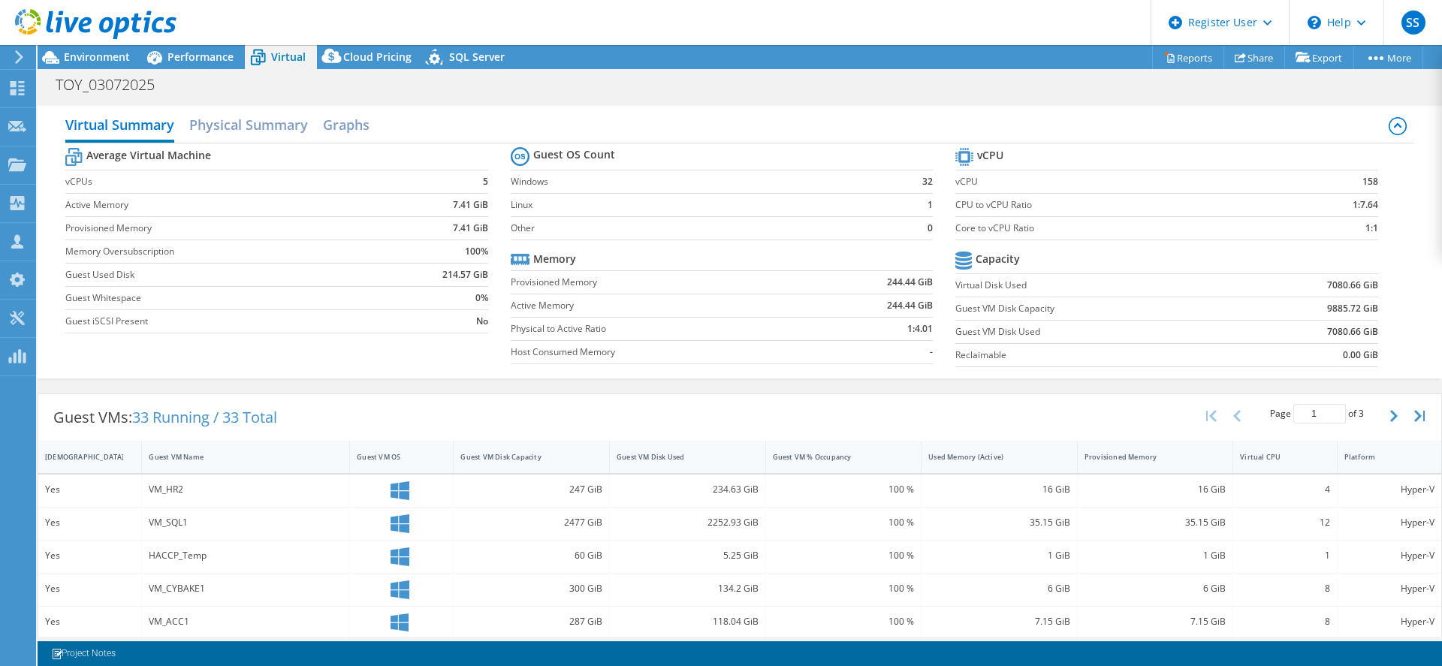
click at [220, 57] on span "Performance" at bounding box center [200, 57] width 66 height 14
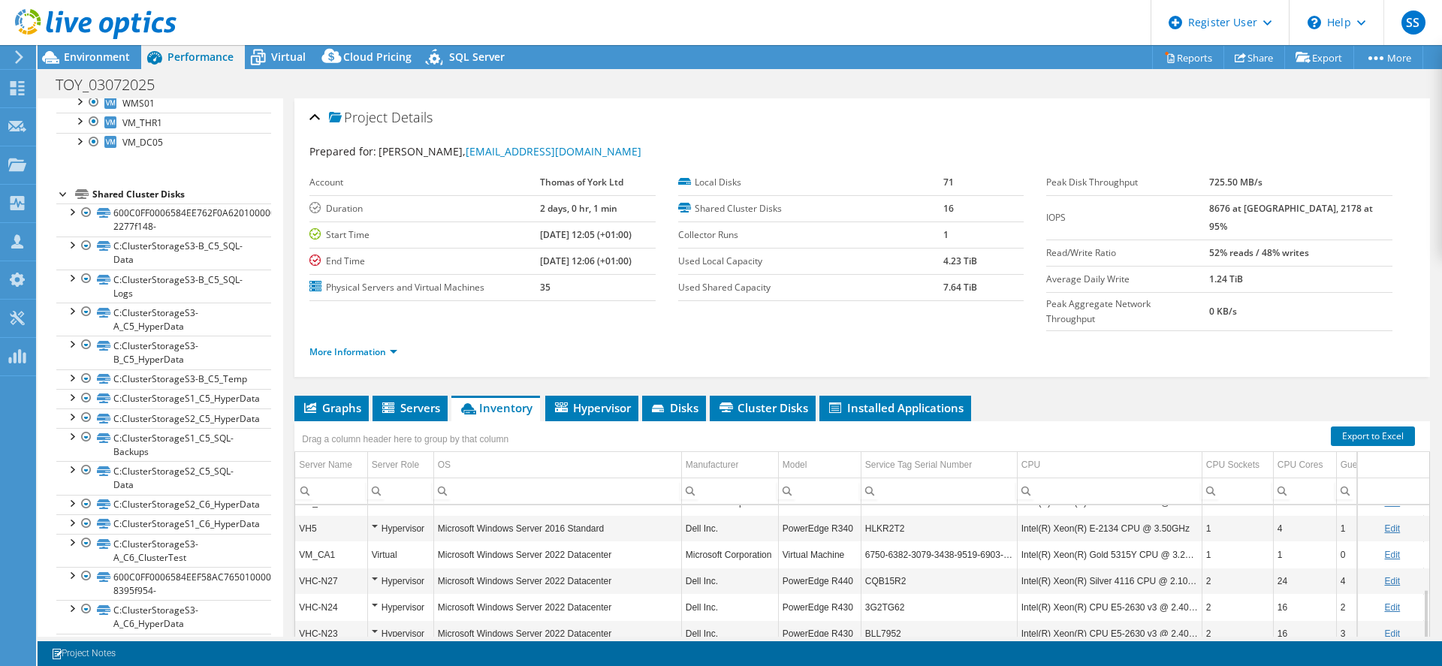
click at [769, 400] on span "Cluster Disks" at bounding box center [762, 407] width 91 height 15
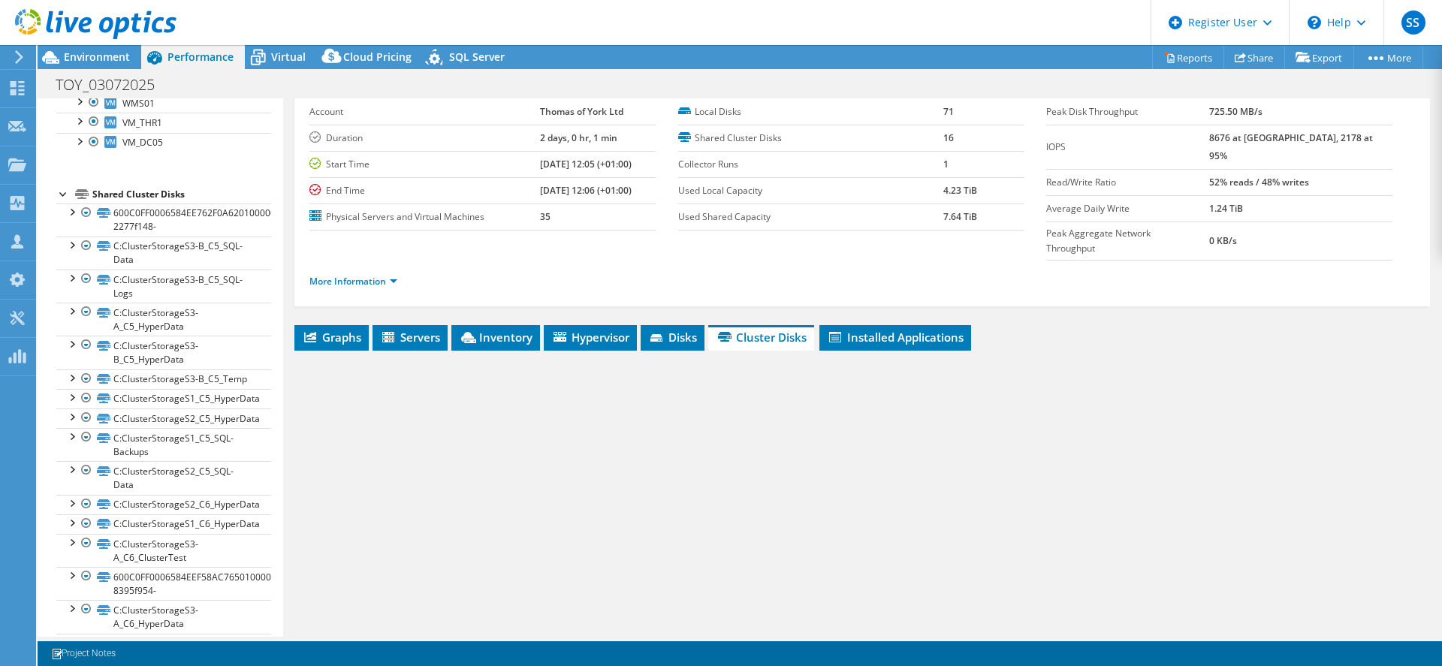
scroll to position [131, 0]
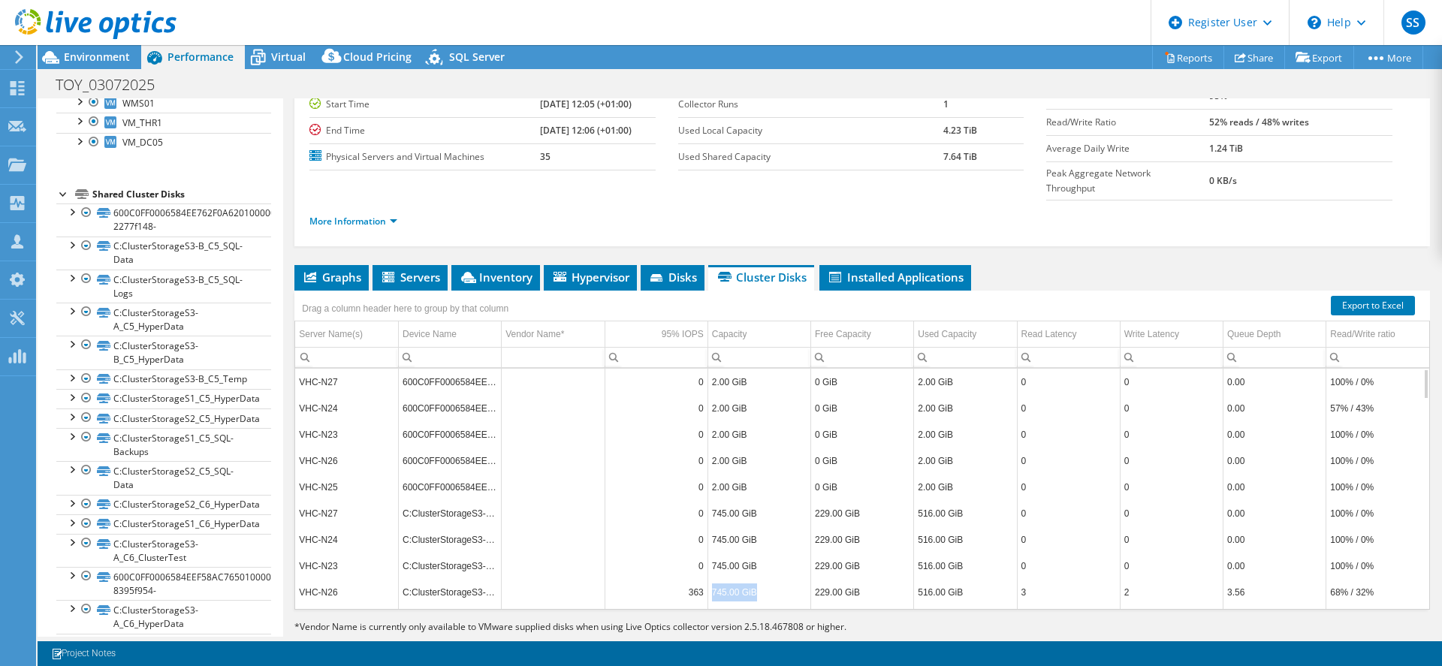
drag, startPoint x: 761, startPoint y: 563, endPoint x: 709, endPoint y: 562, distance: 52.6
click at [709, 579] on td "745.00 GiB" at bounding box center [758, 592] width 103 height 26
copy td "745.00 GiB"
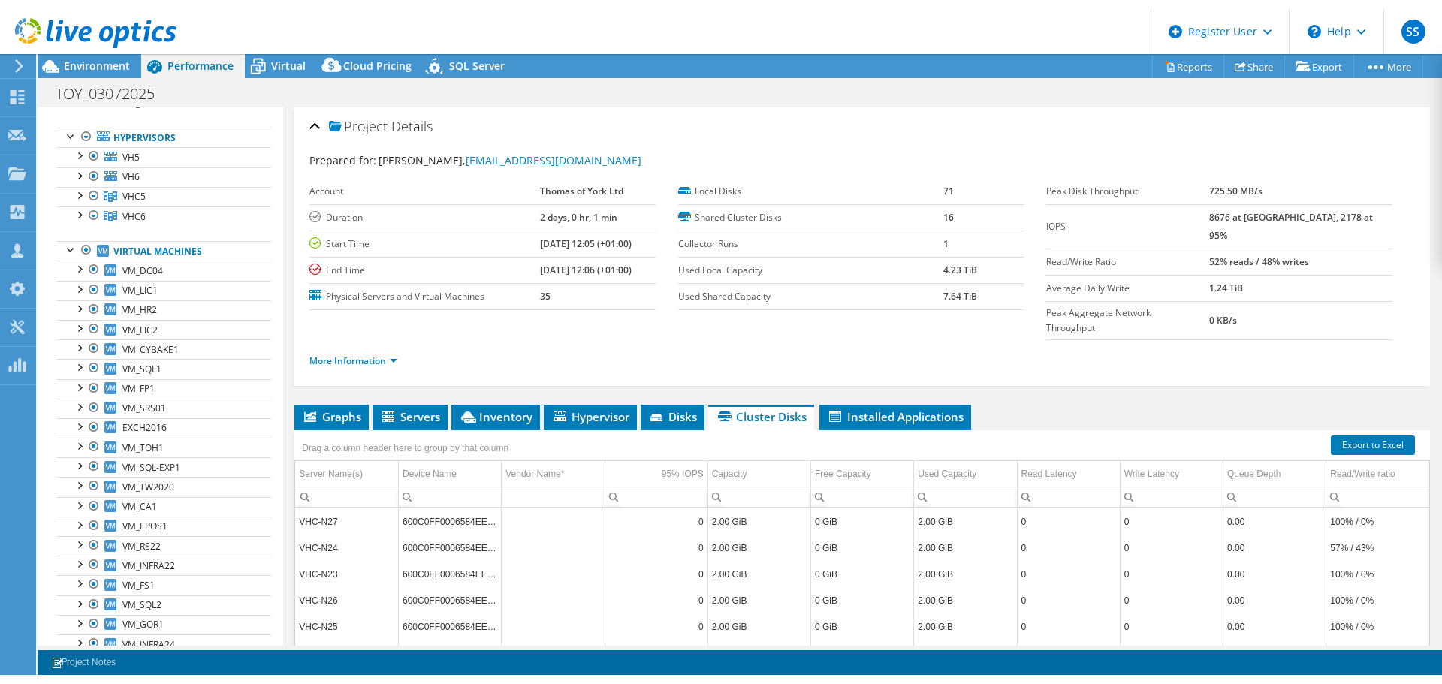
scroll to position [0, 0]
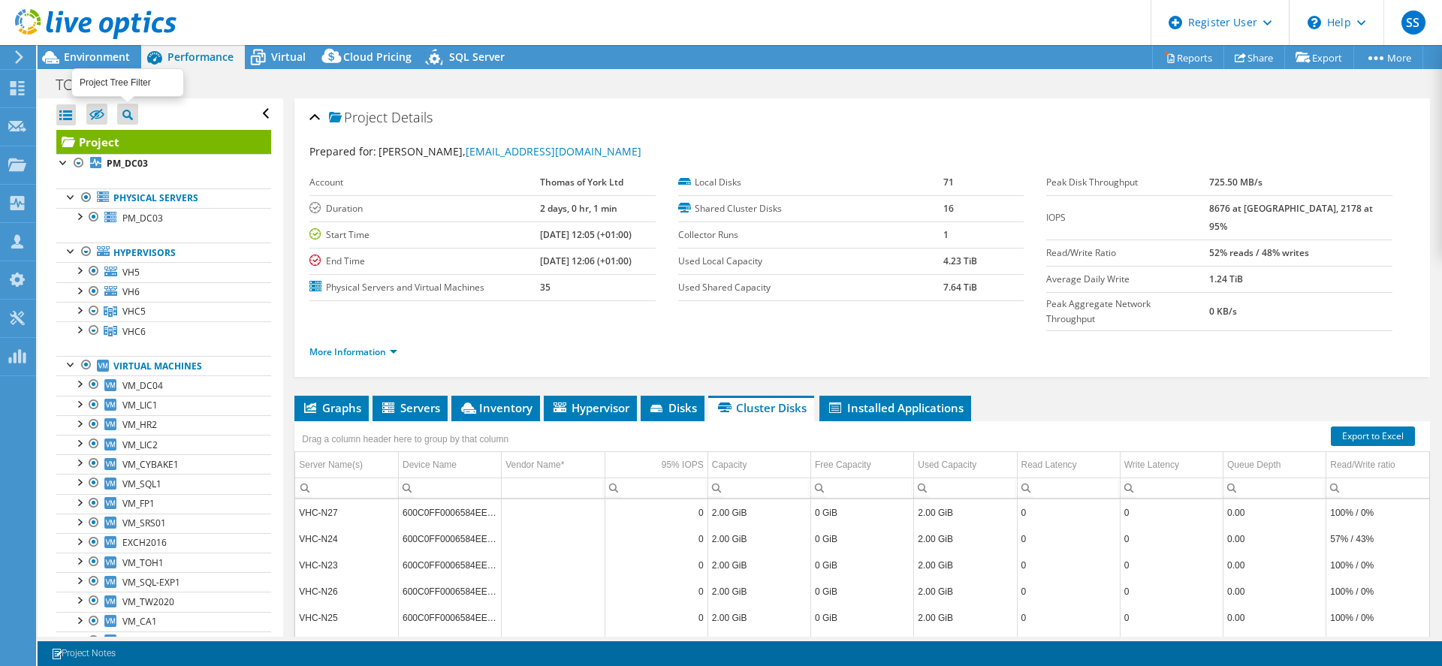
click at [103, 56] on span "Environment" at bounding box center [97, 57] width 66 height 14
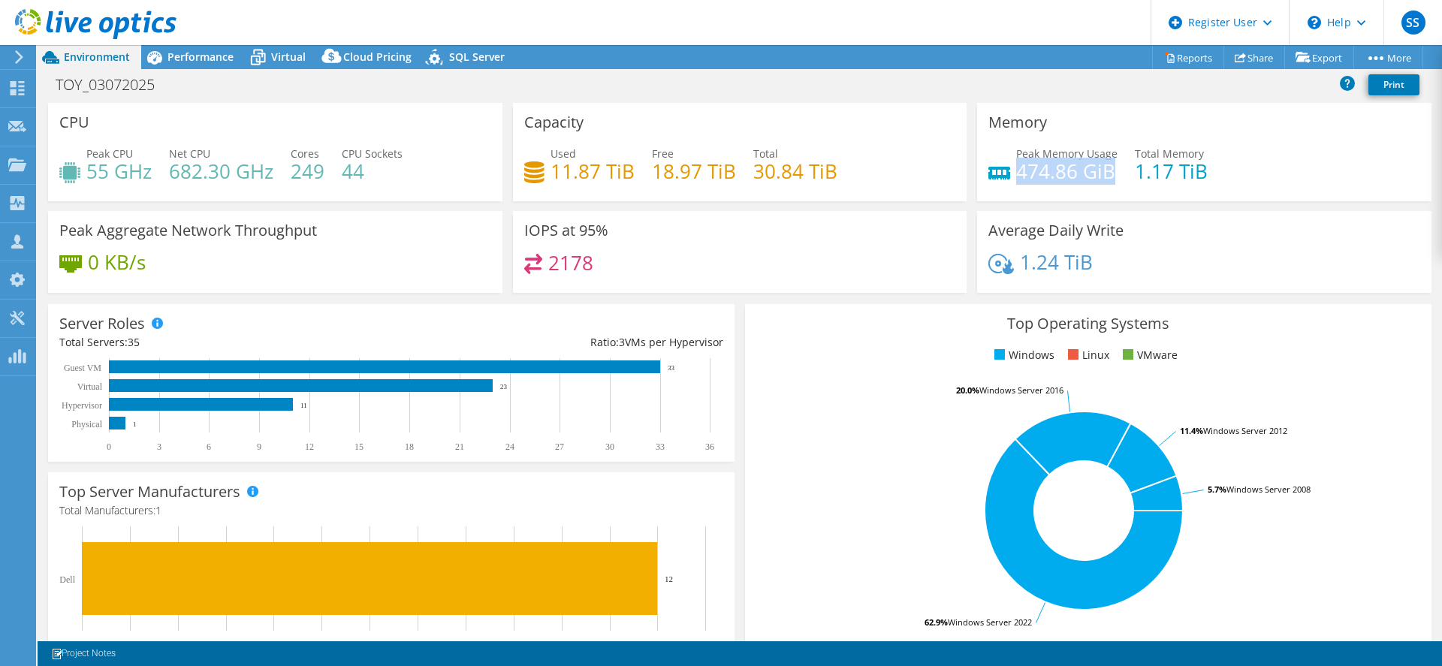
drag, startPoint x: 1008, startPoint y: 170, endPoint x: 1101, endPoint y: 174, distance: 92.4
click at [1101, 174] on h4 "474.86 GiB" at bounding box center [1066, 171] width 101 height 17
click at [1053, 176] on h4 "474.86 GiB" at bounding box center [1066, 171] width 101 height 17
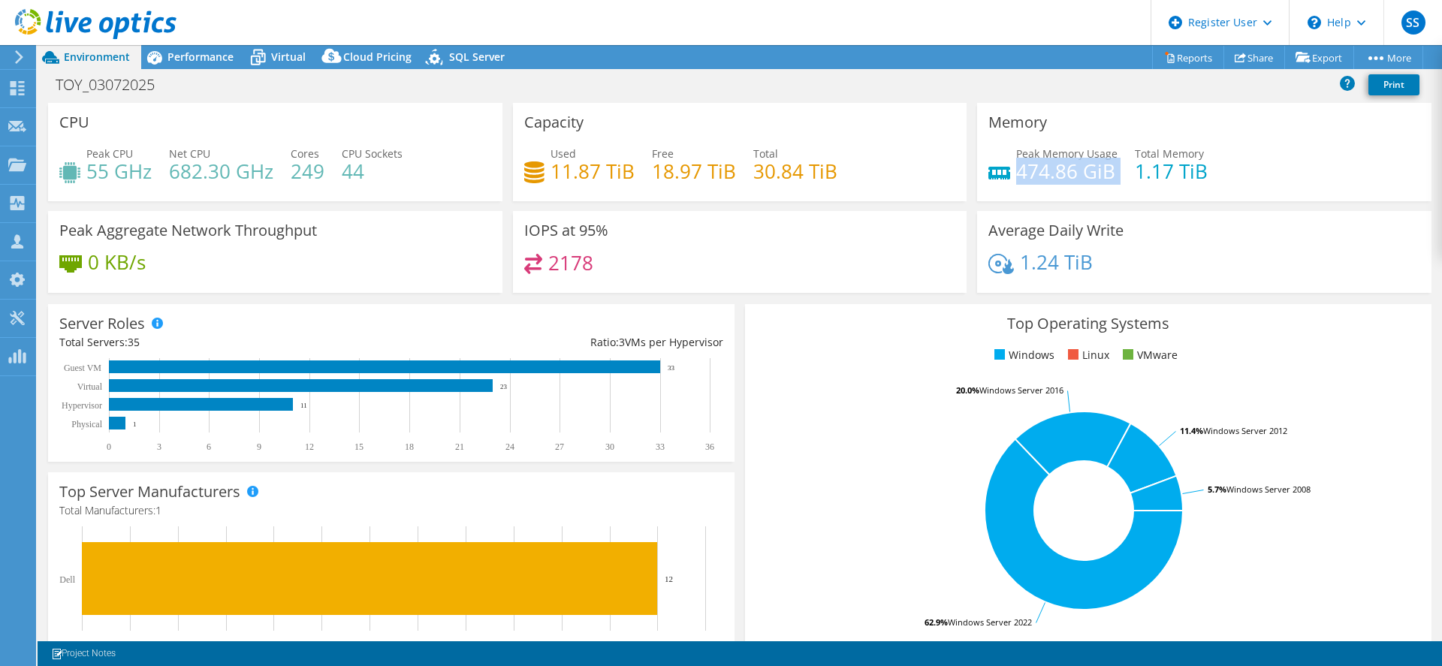
click at [1062, 176] on h4 "474.86 GiB" at bounding box center [1066, 171] width 101 height 17
click at [1035, 179] on h4 "474.86 GiB" at bounding box center [1066, 171] width 101 height 17
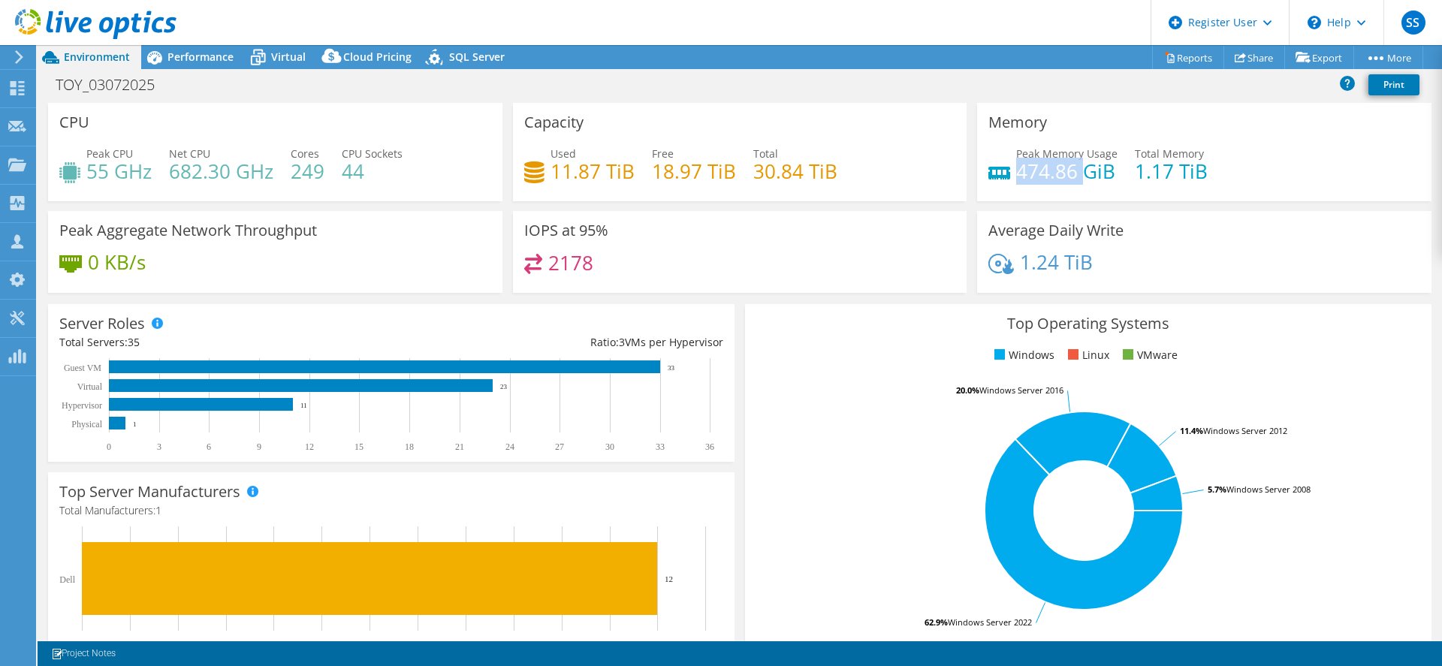
click at [1035, 179] on h4 "474.86 GiB" at bounding box center [1066, 171] width 101 height 17
click at [1145, 176] on h4 "1.17 TiB" at bounding box center [1170, 171] width 73 height 17
click at [1053, 173] on h4 "474.86 GiB" at bounding box center [1066, 171] width 101 height 17
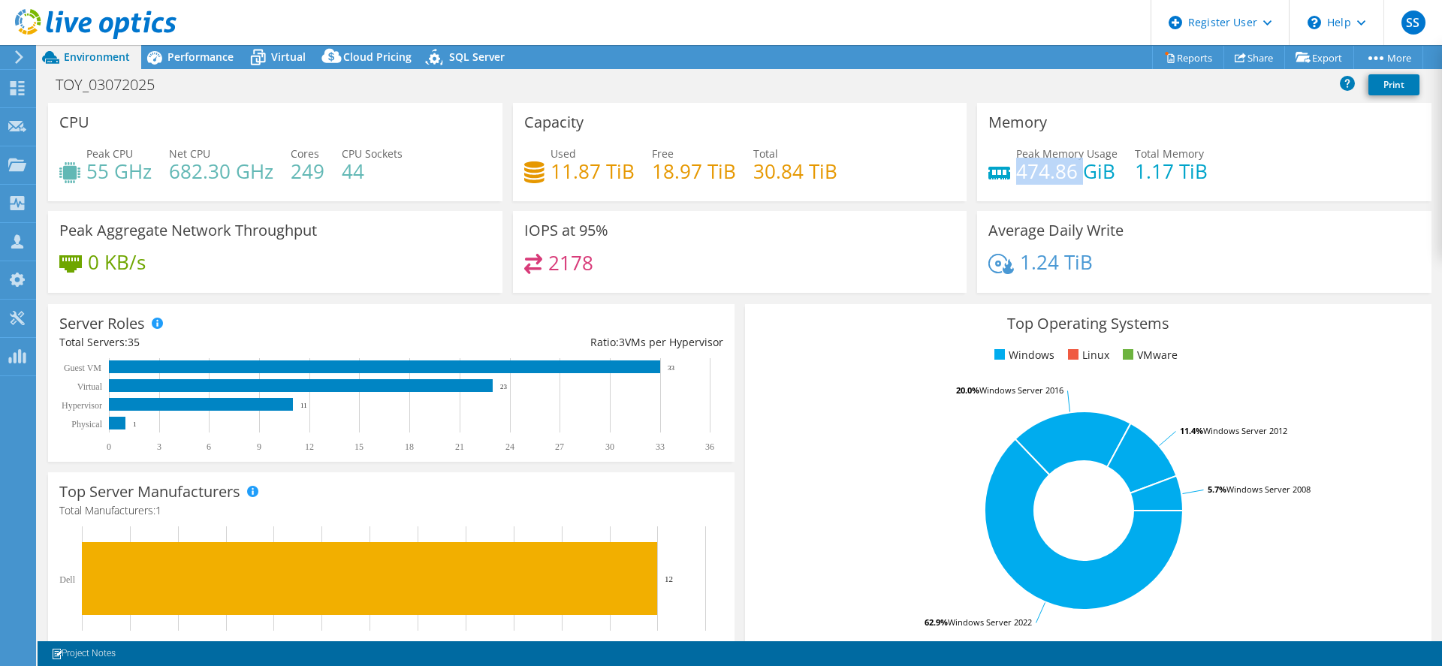
click at [1053, 173] on h4 "474.86 GiB" at bounding box center [1066, 171] width 101 height 17
drag, startPoint x: 1129, startPoint y: 173, endPoint x: 1201, endPoint y: 170, distance: 71.4
click at [1201, 170] on div "Peak Memory Usage 474.86 GiB Total Memory 1.17 TiB" at bounding box center [1204, 170] width 432 height 49
click at [628, 163] on h4 "11.87 TiB" at bounding box center [592, 171] width 84 height 17
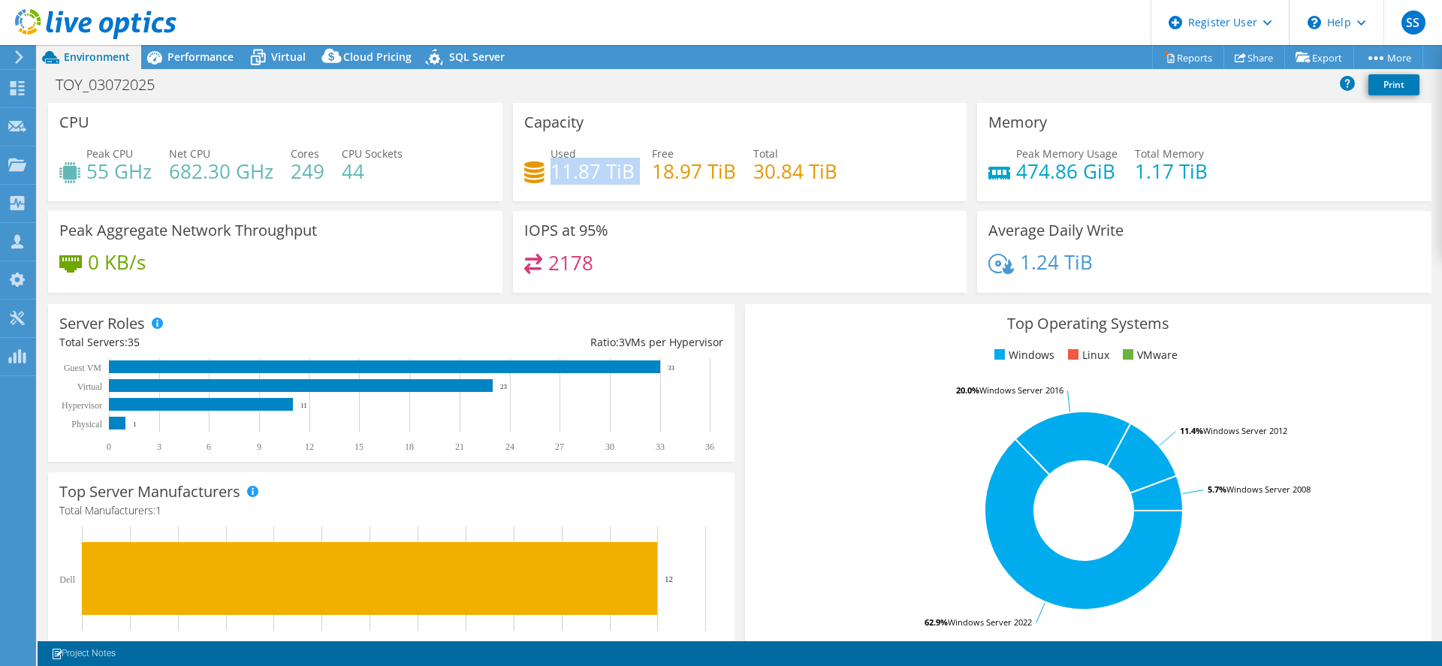
click at [628, 163] on h4 "11.87 TiB" at bounding box center [592, 171] width 84 height 17
click at [227, 176] on h4 "682.30 GHz" at bounding box center [221, 171] width 104 height 17
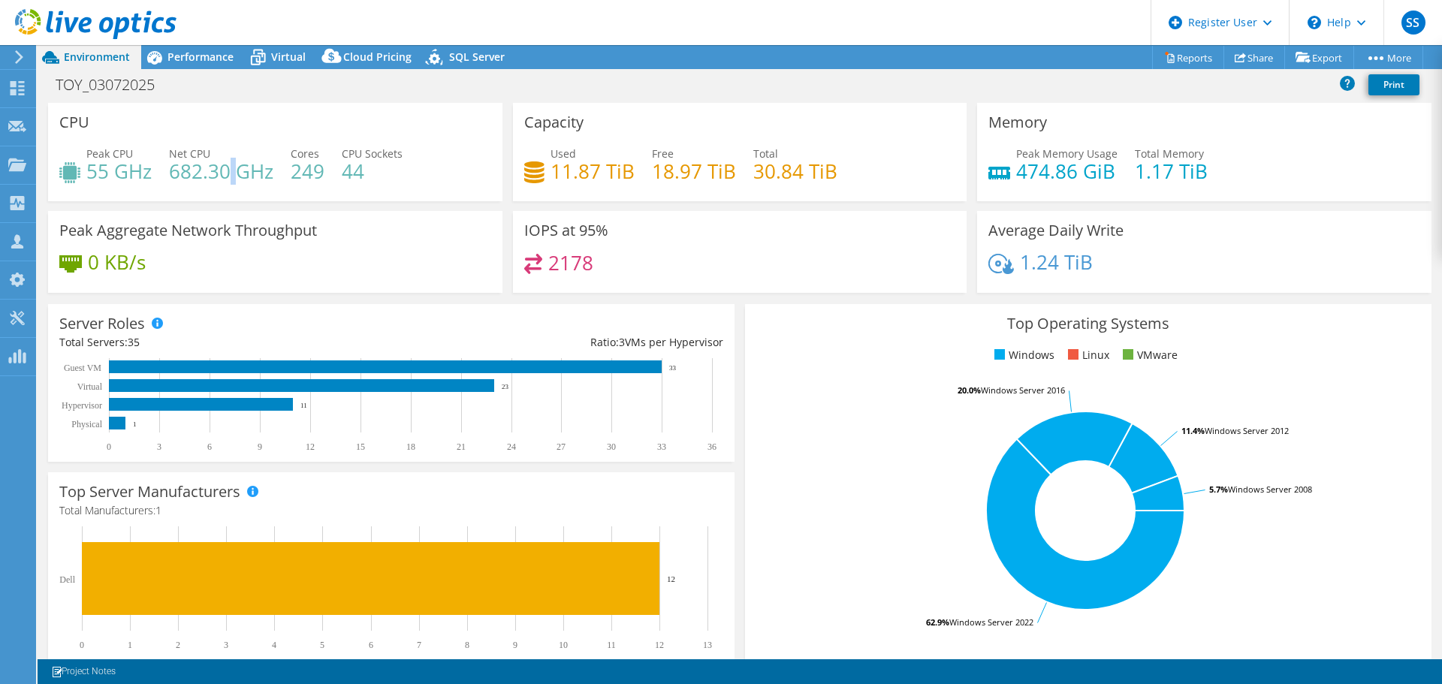
click at [263, 63] on icon at bounding box center [258, 57] width 26 height 26
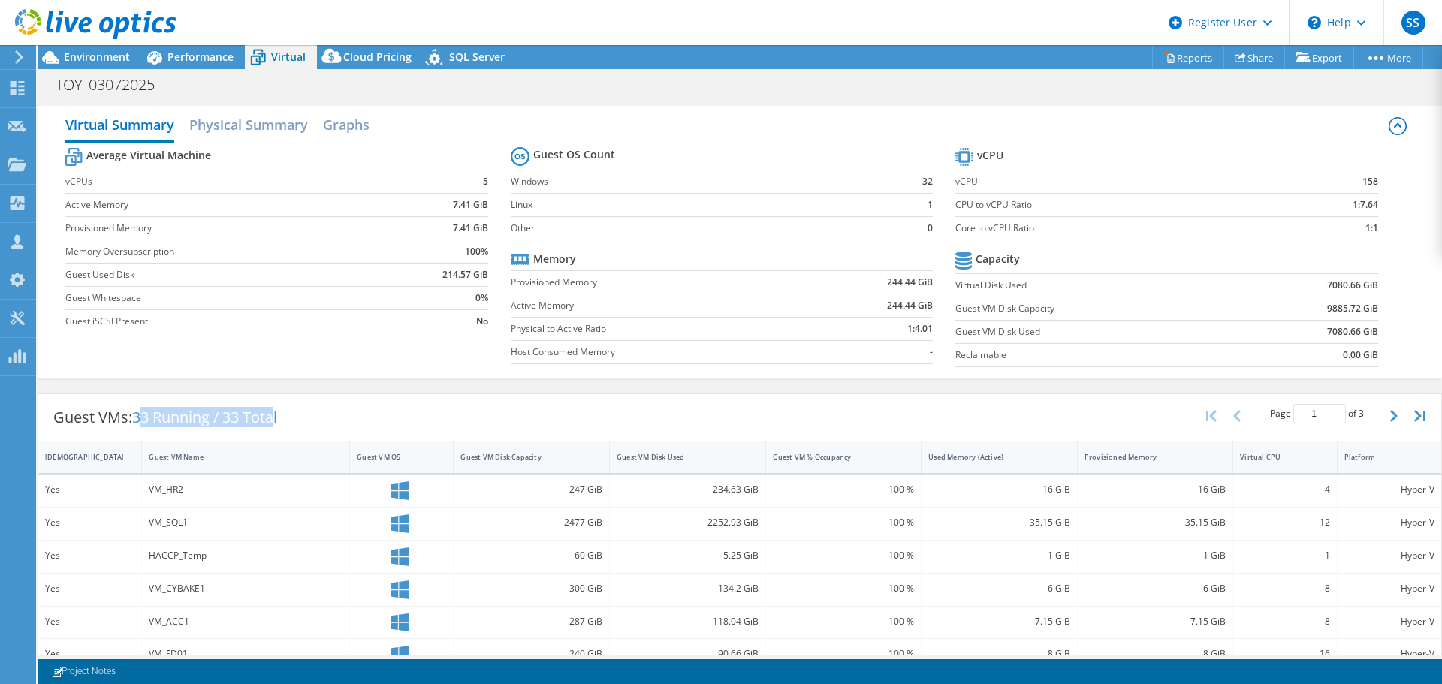
drag, startPoint x: 143, startPoint y: 416, endPoint x: 279, endPoint y: 411, distance: 136.0
click at [277, 411] on span "33 Running / 33 Total" at bounding box center [204, 417] width 145 height 20
click at [200, 62] on span "Performance" at bounding box center [200, 57] width 66 height 14
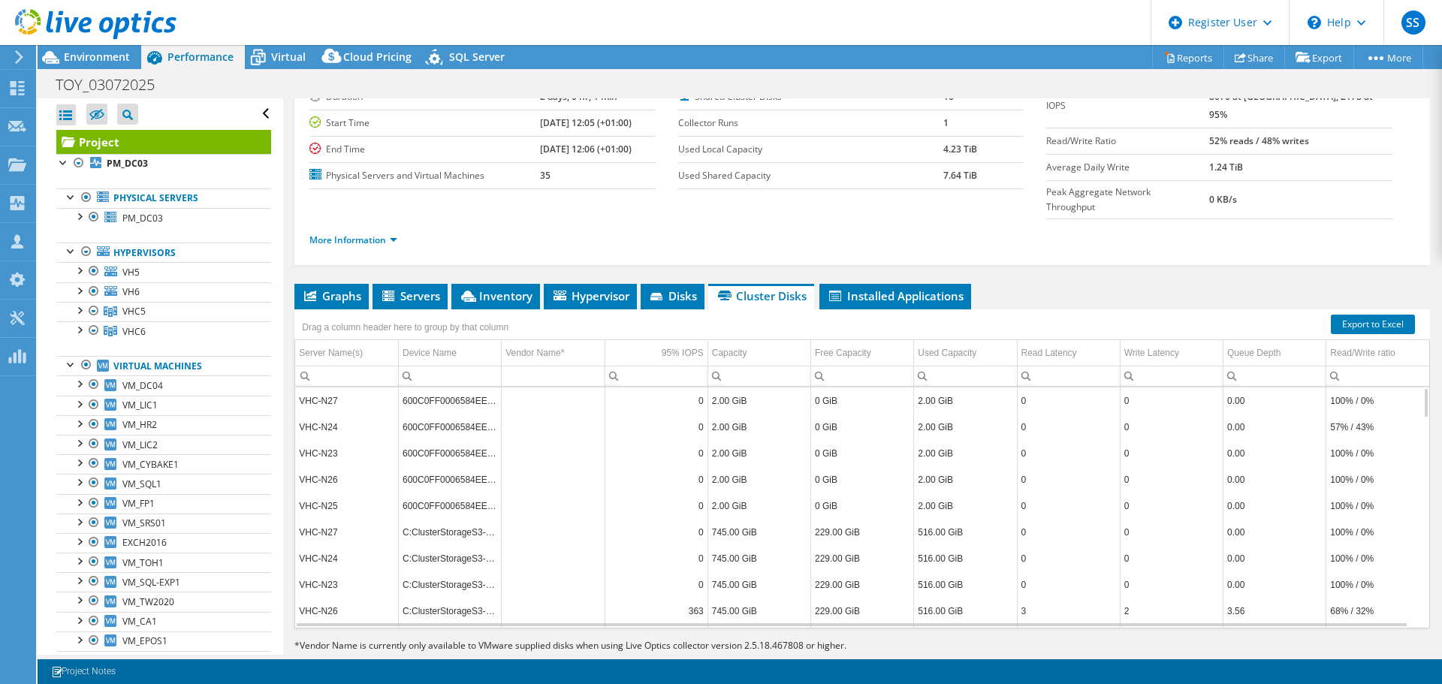
scroll to position [113, 0]
click at [401, 288] on span "Servers" at bounding box center [410, 295] width 60 height 15
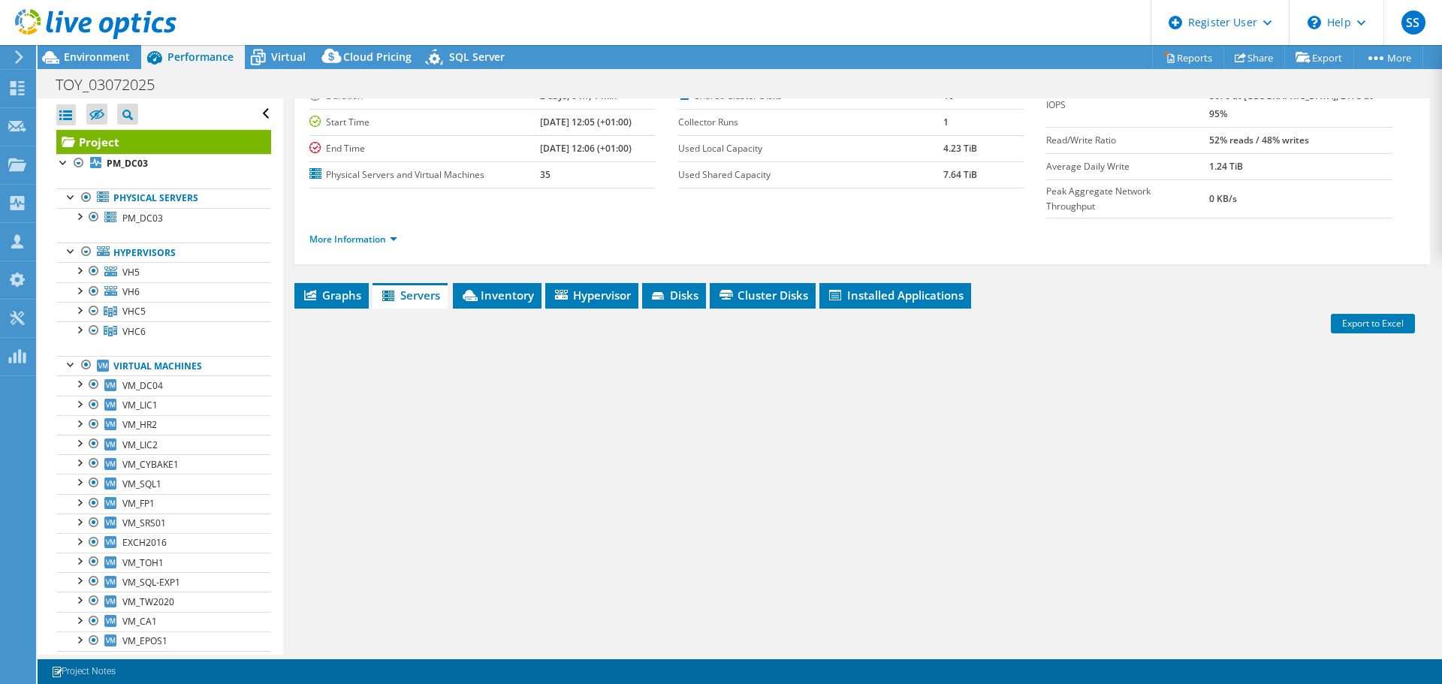
click at [325, 288] on span "Graphs" at bounding box center [331, 295] width 59 height 15
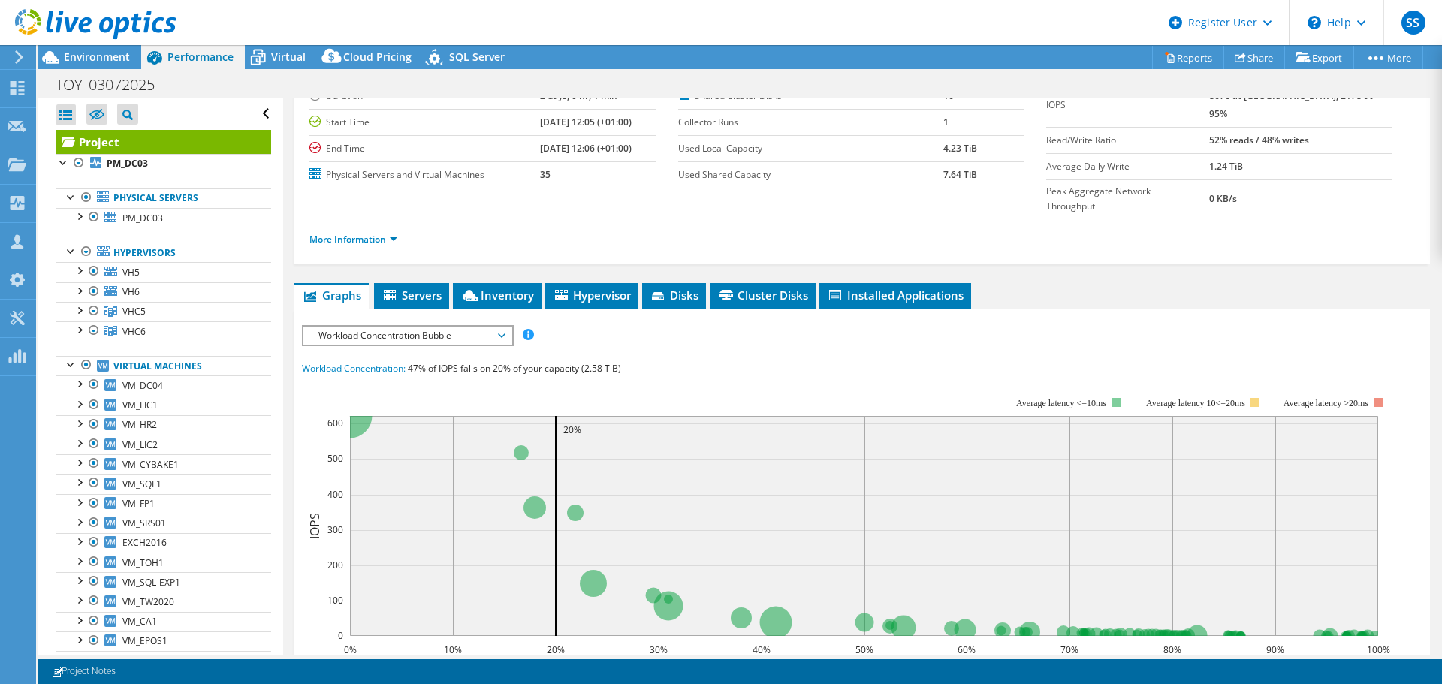
click at [431, 318] on div "IOPS Disk Throughput IO Size Latency Queue Depth CPU Percentage Memory Page Fau…" at bounding box center [862, 599] width 1120 height 563
click at [397, 327] on span "Workload Concentration Bubble" at bounding box center [407, 336] width 193 height 18
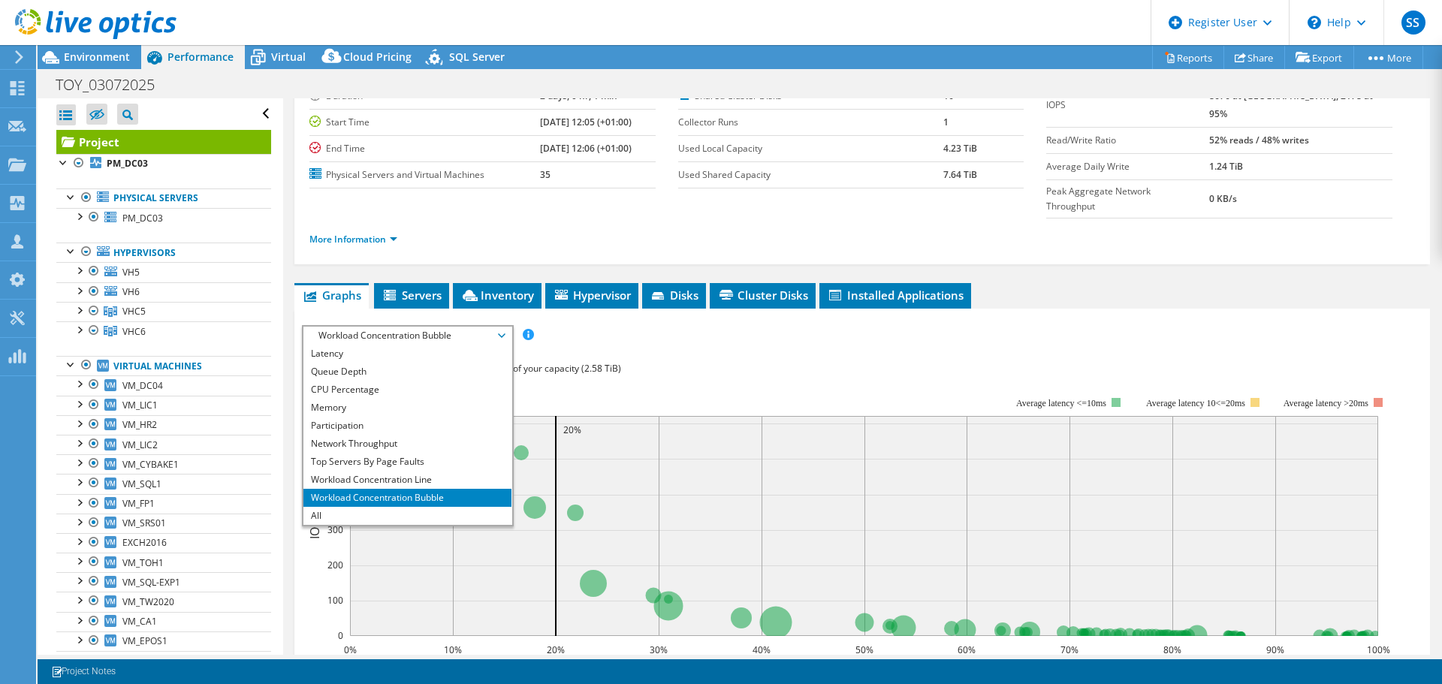
scroll to position [263, 0]
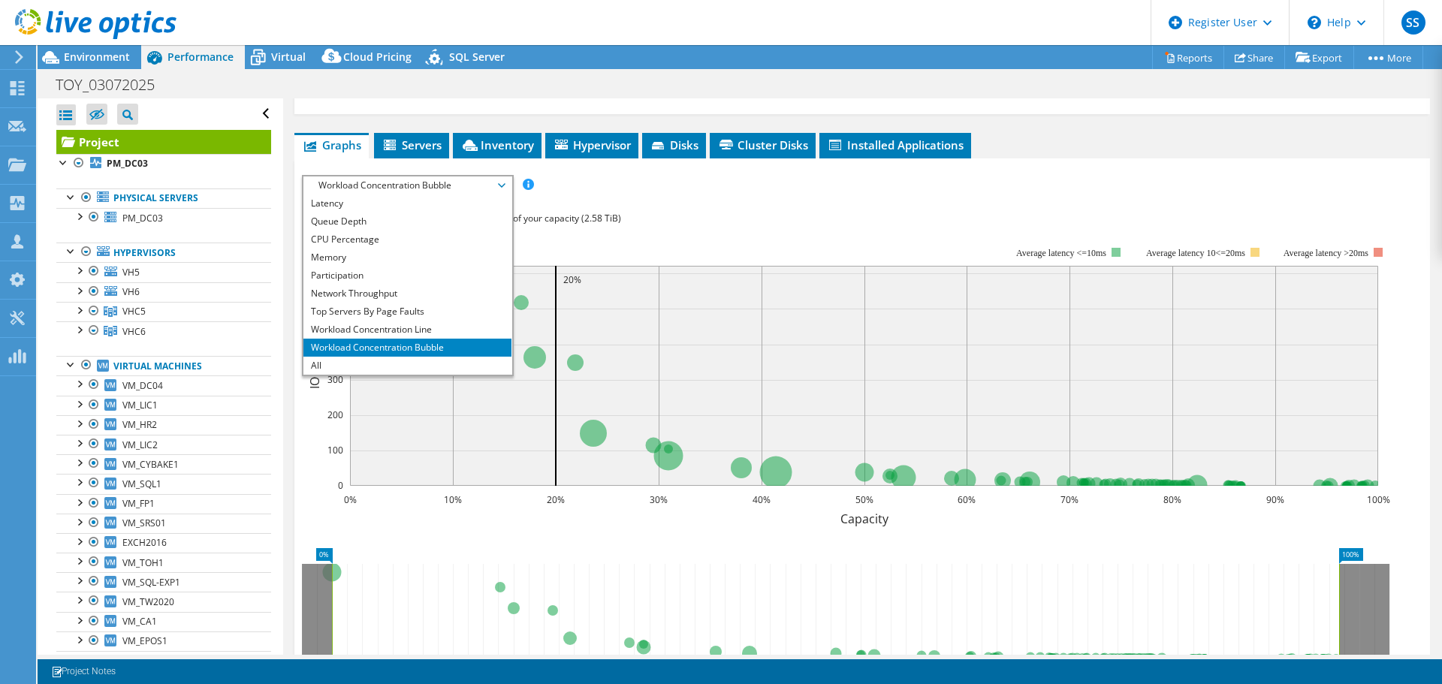
click at [355, 303] on li "Top Servers By Page Faults" at bounding box center [407, 312] width 208 height 18
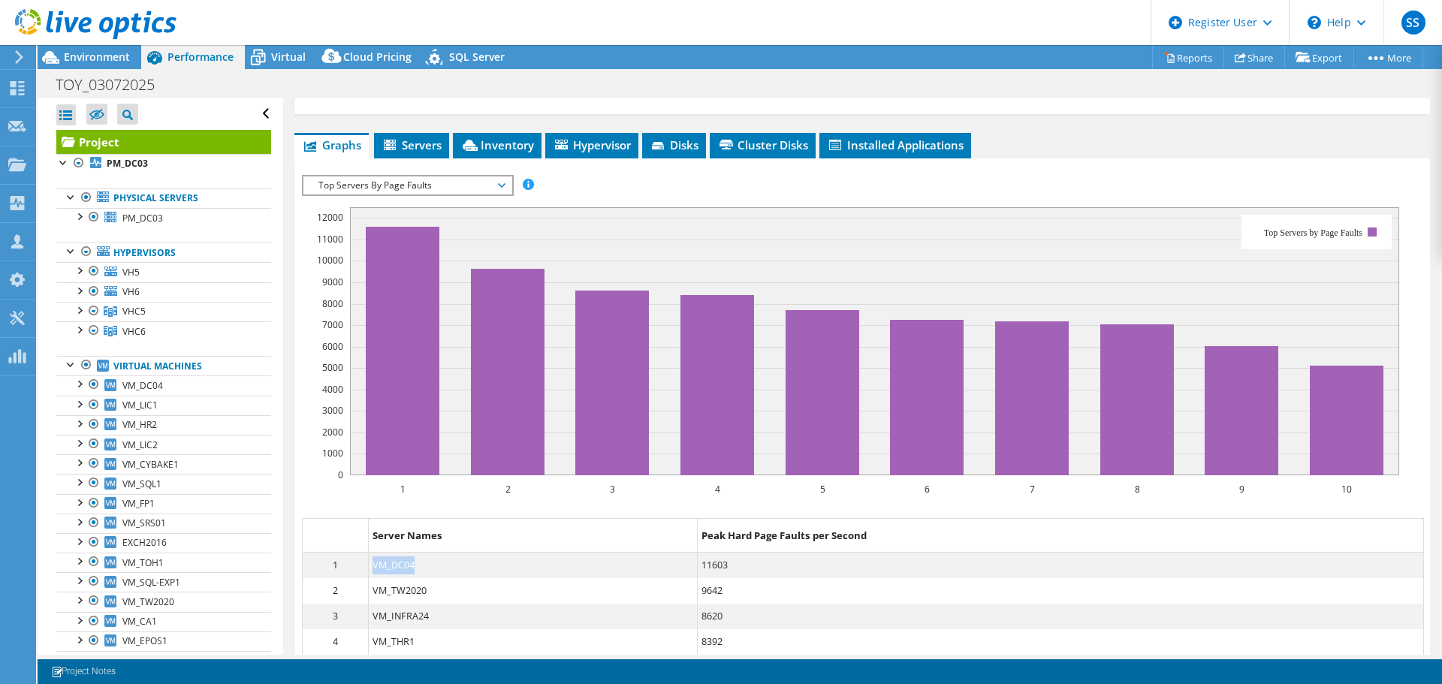
drag, startPoint x: 427, startPoint y: 535, endPoint x: 363, endPoint y: 536, distance: 63.8
click at [363, 553] on dl "1 VM_DC04 11603" at bounding box center [863, 566] width 1120 height 26
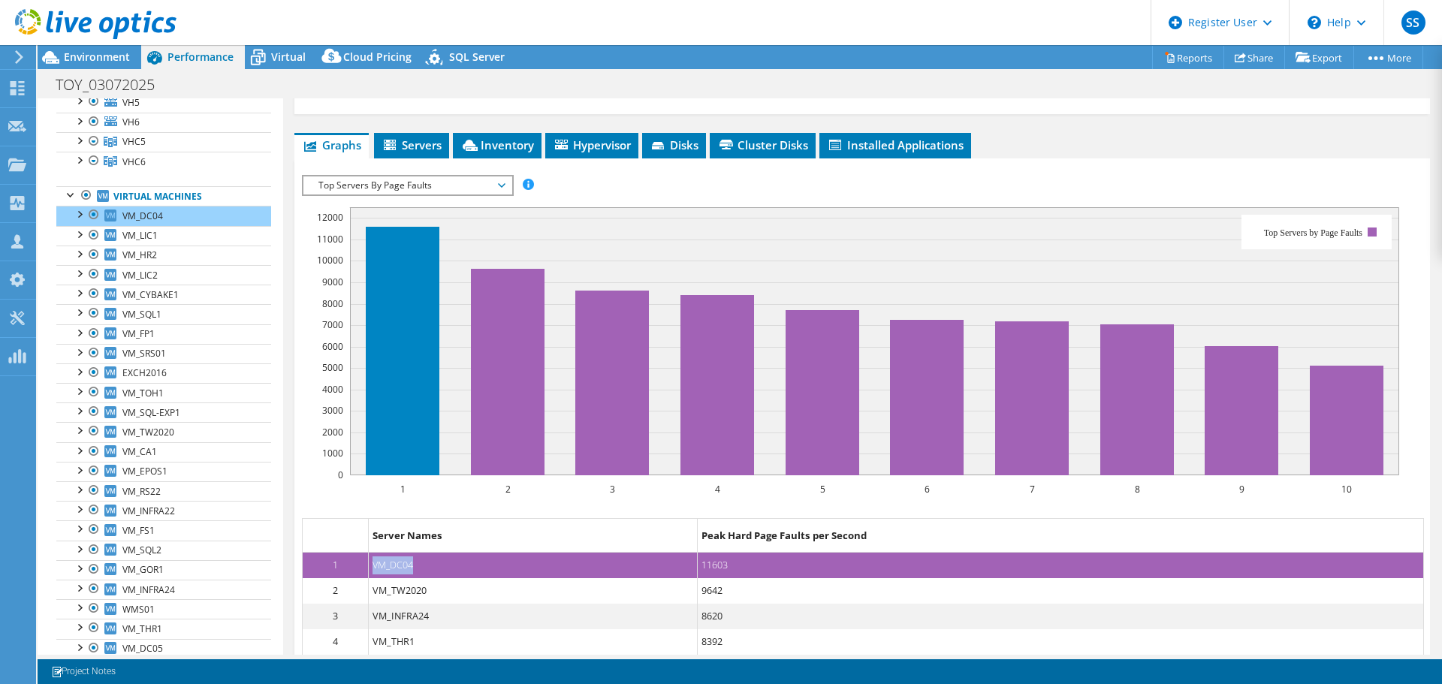
scroll to position [203, 0]
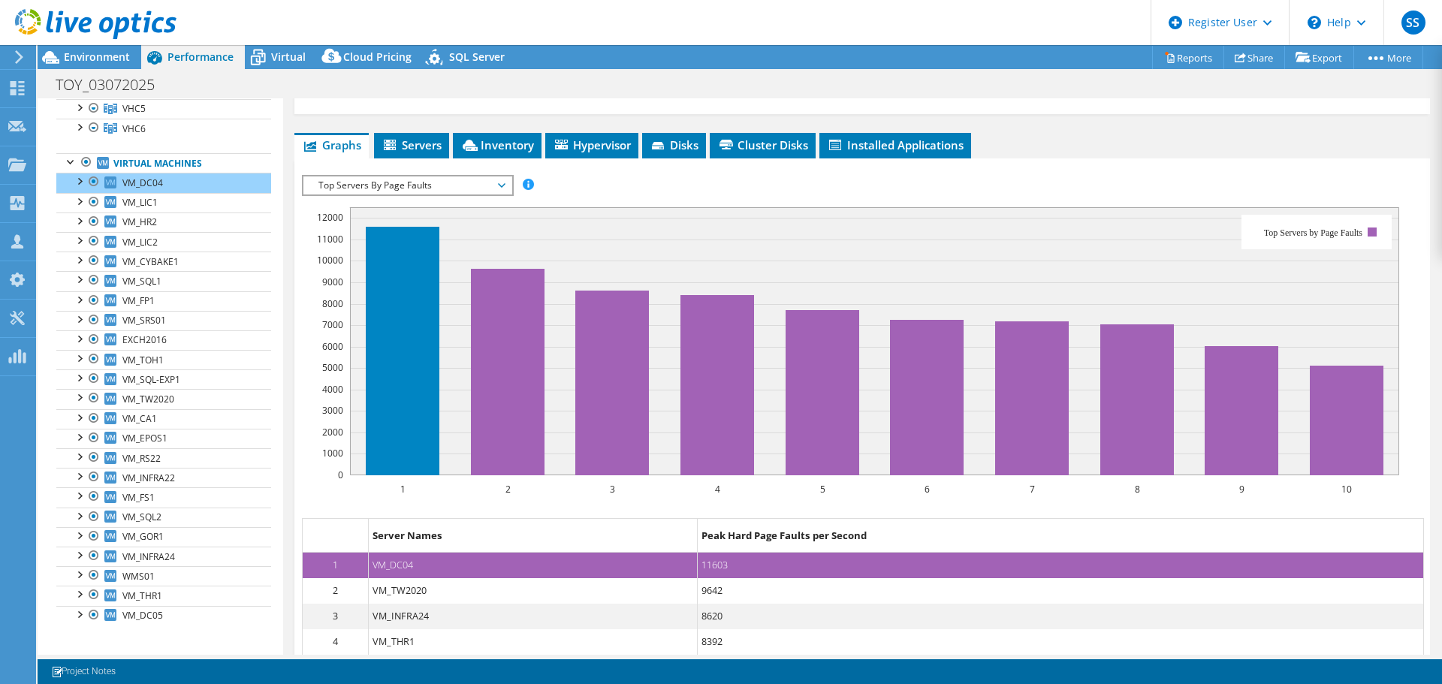
click at [292, 51] on span "Virtual" at bounding box center [288, 57] width 35 height 14
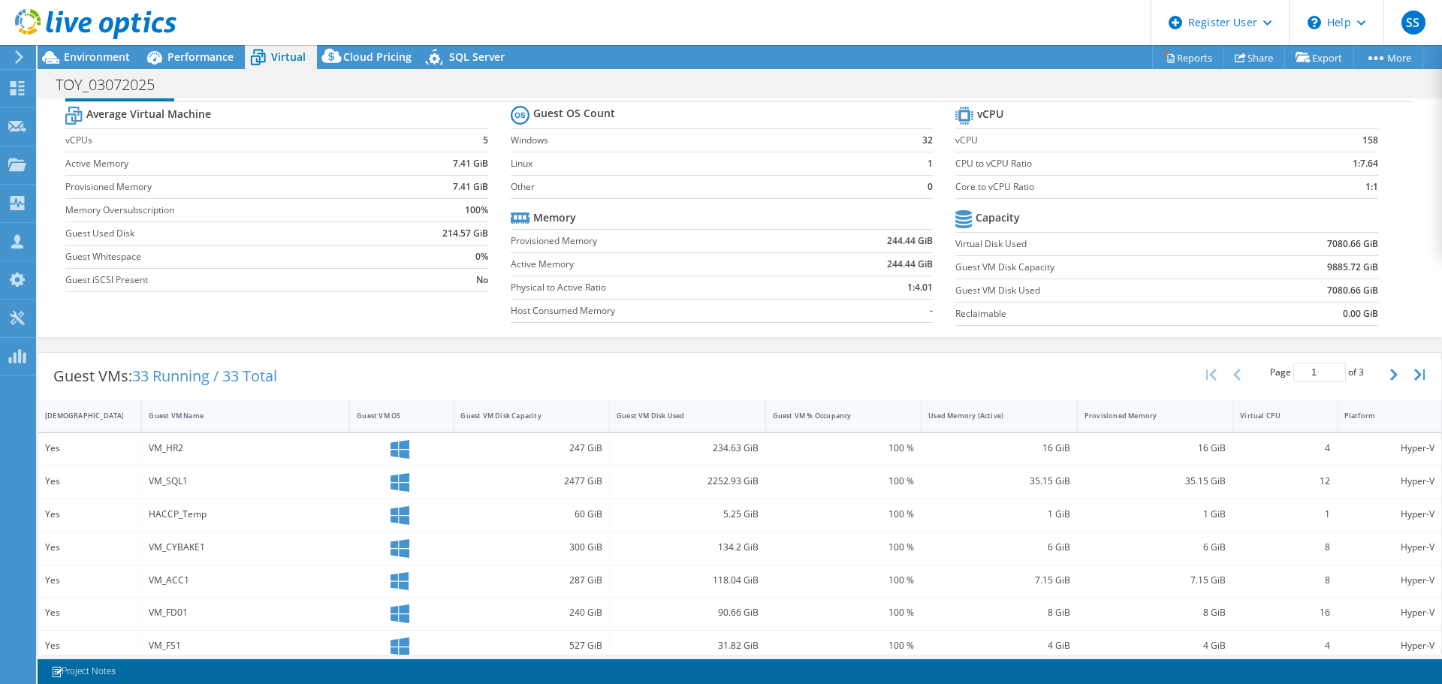
scroll to position [22, 0]
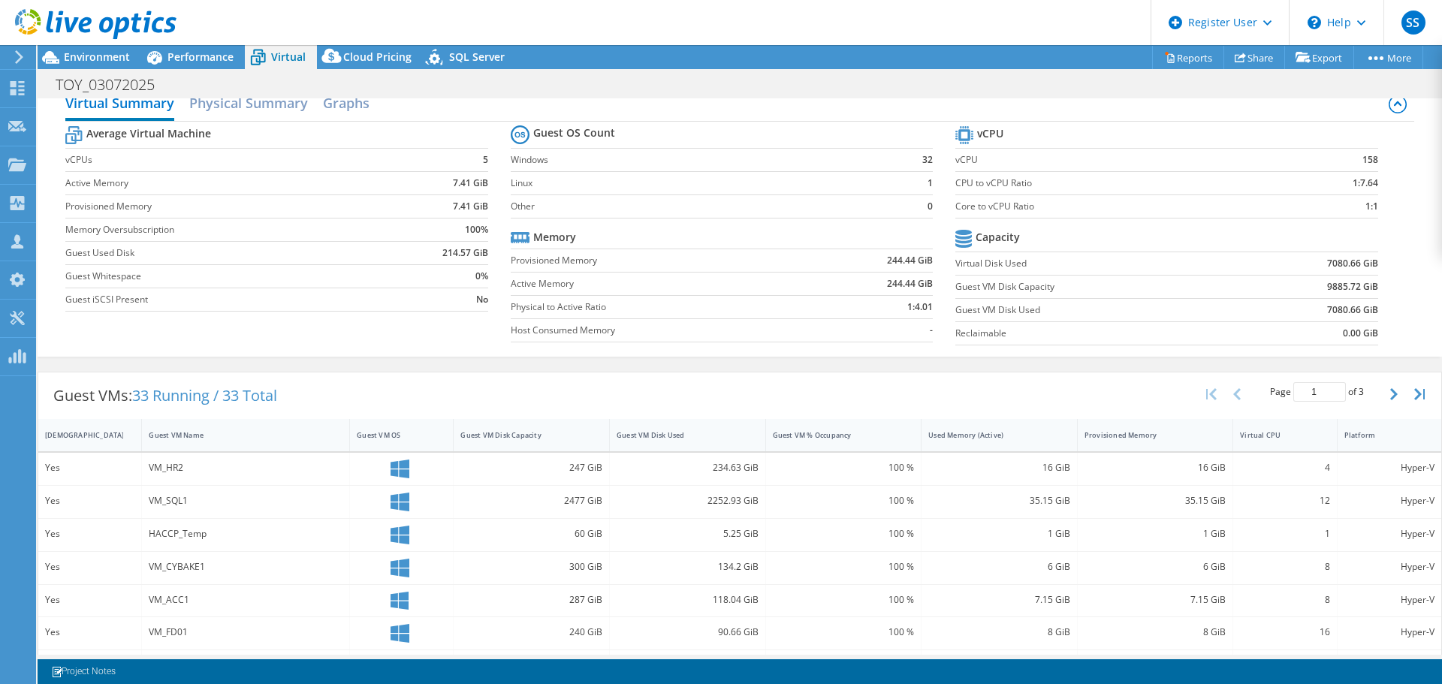
click at [1390, 396] on icon "button" at bounding box center [1394, 394] width 8 height 12
type input "2"
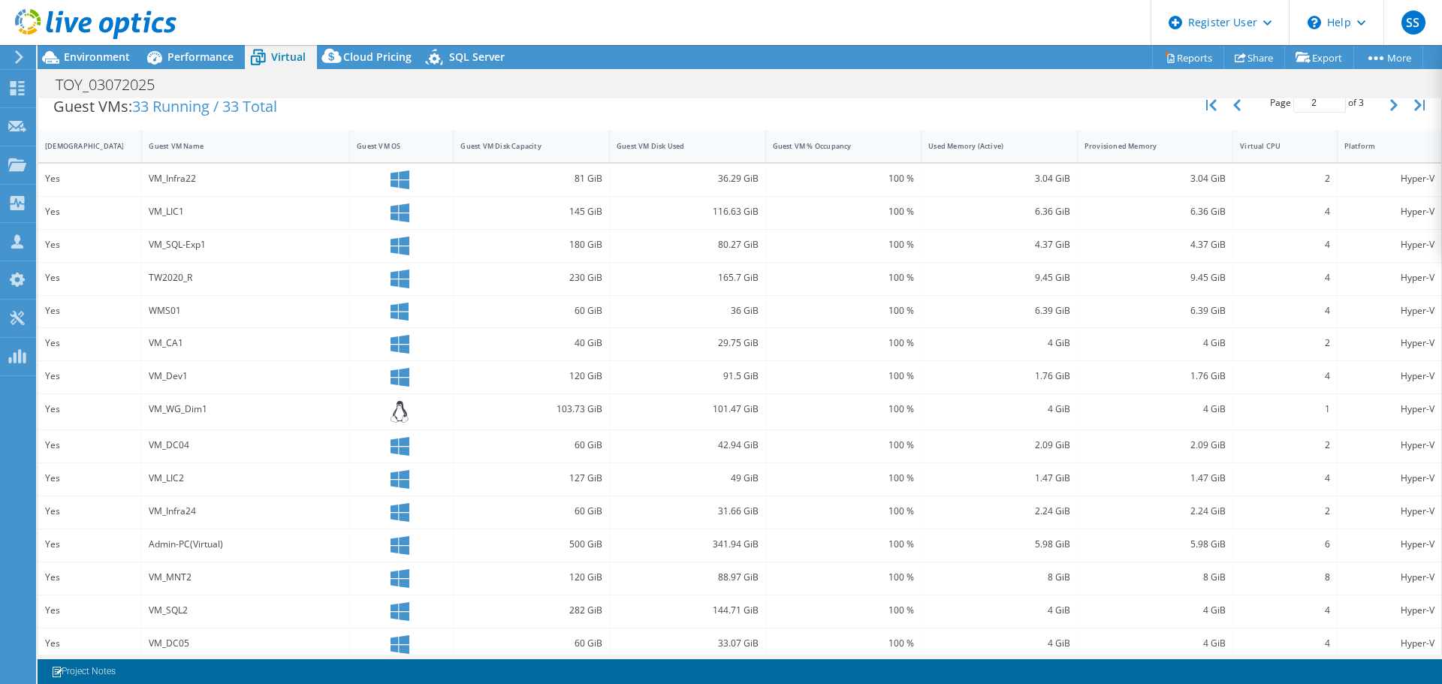
scroll to position [325, 0]
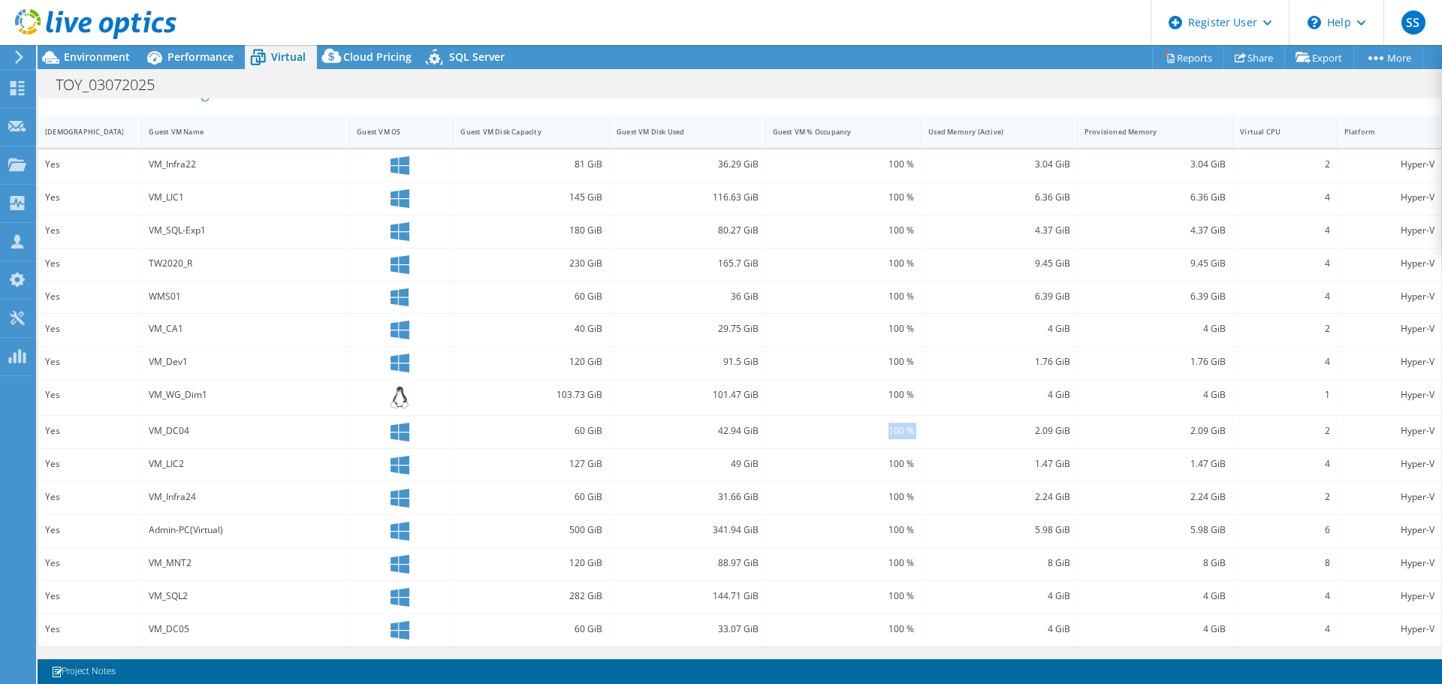
drag, startPoint x: 882, startPoint y: 432, endPoint x: 923, endPoint y: 432, distance: 41.3
click at [923, 432] on div "Yes VM_DC04 60 GiB 42.94 GiB 100 % 2.09 GiB 2.09 GiB 2 Hyper-V" at bounding box center [739, 432] width 1403 height 32
click at [1053, 423] on div "2.09 GiB" at bounding box center [999, 431] width 142 height 17
drag, startPoint x: 1027, startPoint y: 431, endPoint x: 1065, endPoint y: 432, distance: 38.3
click at [1065, 432] on div "2.09 GiB" at bounding box center [999, 432] width 156 height 32
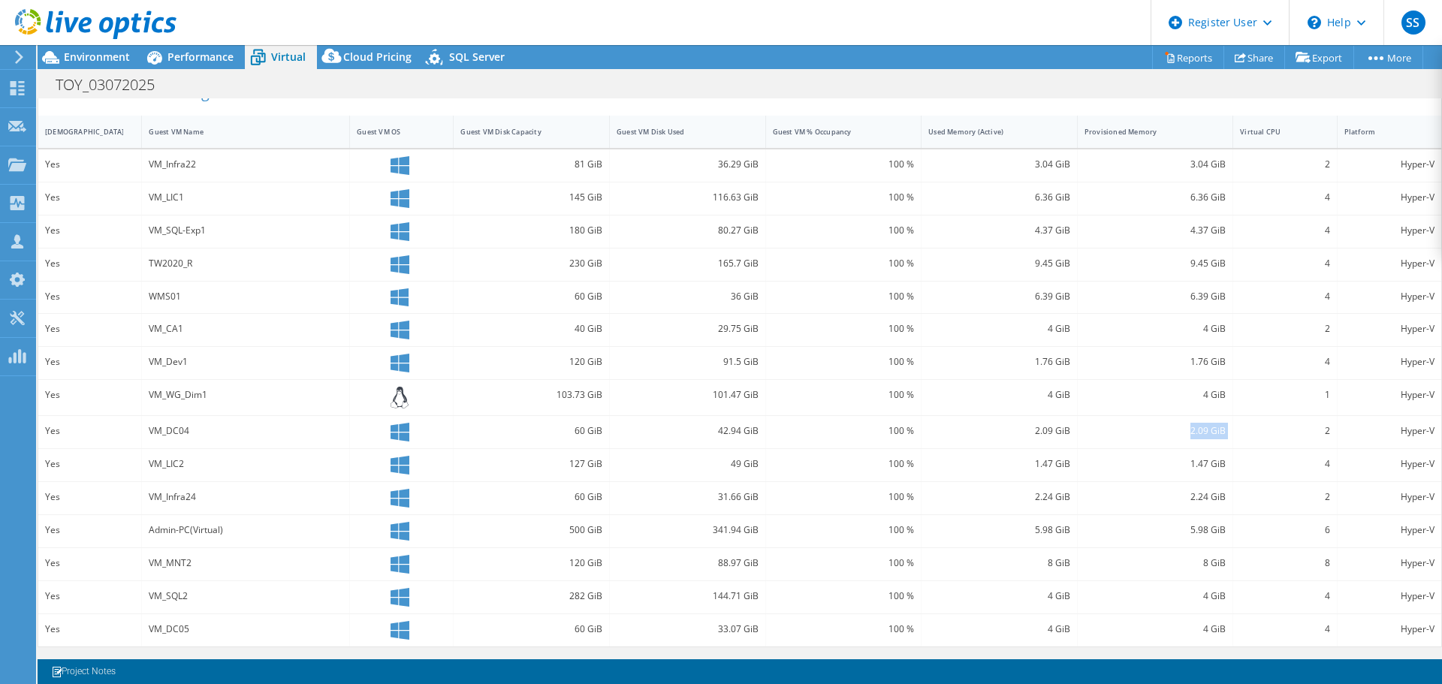
drag, startPoint x: 1180, startPoint y: 432, endPoint x: 1227, endPoint y: 429, distance: 47.4
click at [1227, 429] on div "Yes VM_DC04 60 GiB 42.94 GiB 100 % 2.09 GiB 2.09 GiB 2 Hyper-V" at bounding box center [739, 432] width 1403 height 32
drag, startPoint x: 1186, startPoint y: 394, endPoint x: 1148, endPoint y: 389, distance: 38.7
click at [1207, 393] on div "4 GiB" at bounding box center [1155, 395] width 142 height 17
drag, startPoint x: 1023, startPoint y: 391, endPoint x: 1068, endPoint y: 393, distance: 45.1
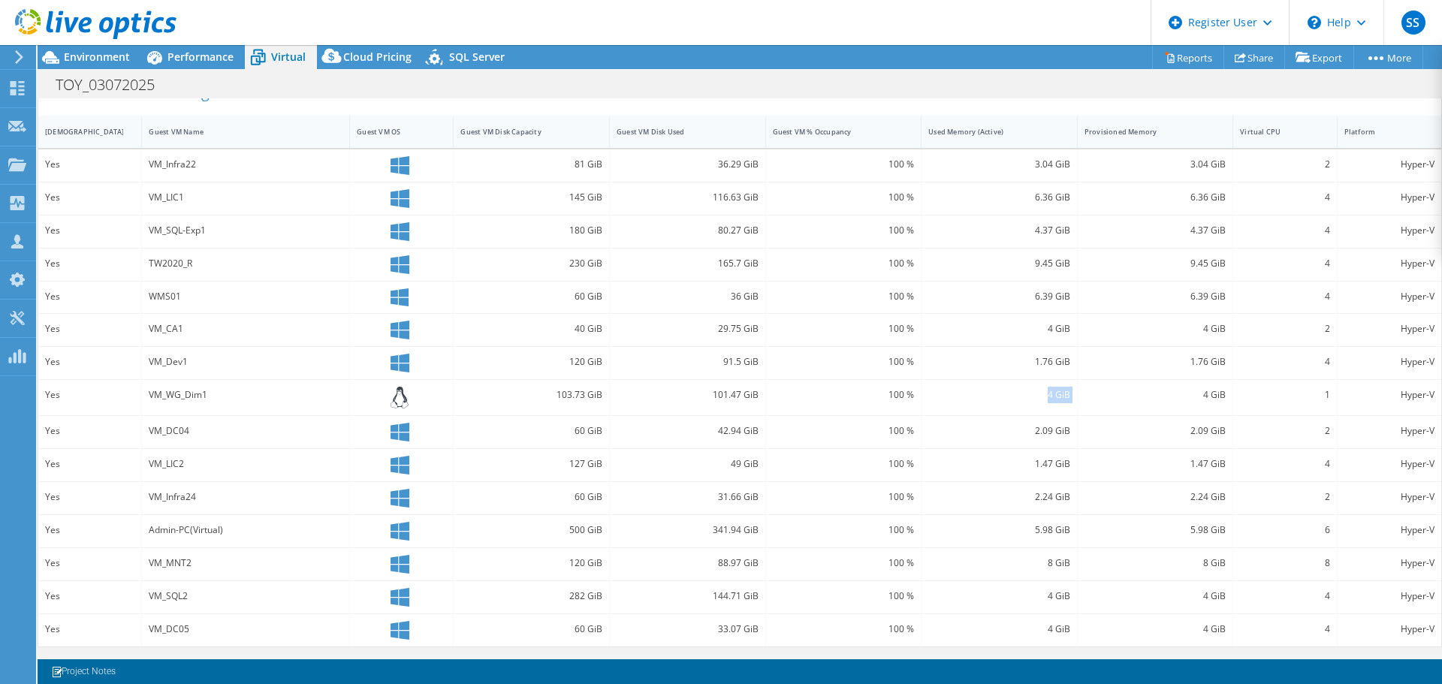
click at [1068, 393] on div "Yes VM_WG_Dim1 103.73 GiB 101.47 GiB 100 % 4 GiB 4 GiB 1 Hyper-V" at bounding box center [739, 397] width 1403 height 35
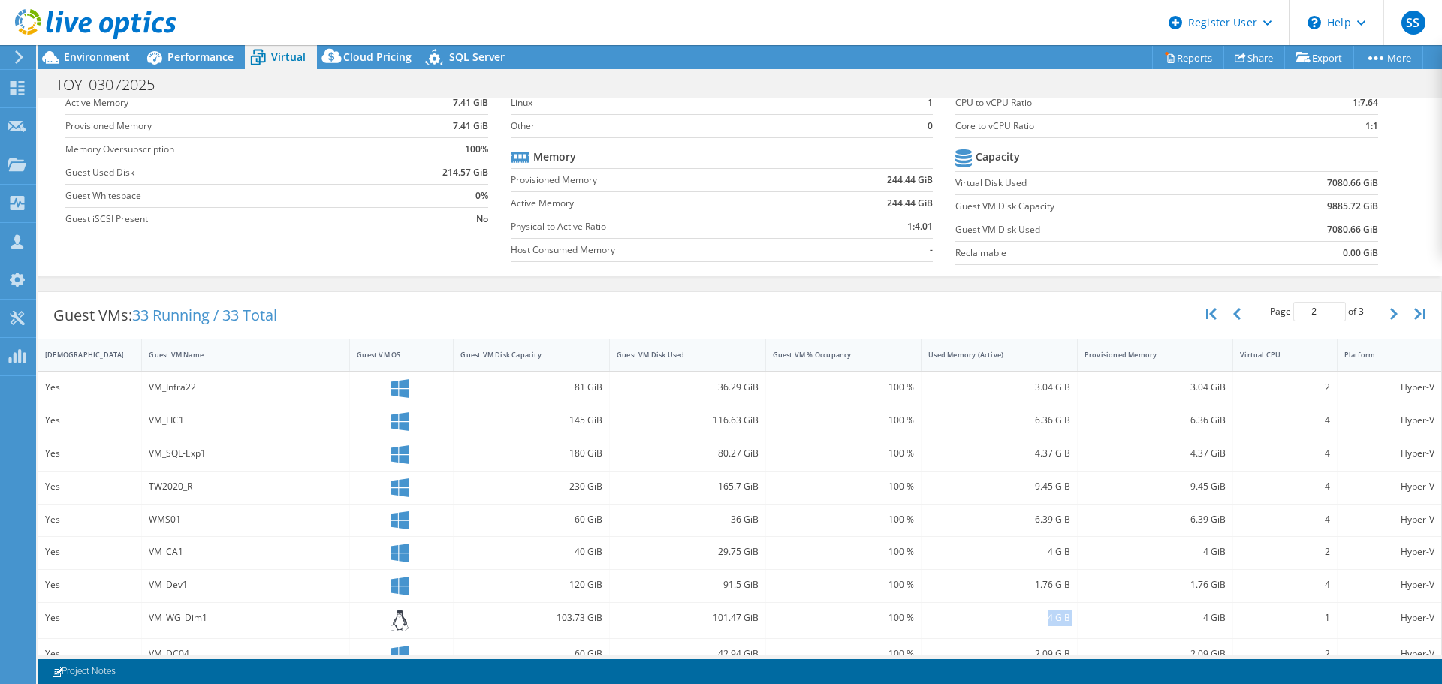
scroll to position [0, 0]
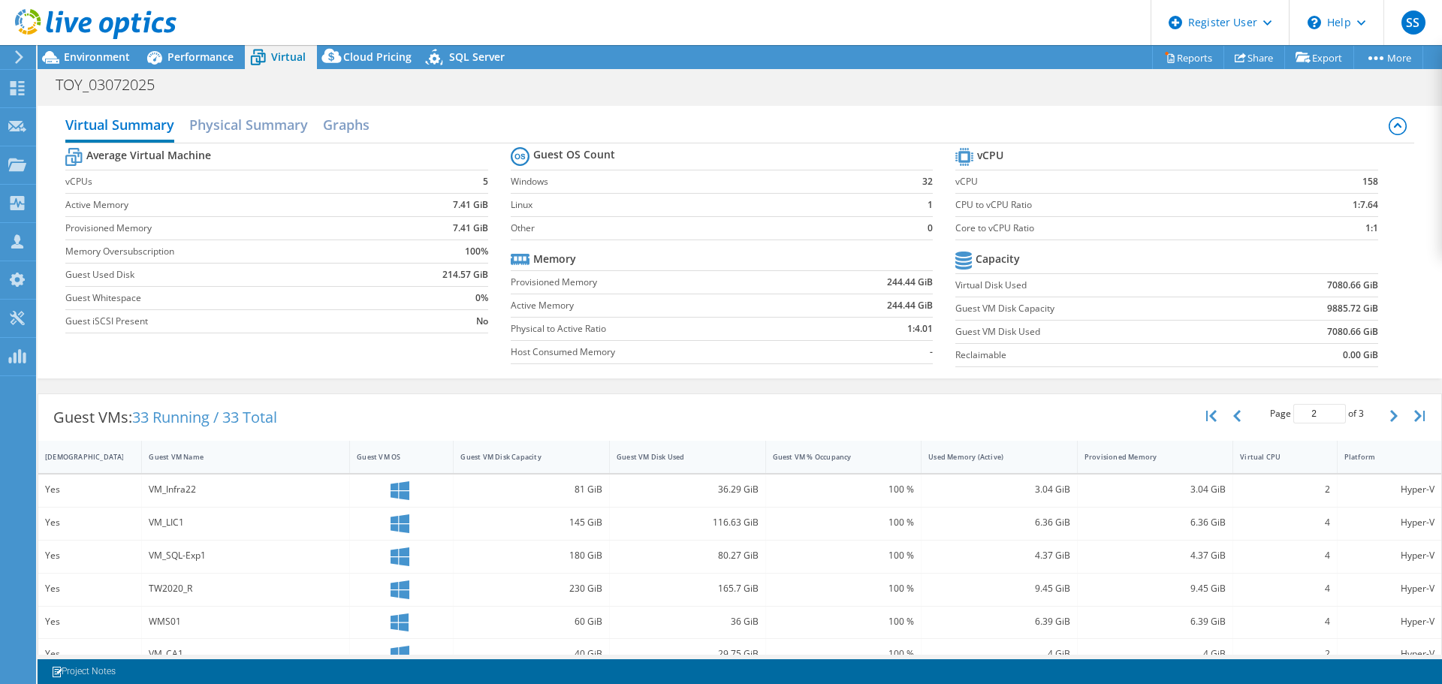
click at [1191, 243] on section "vCPU vCPU 158 CPU to vCPU Ratio 1:7.64 Core to vCPU Ratio 1:1 Capacity Virtual …" at bounding box center [1177, 259] width 444 height 230
click at [1035, 235] on label "Core to vCPU Ratio" at bounding box center [1118, 228] width 326 height 15
click at [984, 227] on label "Core to vCPU Ratio" at bounding box center [1118, 228] width 326 height 15
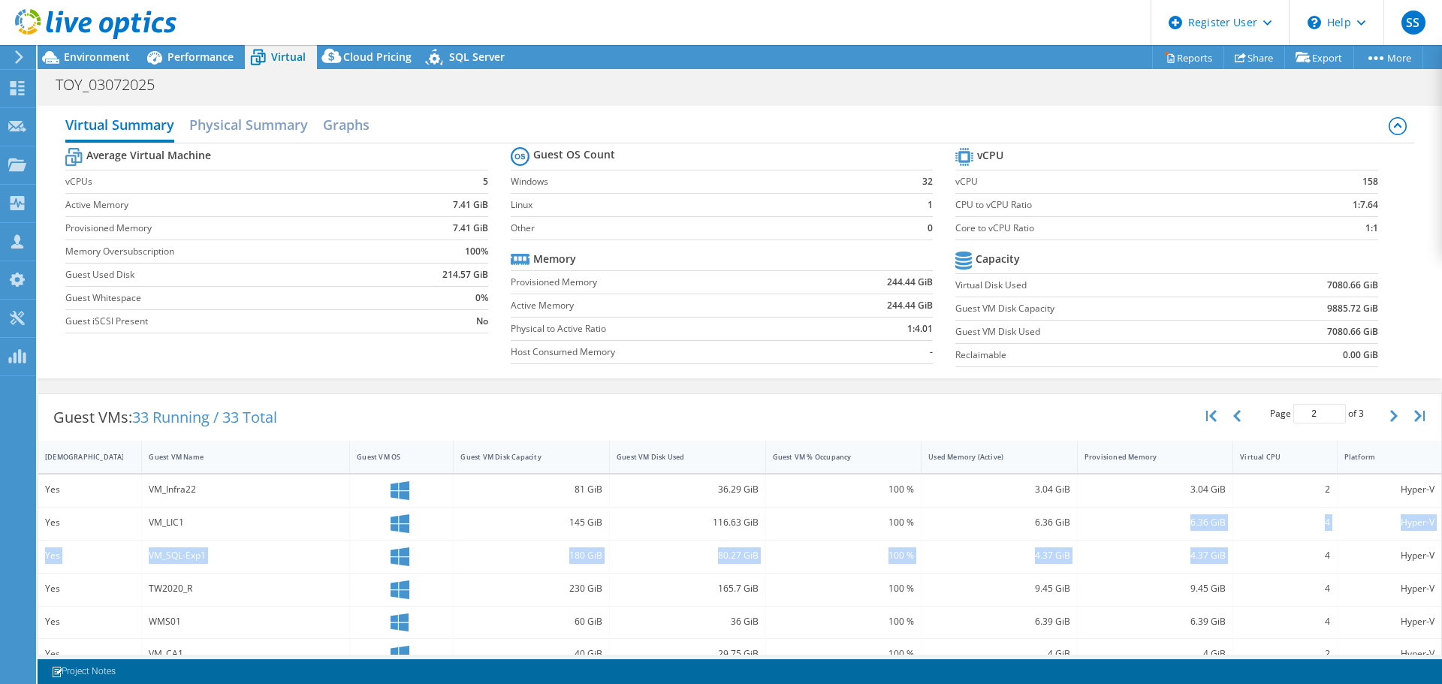
drag, startPoint x: 1297, startPoint y: 566, endPoint x: 1096, endPoint y: 531, distance: 203.5
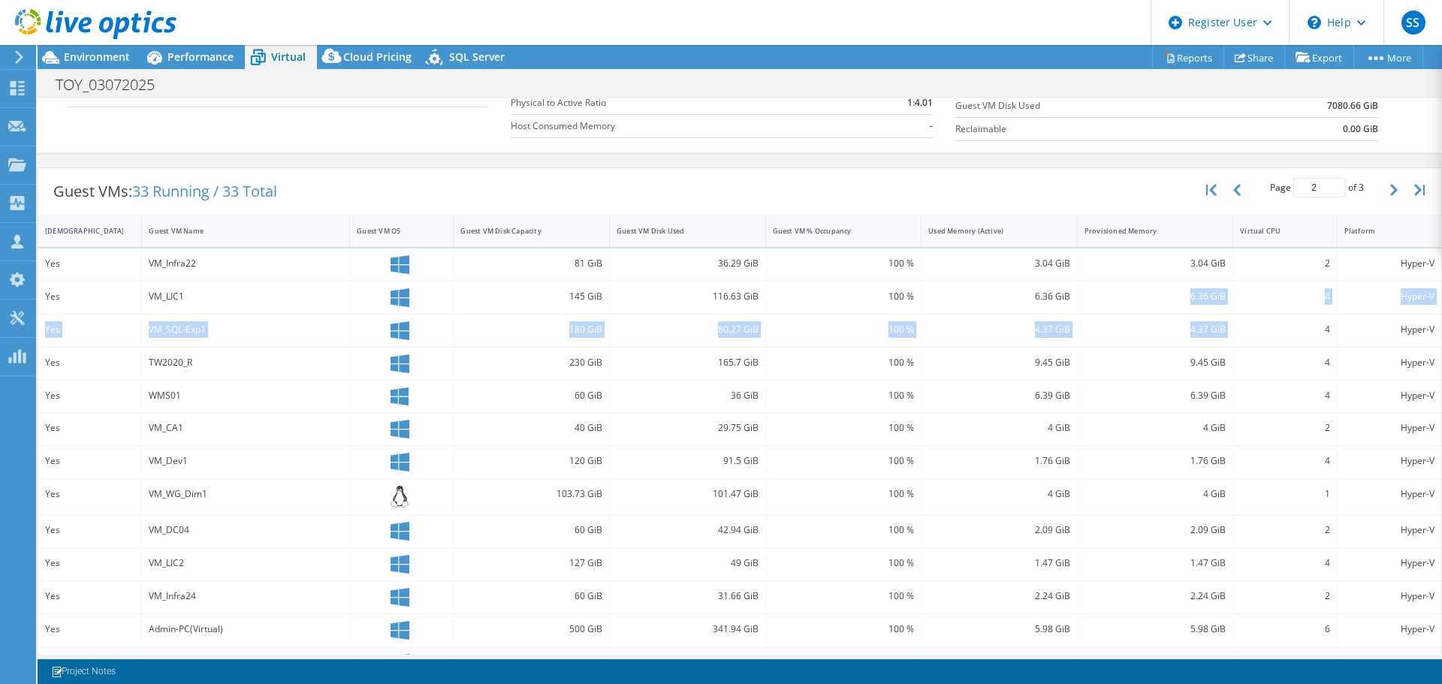
scroll to position [300, 0]
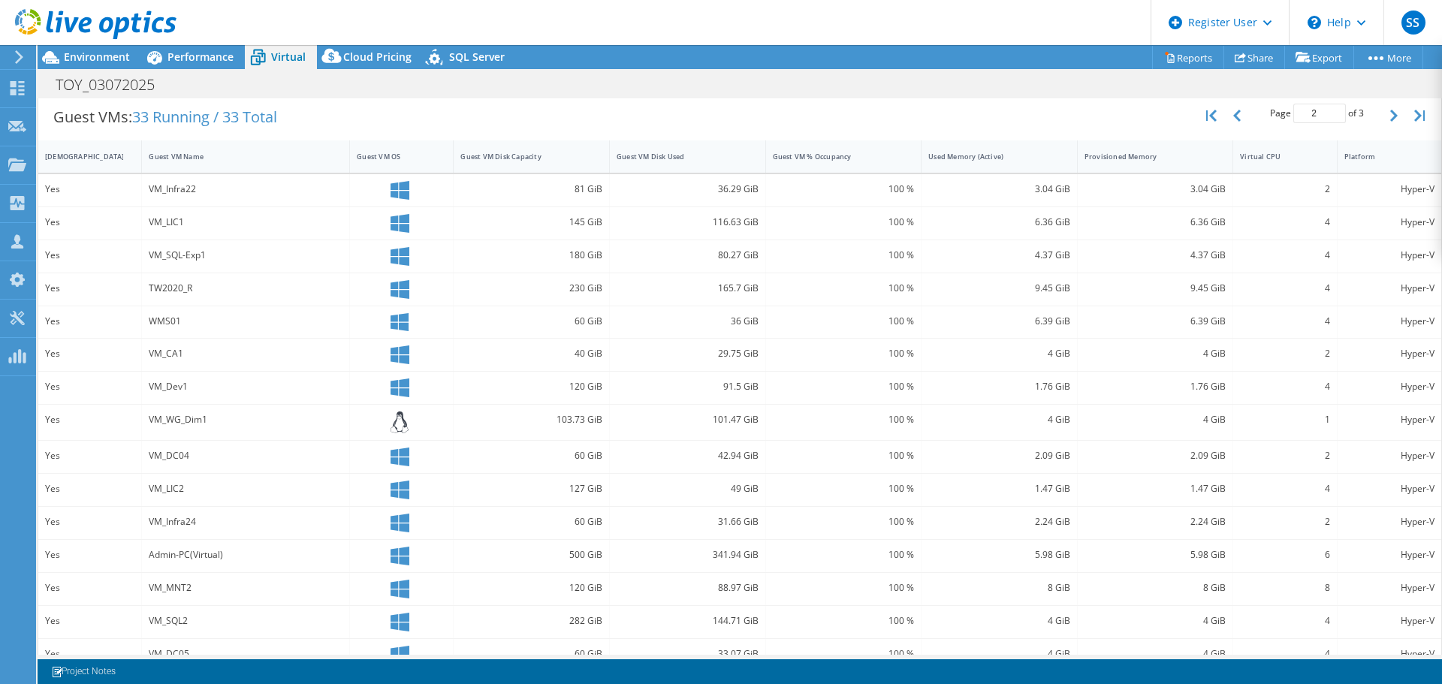
click at [175, 53] on span "Performance" at bounding box center [200, 57] width 66 height 14
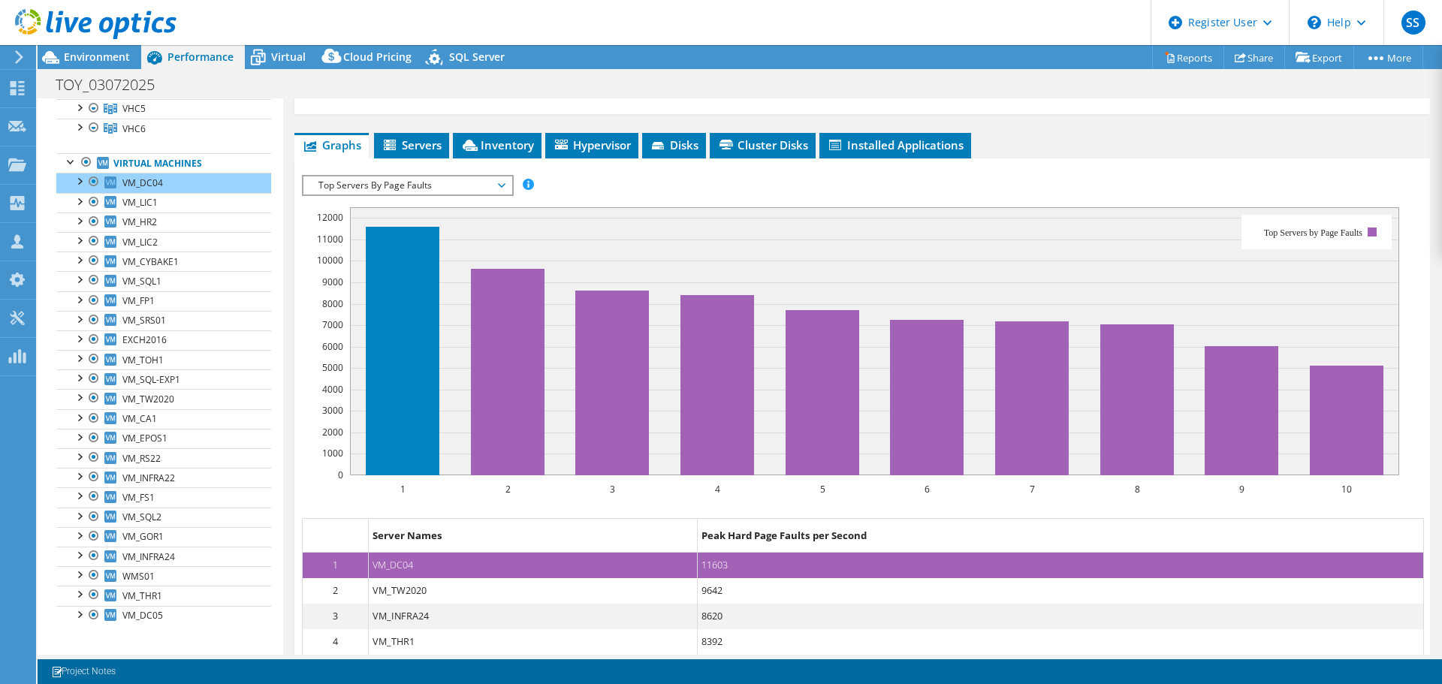
scroll to position [0, 0]
click at [384, 176] on span "Top Servers By Page Faults" at bounding box center [407, 185] width 193 height 18
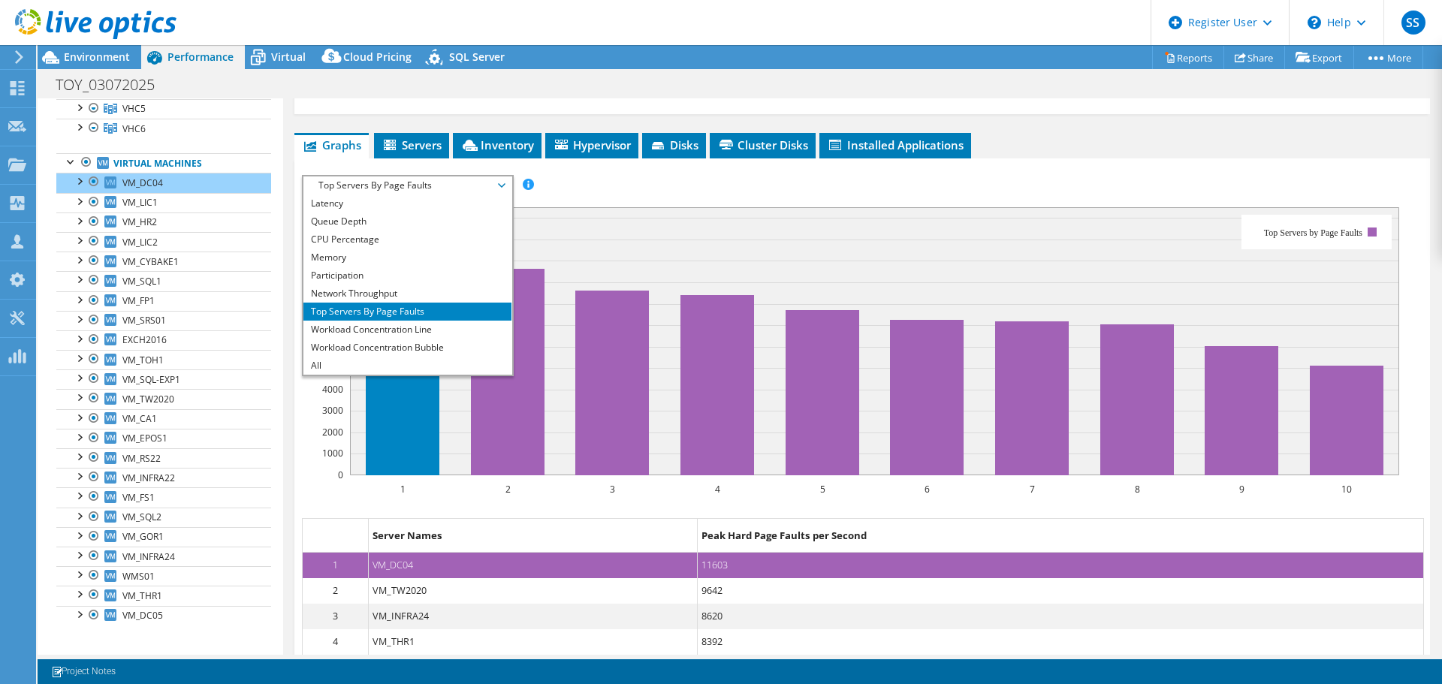
click at [376, 230] on li "CPU Percentage" at bounding box center [407, 239] width 208 height 18
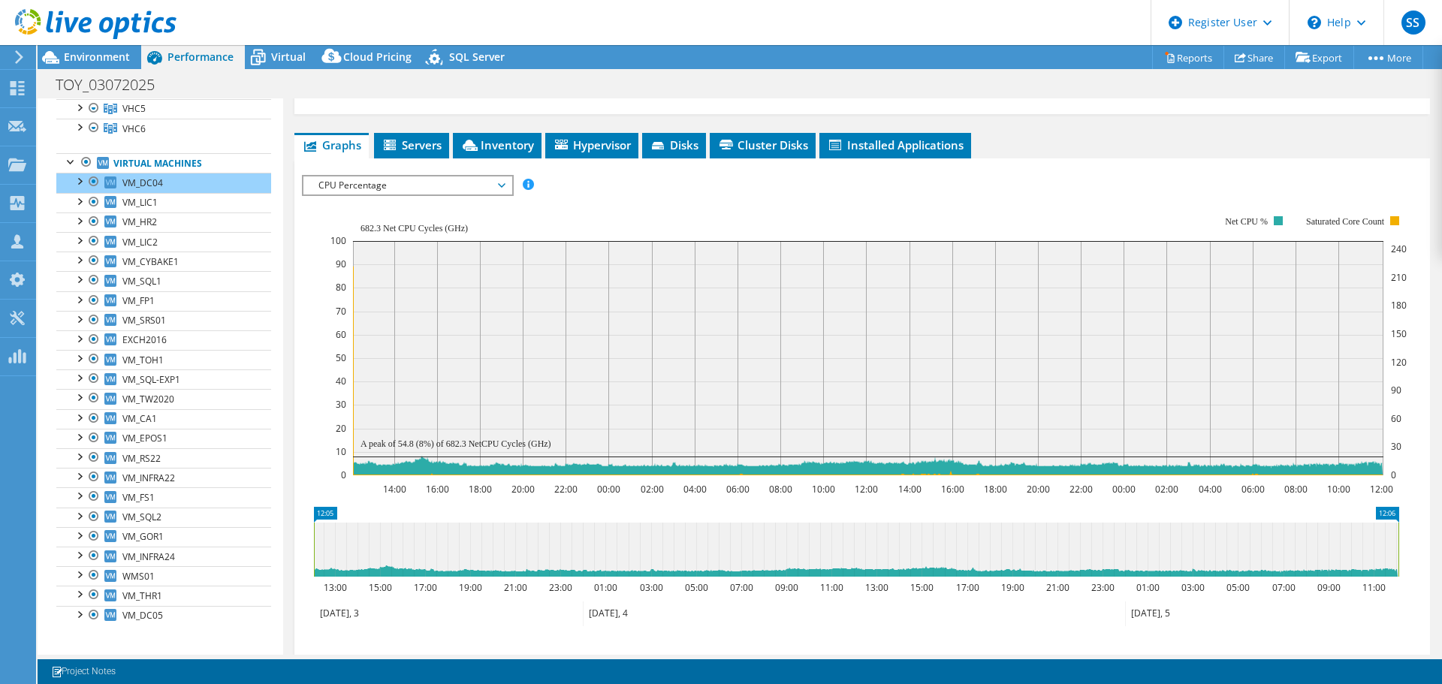
click at [278, 52] on span "Virtual" at bounding box center [288, 57] width 35 height 14
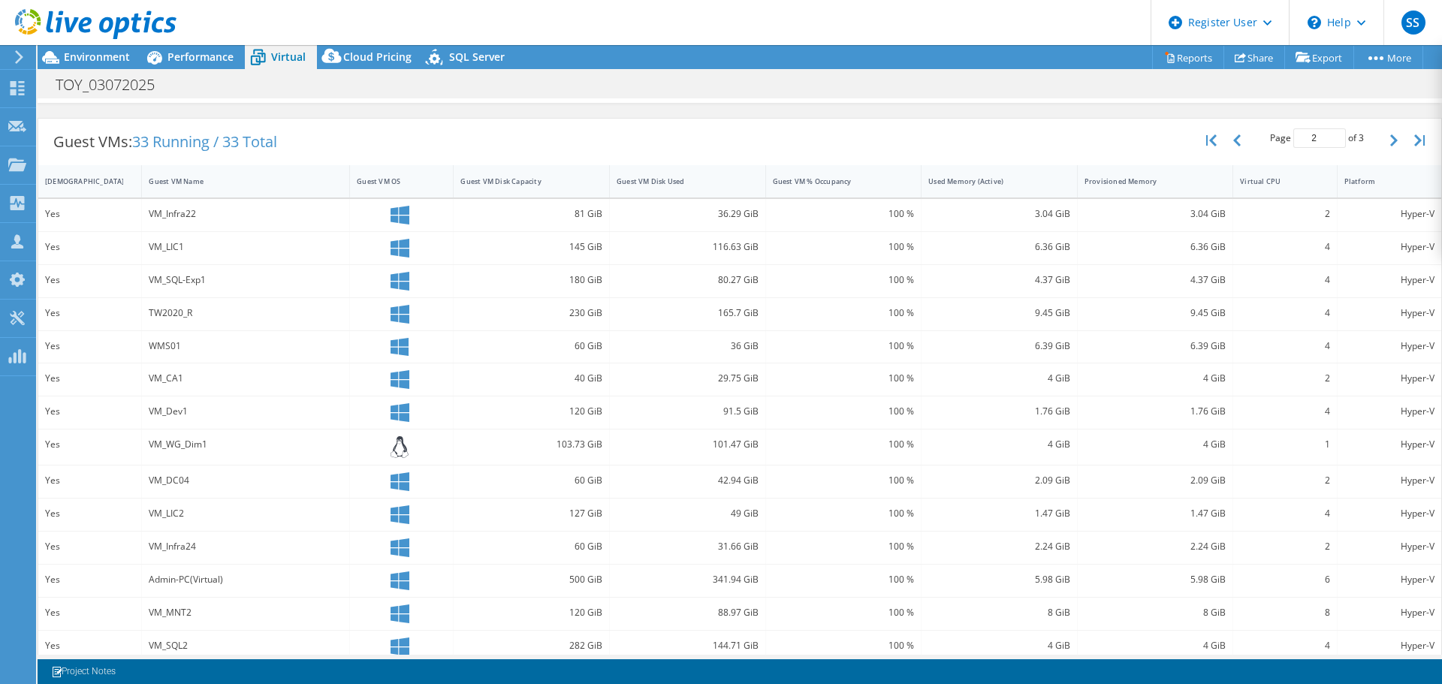
scroll to position [325, 0]
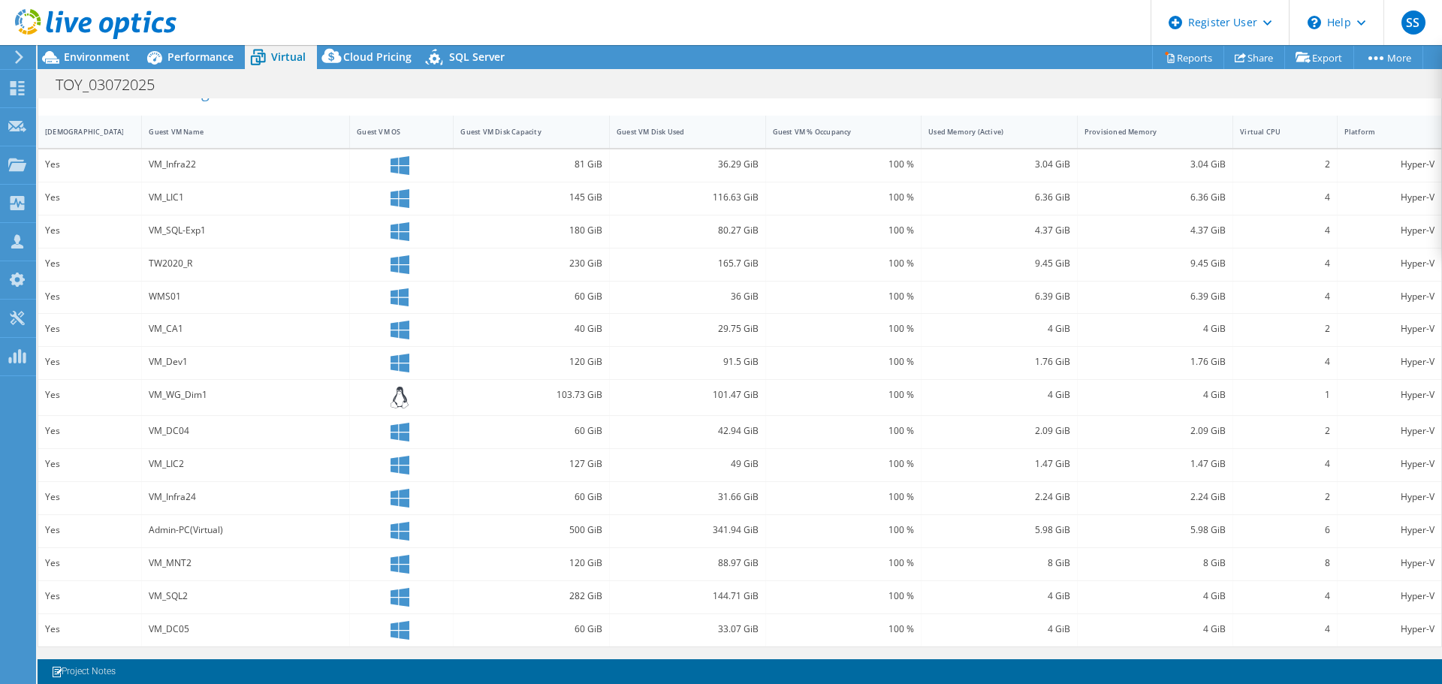
drag, startPoint x: 1375, startPoint y: 128, endPoint x: 1309, endPoint y: 131, distance: 65.4
click at [1303, 131] on div "IsRunning Guest VM Name Guest VM OS Guest VM Disk Capacity Guest VM Disk Used G…" at bounding box center [739, 132] width 1403 height 32
drag, startPoint x: 1373, startPoint y: 132, endPoint x: 1291, endPoint y: 137, distance: 82.8
click at [1282, 137] on div "IsRunning Guest VM Name Guest VM OS Guest VM Disk Capacity Guest VM Disk Used G…" at bounding box center [739, 132] width 1403 height 32
drag, startPoint x: 173, startPoint y: 656, endPoint x: 671, endPoint y: 593, distance: 502.5
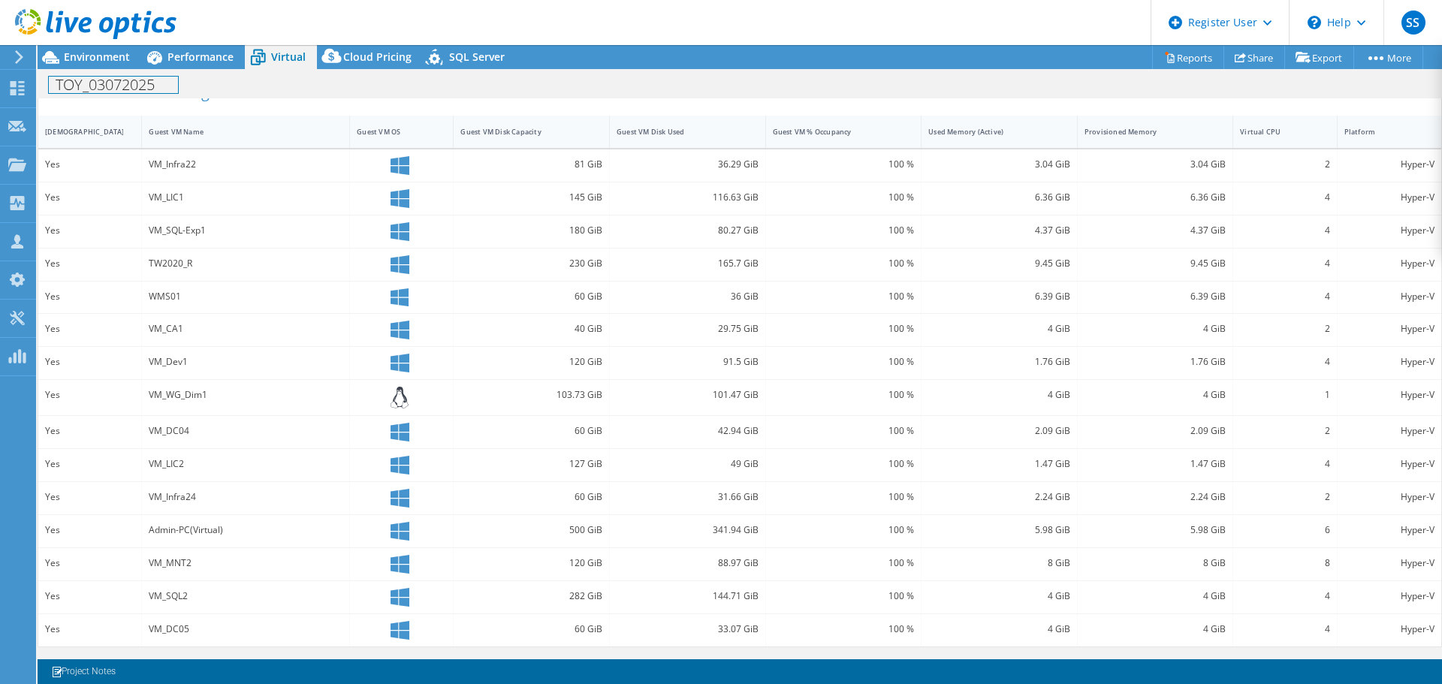
click at [325, 644] on div "Project Actions Project Actions Reports Share Export vSAN ReadyNode Sizer" at bounding box center [740, 364] width 1404 height 639
drag, startPoint x: 590, startPoint y: 509, endPoint x: 847, endPoint y: 489, distance: 257.6
click at [590, 508] on div "60 GiB" at bounding box center [531, 498] width 156 height 32
click at [866, 482] on div "100 %" at bounding box center [844, 498] width 156 height 32
drag, startPoint x: 1427, startPoint y: 484, endPoint x: 1384, endPoint y: 490, distance: 44.0
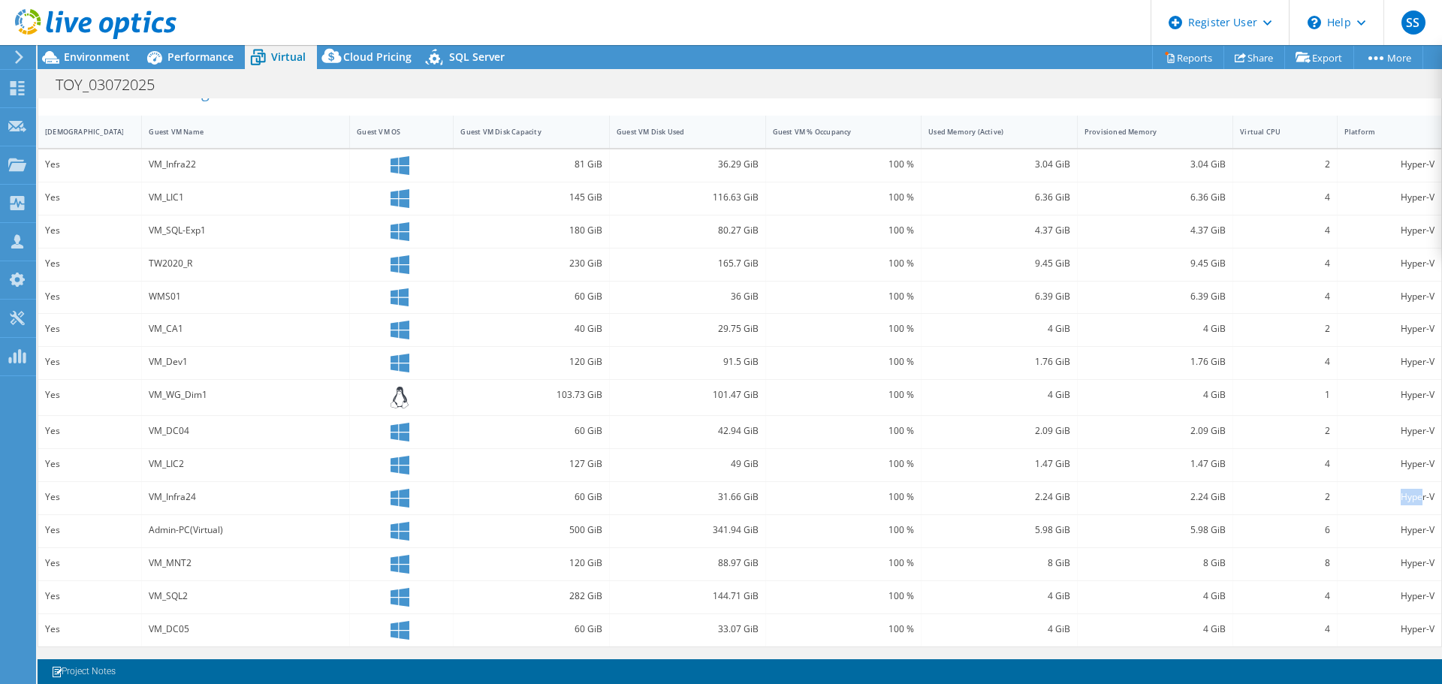
click at [1385, 490] on div "Hyper-V" at bounding box center [1389, 498] width 104 height 32
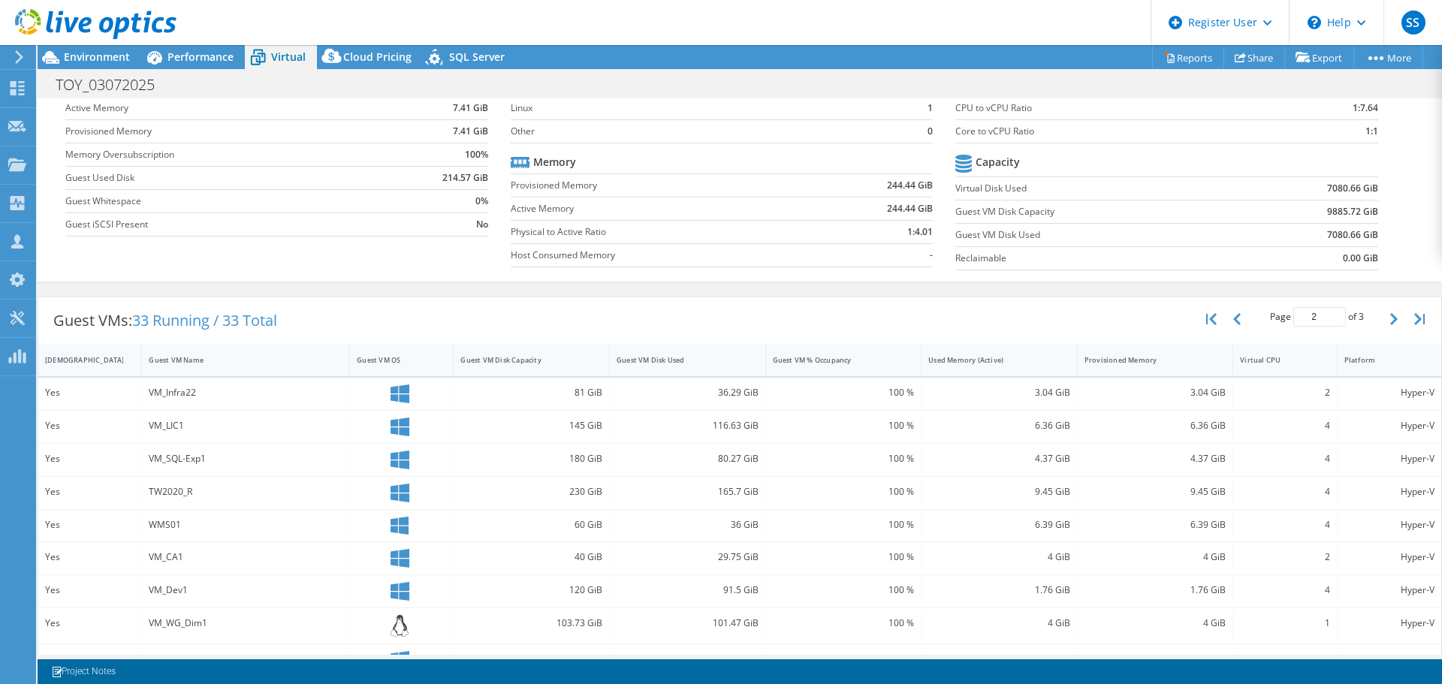
scroll to position [0, 0]
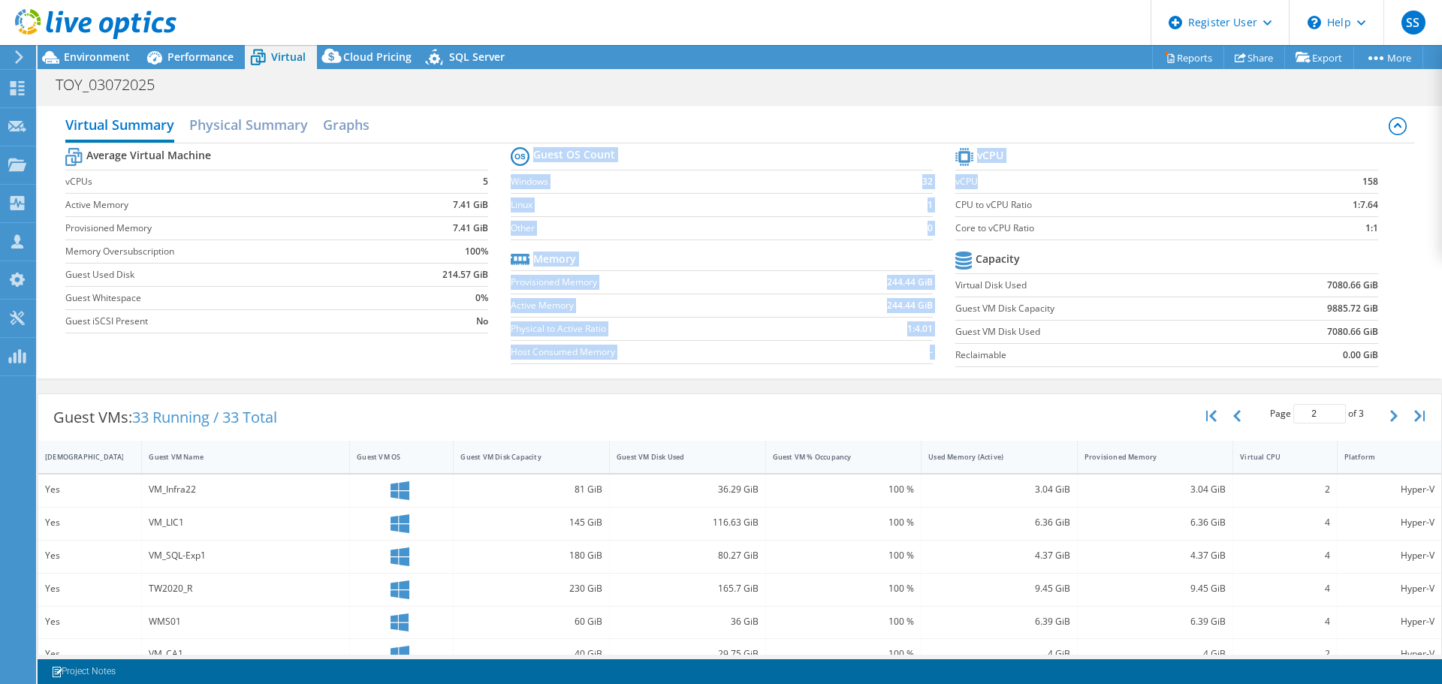
drag, startPoint x: 972, startPoint y: 178, endPoint x: 943, endPoint y: 178, distance: 29.3
click at [943, 178] on div "Average Virtual Machine vCPUs 5 Active Memory 7.41 GiB Provisioned Memory 7.41 …" at bounding box center [739, 258] width 1348 height 231
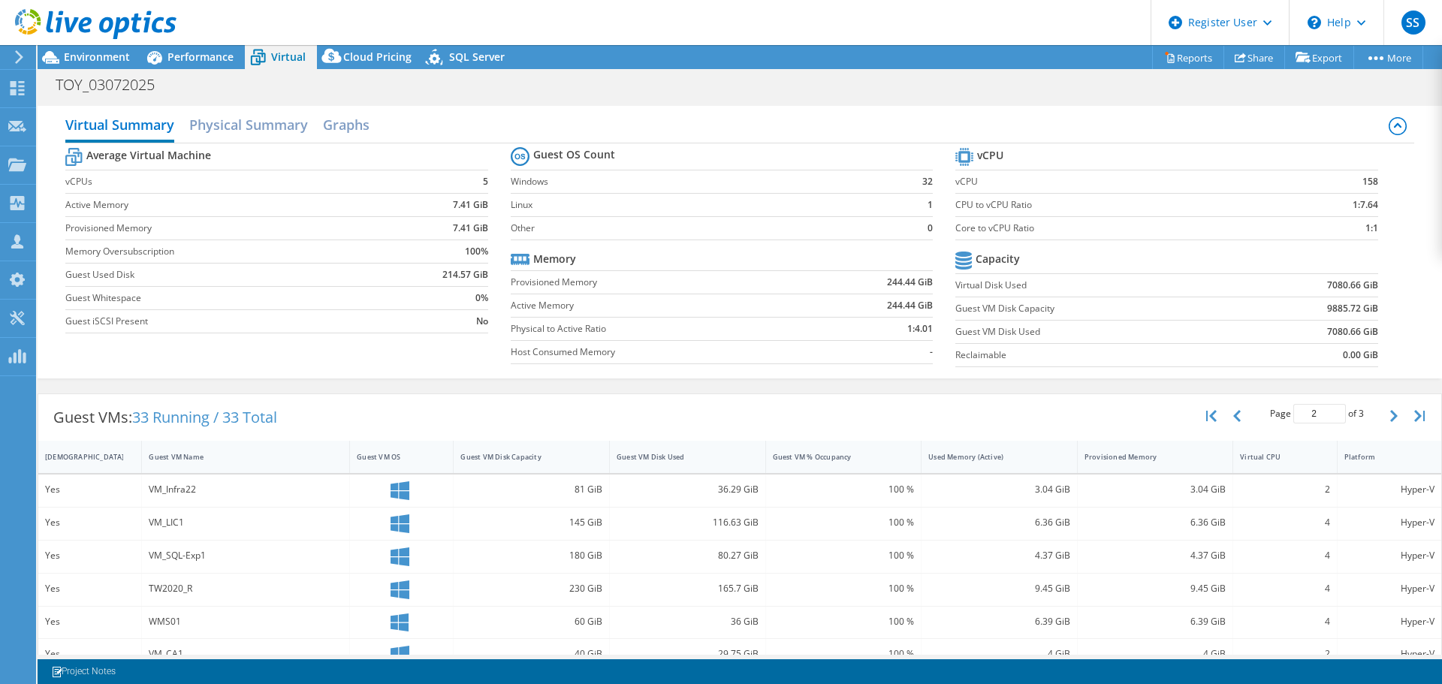
click at [1003, 207] on label "CPU to vCPU Ratio" at bounding box center [1118, 204] width 326 height 15
click at [85, 53] on span "Environment" at bounding box center [97, 57] width 66 height 14
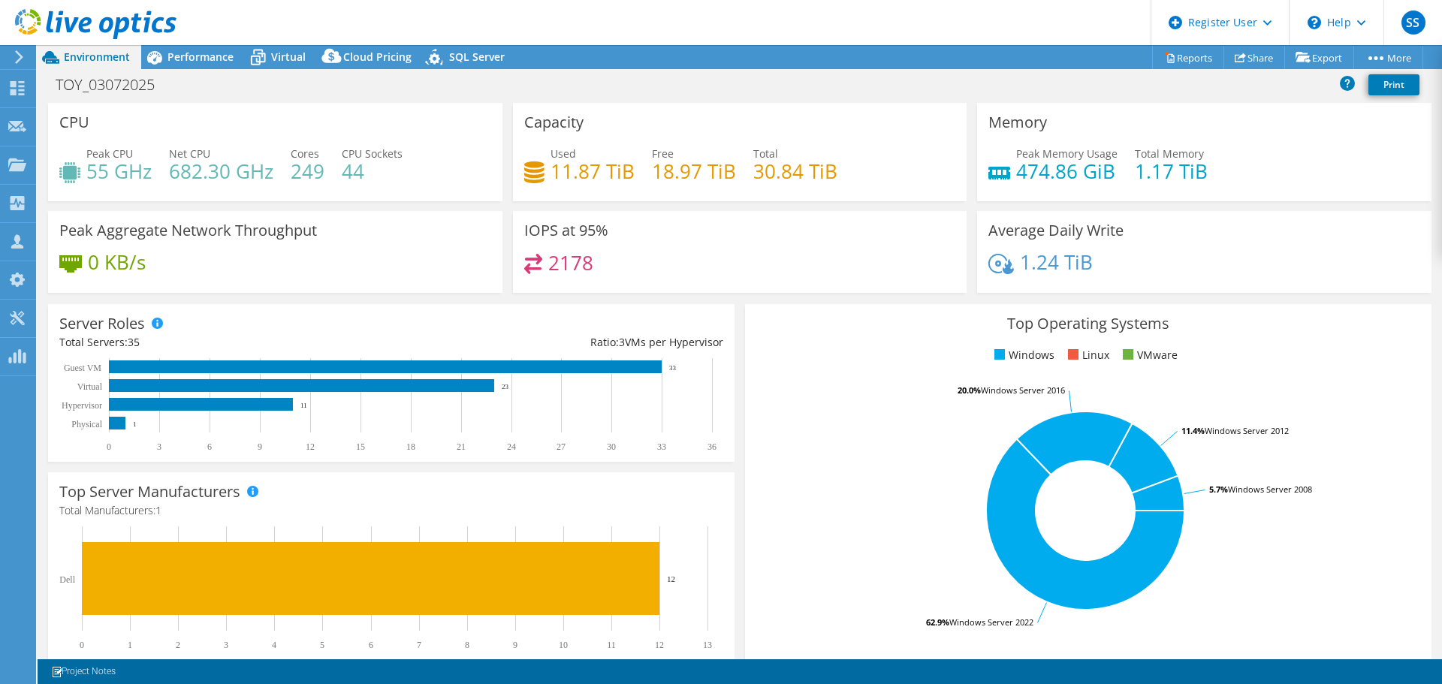
click at [122, 268] on h4 "0 KB/s" at bounding box center [117, 262] width 58 height 17
copy div "0 KB/s"
click at [556, 264] on h4 "2178" at bounding box center [570, 263] width 45 height 17
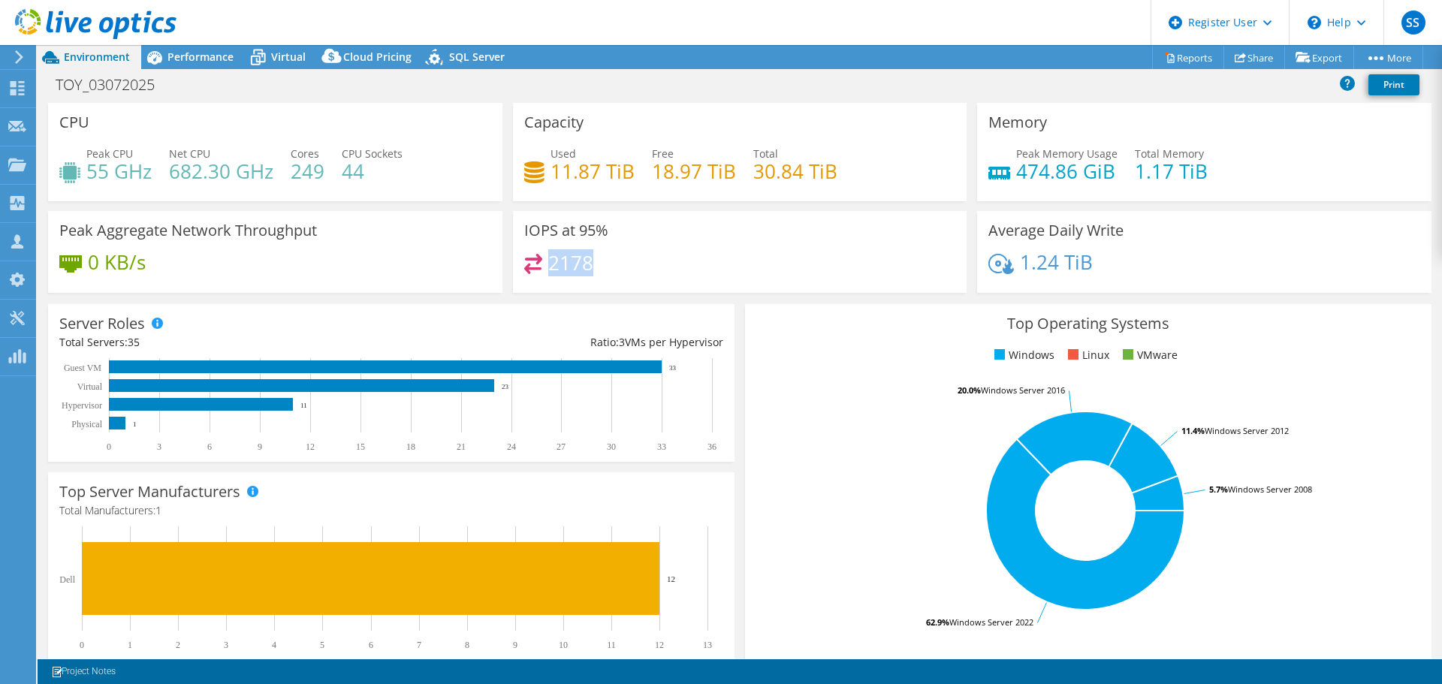
click at [556, 264] on h4 "2178" at bounding box center [570, 263] width 45 height 17
copy h4 "2178"
drag, startPoint x: 1036, startPoint y: 262, endPoint x: 1089, endPoint y: 268, distance: 52.9
click at [1038, 263] on h4 "1.24 TiB" at bounding box center [1056, 262] width 73 height 17
drag, startPoint x: 1098, startPoint y: 268, endPoint x: 1016, endPoint y: 270, distance: 82.6
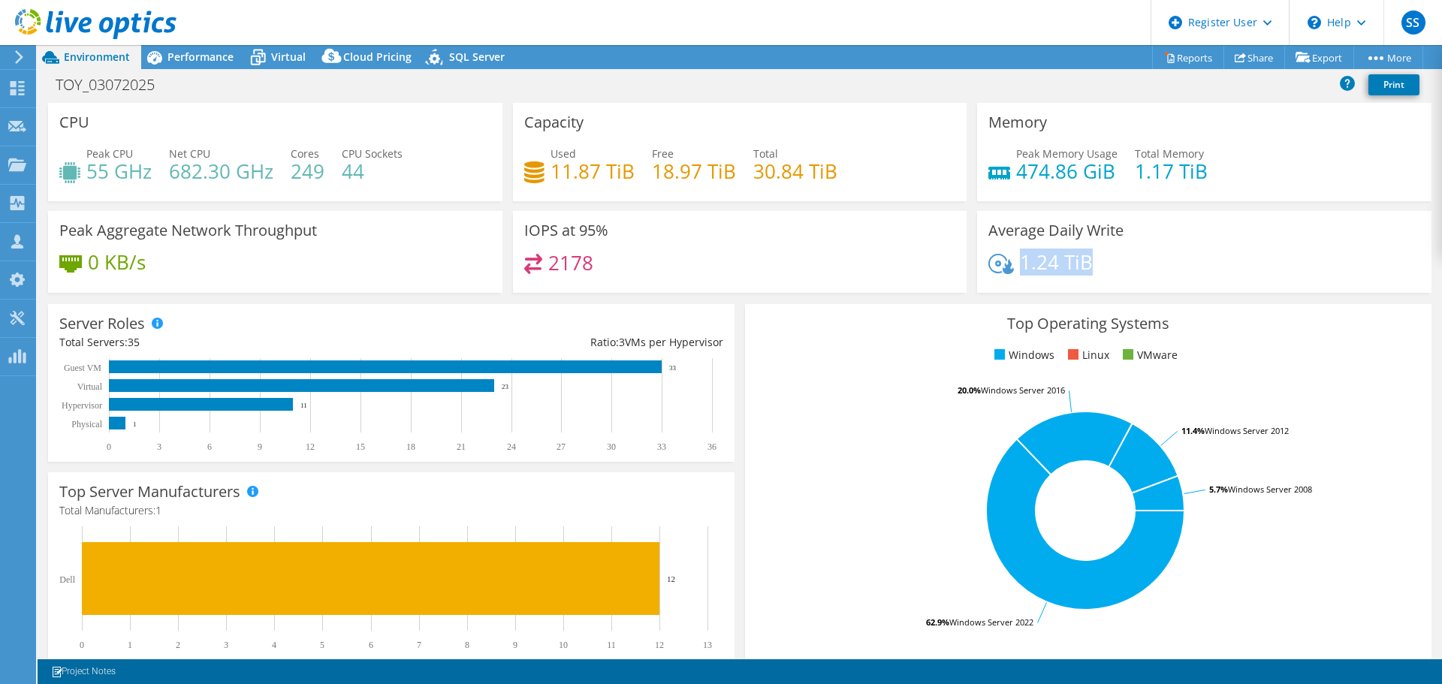
click at [1016, 270] on div "1.24 TiB" at bounding box center [1204, 270] width 432 height 32
copy h4 "1.24 TiB"
drag, startPoint x: 1210, startPoint y: 173, endPoint x: 1122, endPoint y: 172, distance: 87.9
click at [1122, 172] on div "Peak Memory Usage 474.86 GiB Total Memory 1.17 TiB" at bounding box center [1204, 170] width 432 height 49
click at [1103, 174] on h4 "474.86 GiB" at bounding box center [1066, 171] width 101 height 17
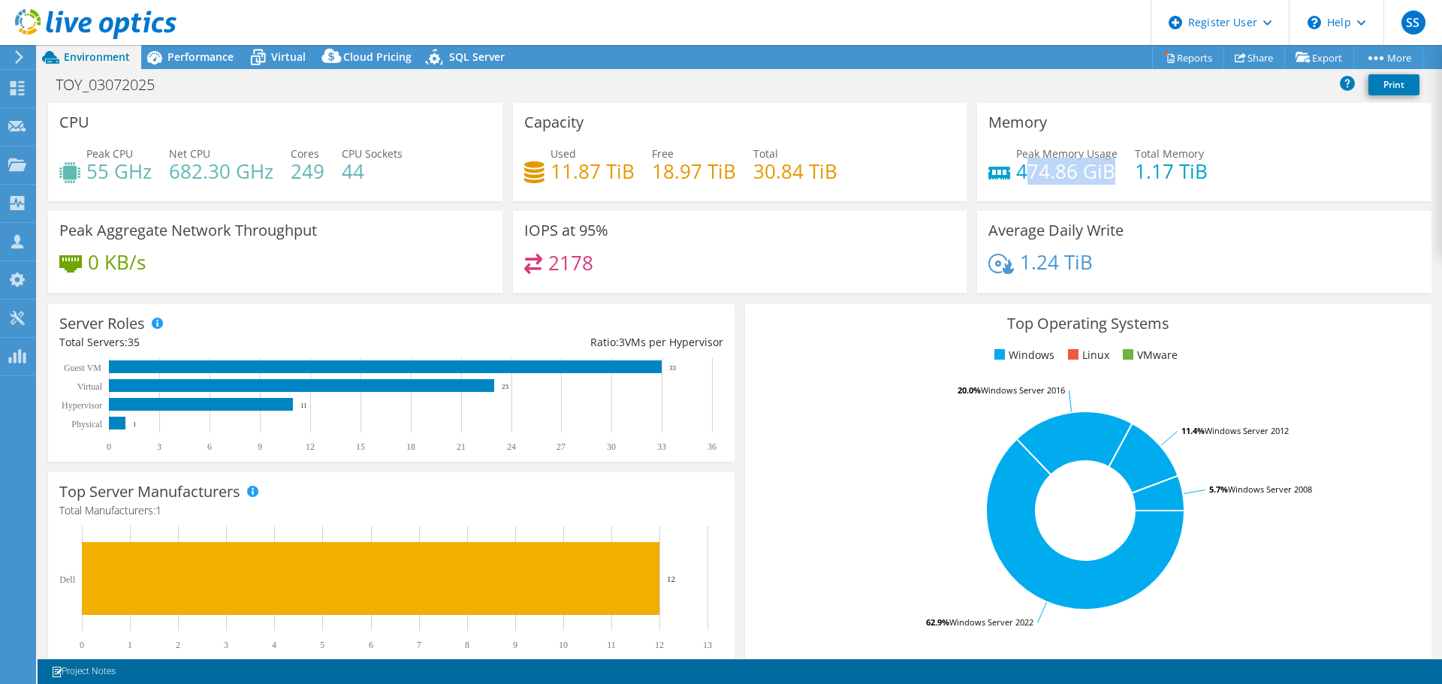
drag, startPoint x: 1108, startPoint y: 175, endPoint x: 1015, endPoint y: 173, distance: 93.1
click at [1016, 173] on h4 "474.86 GiB" at bounding box center [1066, 171] width 101 height 17
click at [821, 177] on h4 "30.84 TiB" at bounding box center [795, 171] width 84 height 17
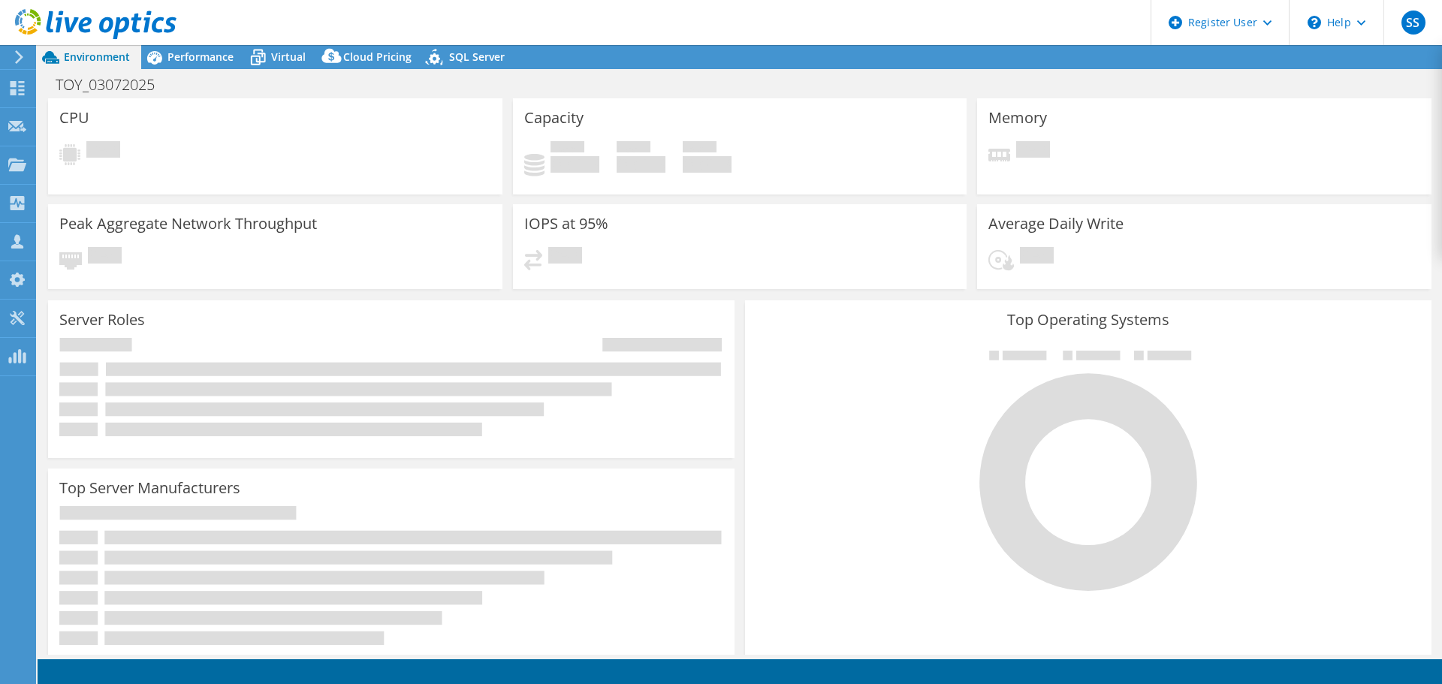
select select "EULondon"
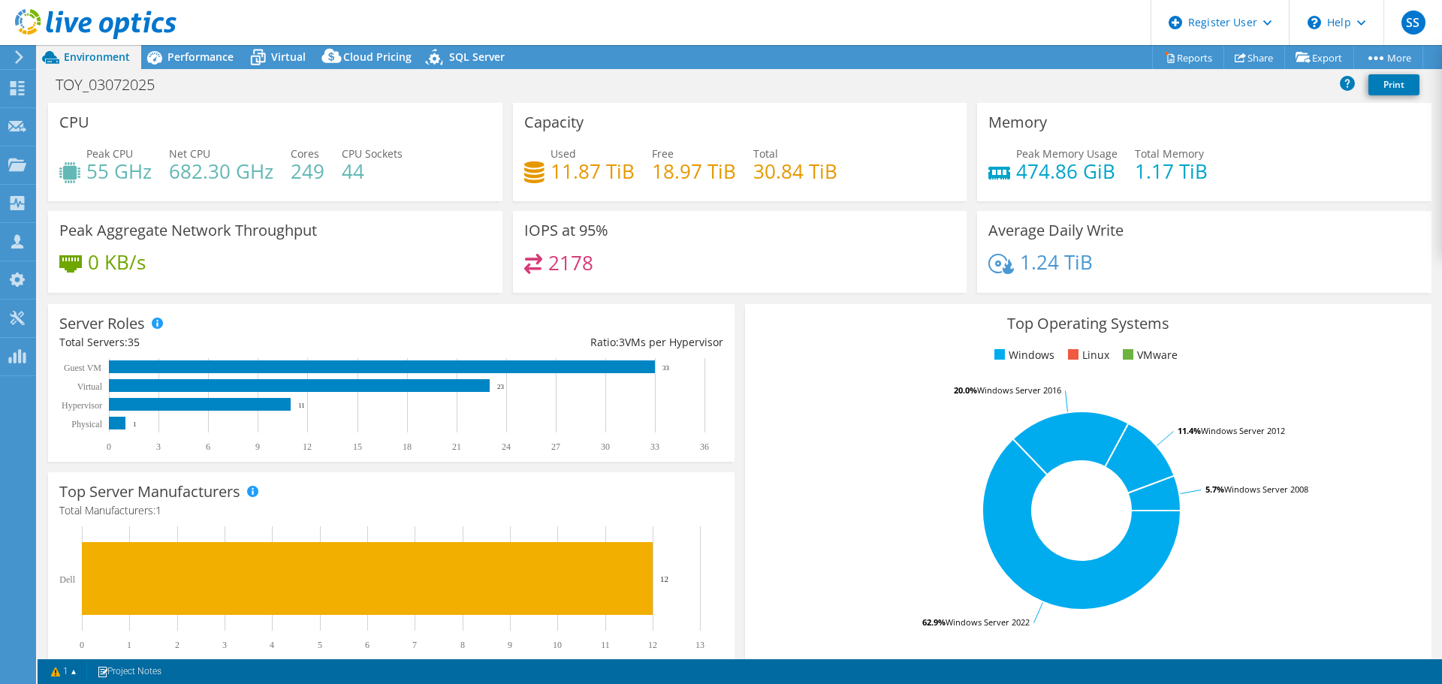
click at [182, 54] on span "Performance" at bounding box center [200, 57] width 66 height 14
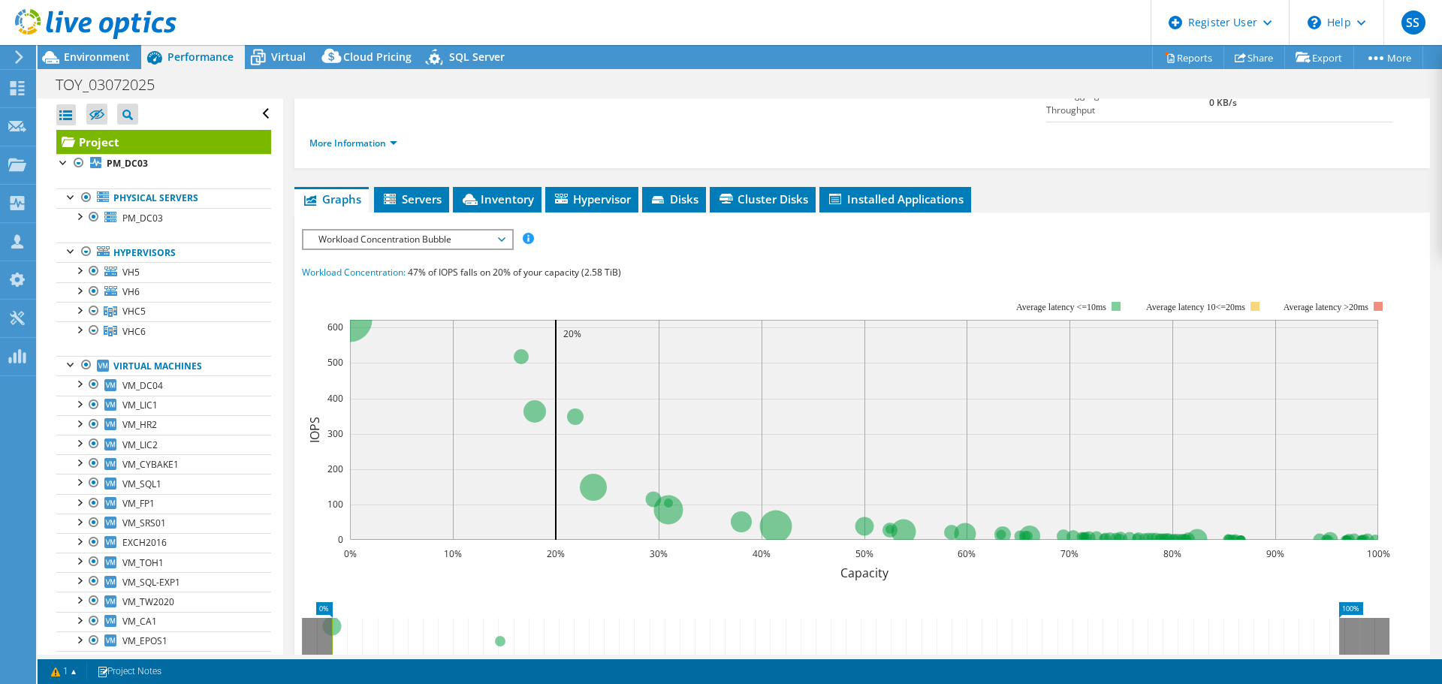
scroll to position [225, 0]
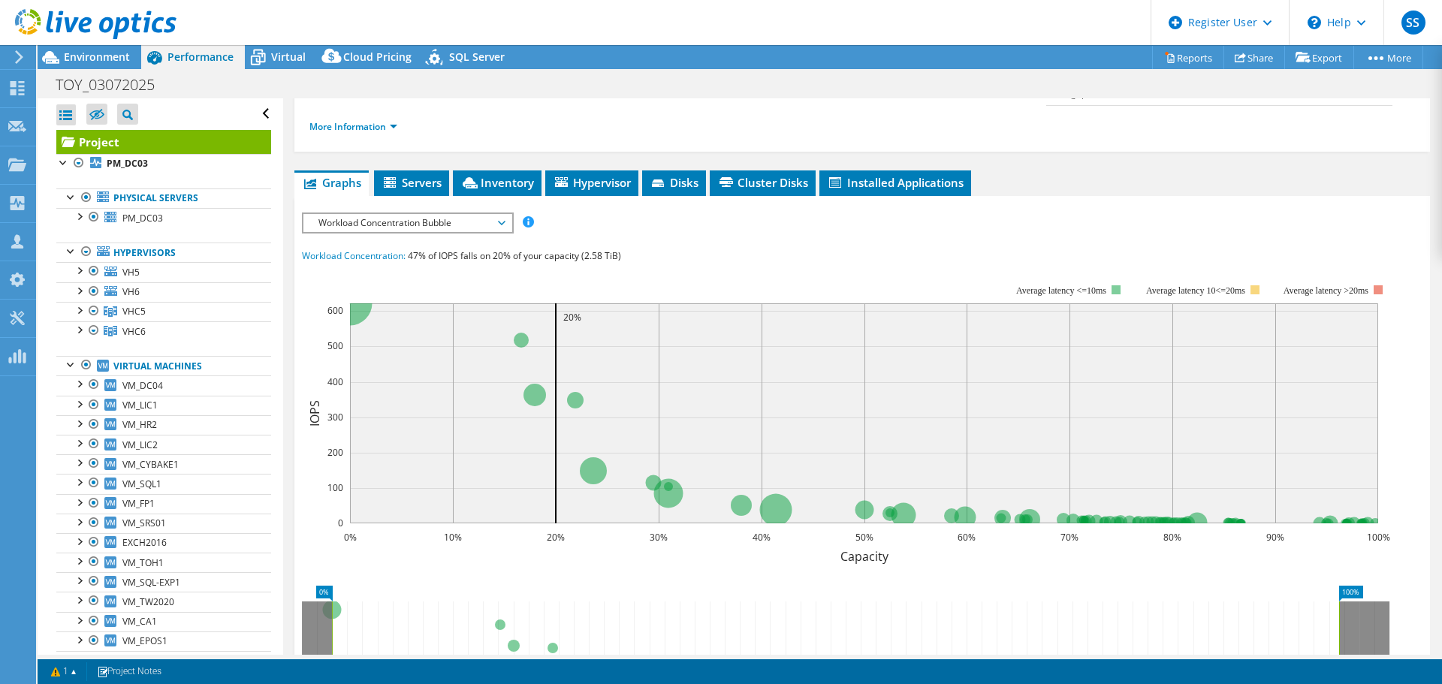
click at [378, 214] on span "Workload Concentration Bubble" at bounding box center [407, 223] width 193 height 18
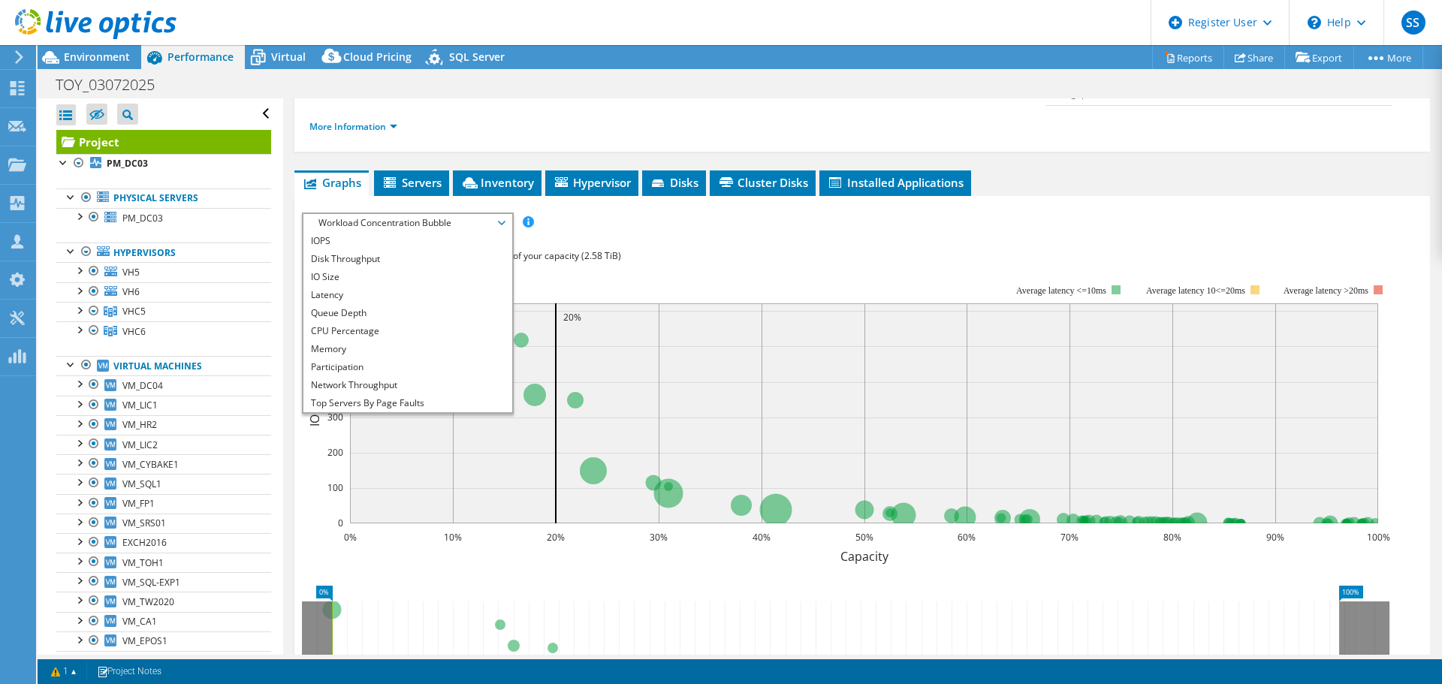
click at [349, 232] on li "IOPS" at bounding box center [407, 241] width 208 height 18
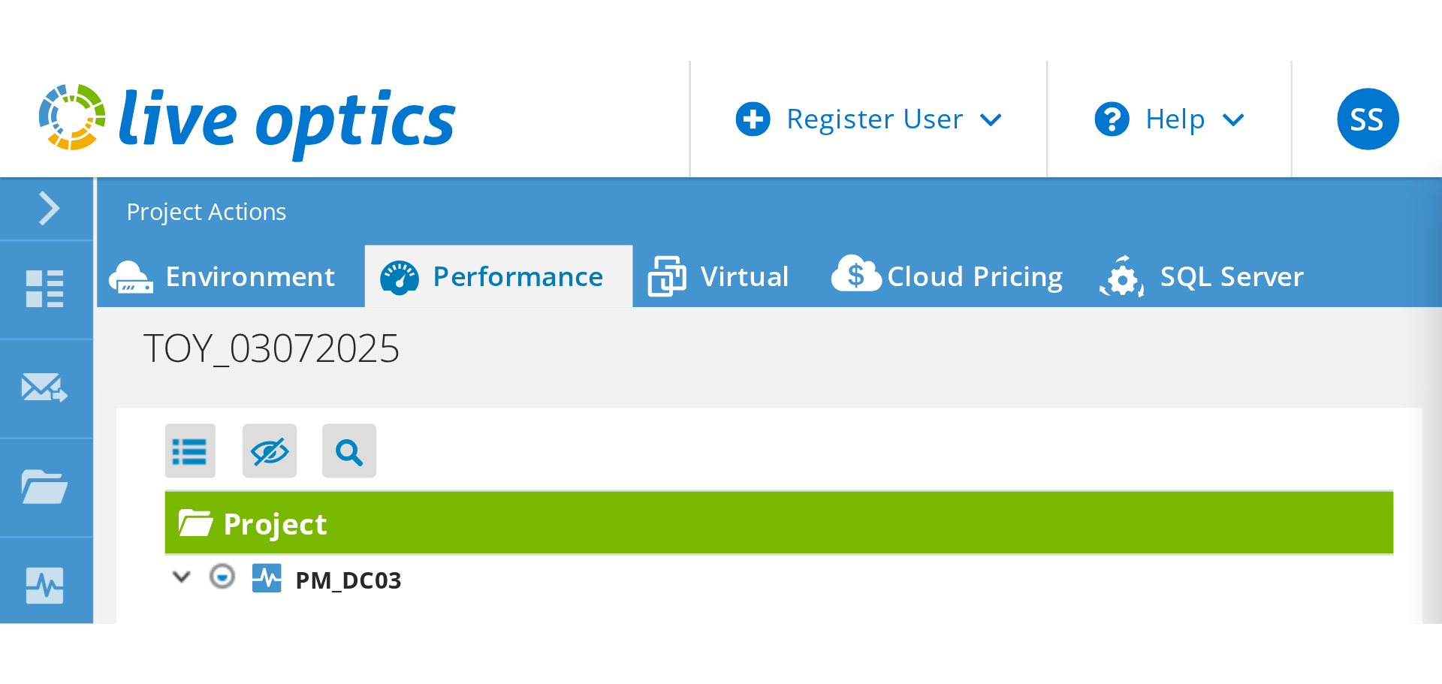
scroll to position [0, 0]
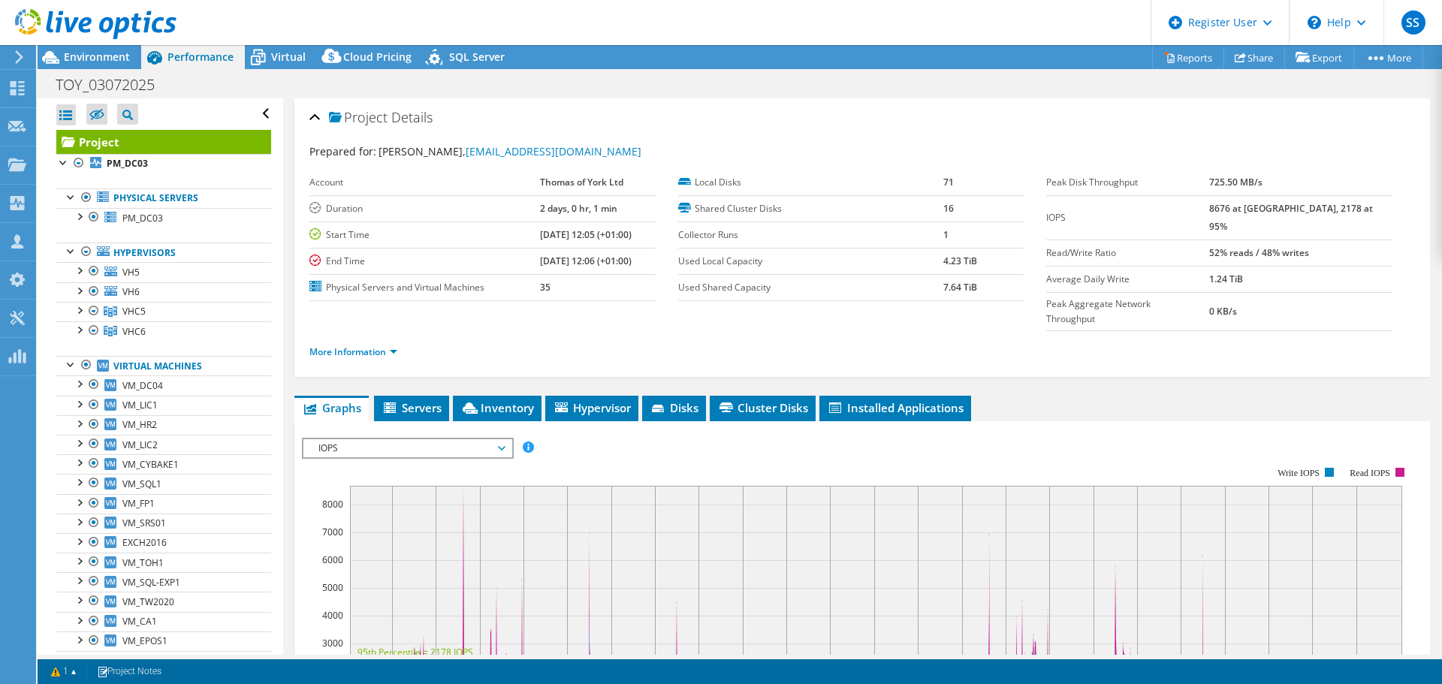
click at [286, 54] on span "Virtual" at bounding box center [288, 57] width 35 height 14
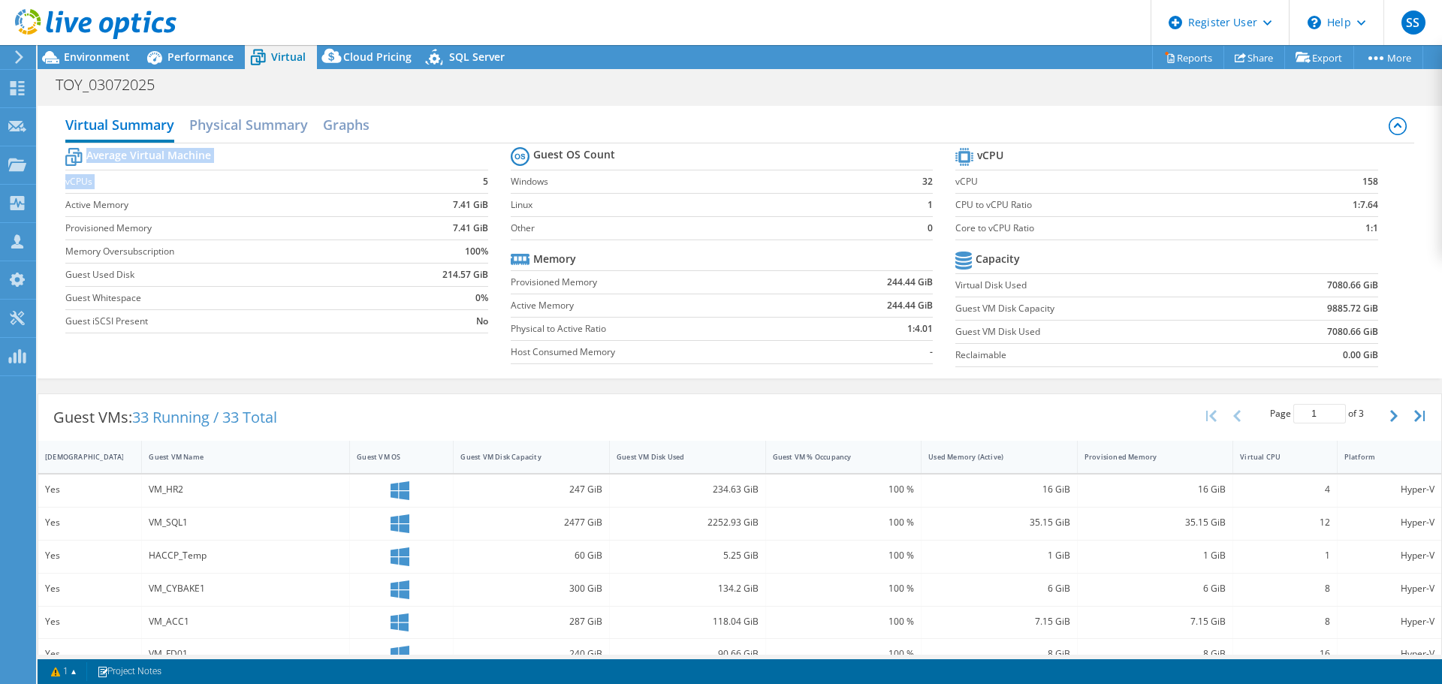
drag, startPoint x: 472, startPoint y: 181, endPoint x: 499, endPoint y: 183, distance: 27.9
click at [499, 183] on section "Average Virtual Machine vCPUs 5 Active Memory 7.41 GiB Provisioned Memory 7.41 …" at bounding box center [287, 242] width 444 height 197
click at [485, 182] on section "Average Virtual Machine vCPUs 5 Active Memory 7.41 GiB Provisioned Memory 7.41 …" at bounding box center [287, 242] width 444 height 197
click at [483, 182] on b "5" at bounding box center [485, 181] width 5 height 15
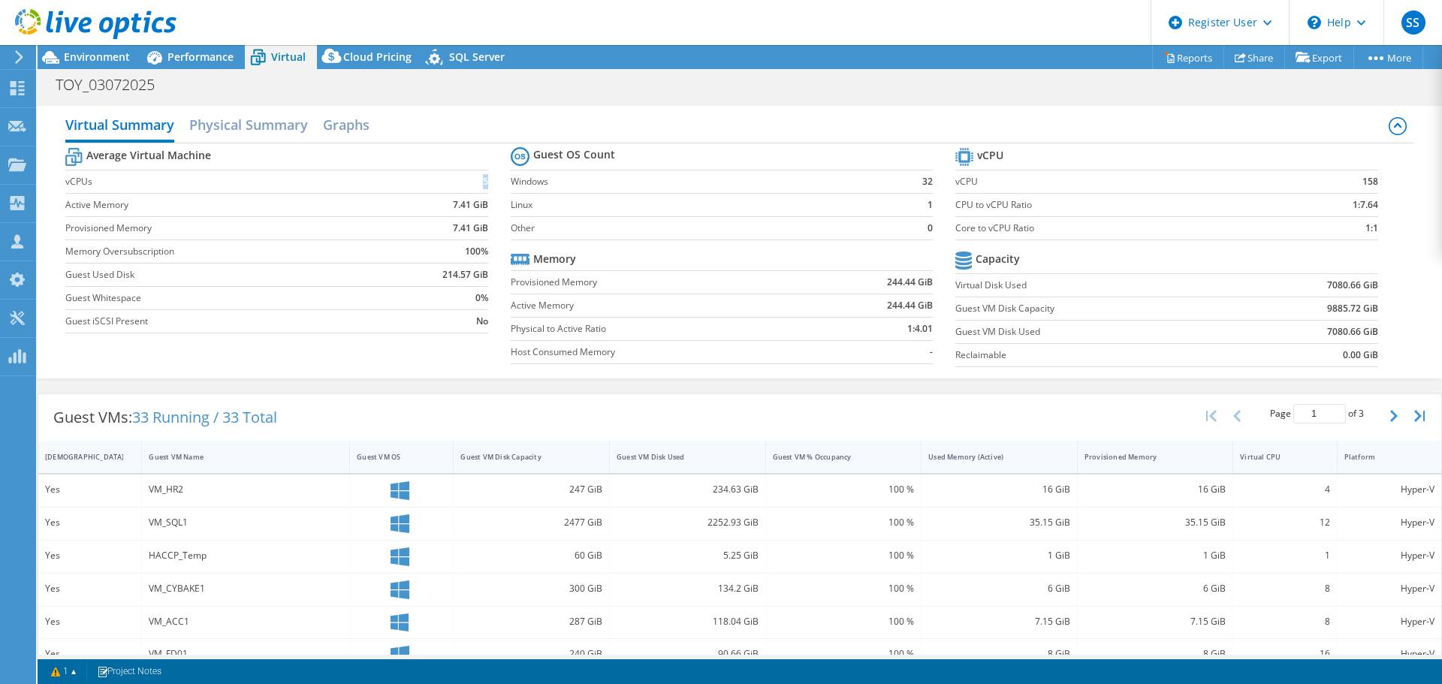
click at [483, 182] on b "5" at bounding box center [485, 181] width 5 height 15
click at [1002, 230] on label "Core to vCPU Ratio" at bounding box center [1118, 228] width 326 height 15
drag, startPoint x: 948, startPoint y: 201, endPoint x: 1044, endPoint y: 205, distance: 96.2
click at [1044, 205] on label "CPU to vCPU Ratio" at bounding box center [1118, 204] width 326 height 15
drag, startPoint x: 1337, startPoint y: 202, endPoint x: 1391, endPoint y: 202, distance: 54.1
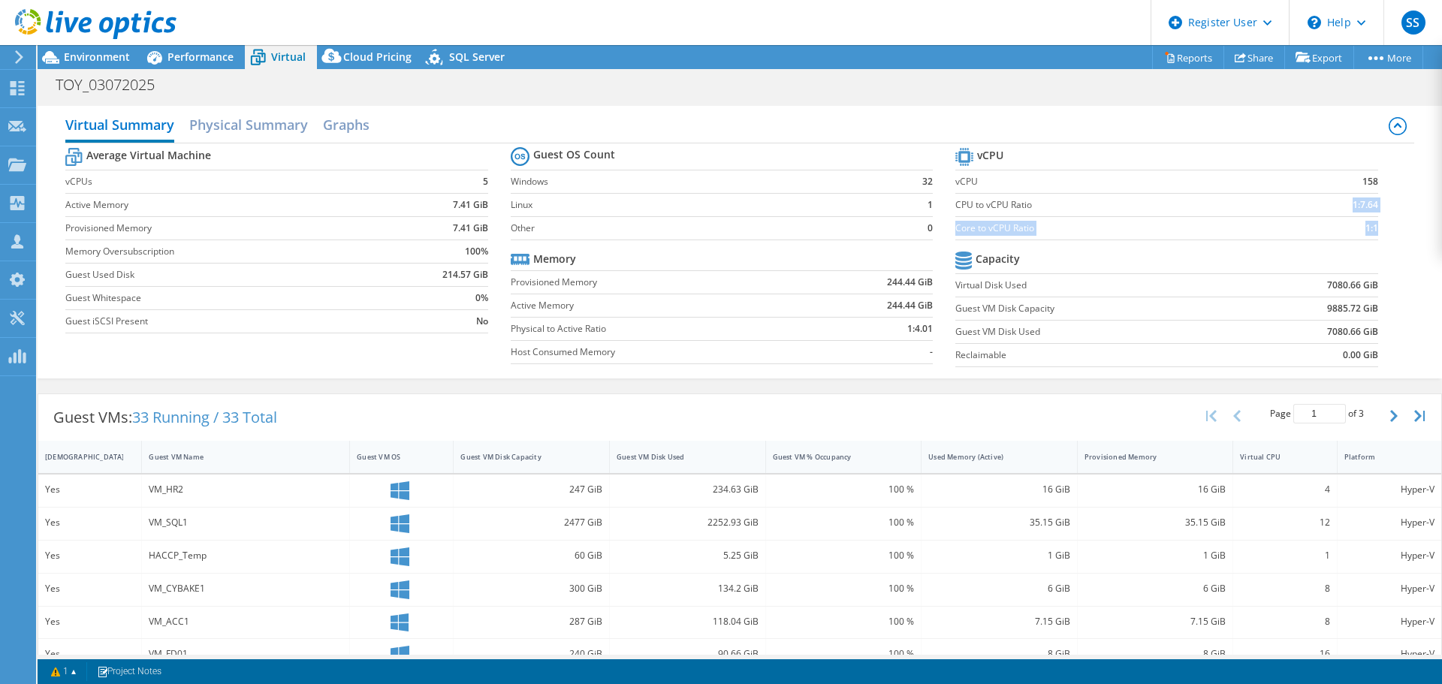
click at [1391, 202] on div "Average Virtual Machine vCPUs 5 Active Memory 7.41 GiB Provisioned Memory 7.41 …" at bounding box center [739, 258] width 1348 height 231
click at [1361, 203] on b "1:7.64" at bounding box center [1365, 204] width 26 height 15
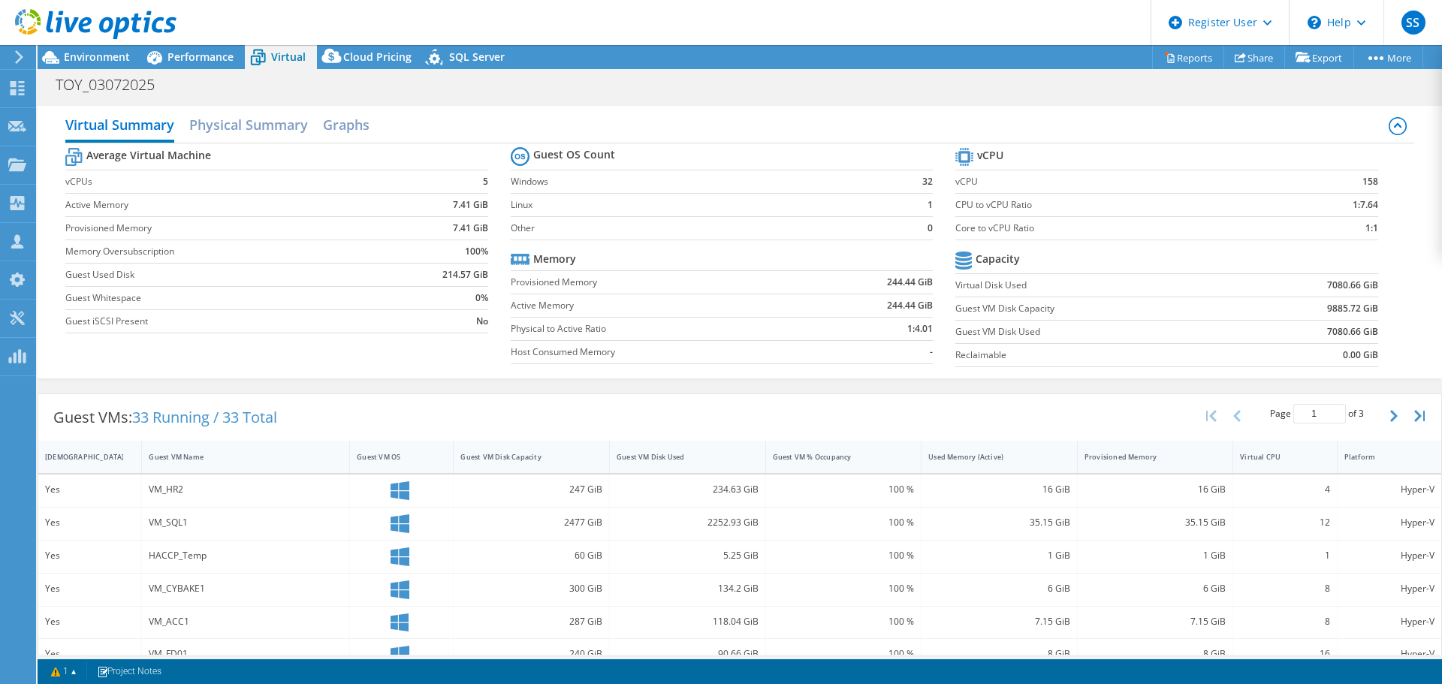
click at [1362, 182] on b "158" at bounding box center [1370, 181] width 16 height 15
click at [1363, 182] on b "158" at bounding box center [1370, 181] width 16 height 15
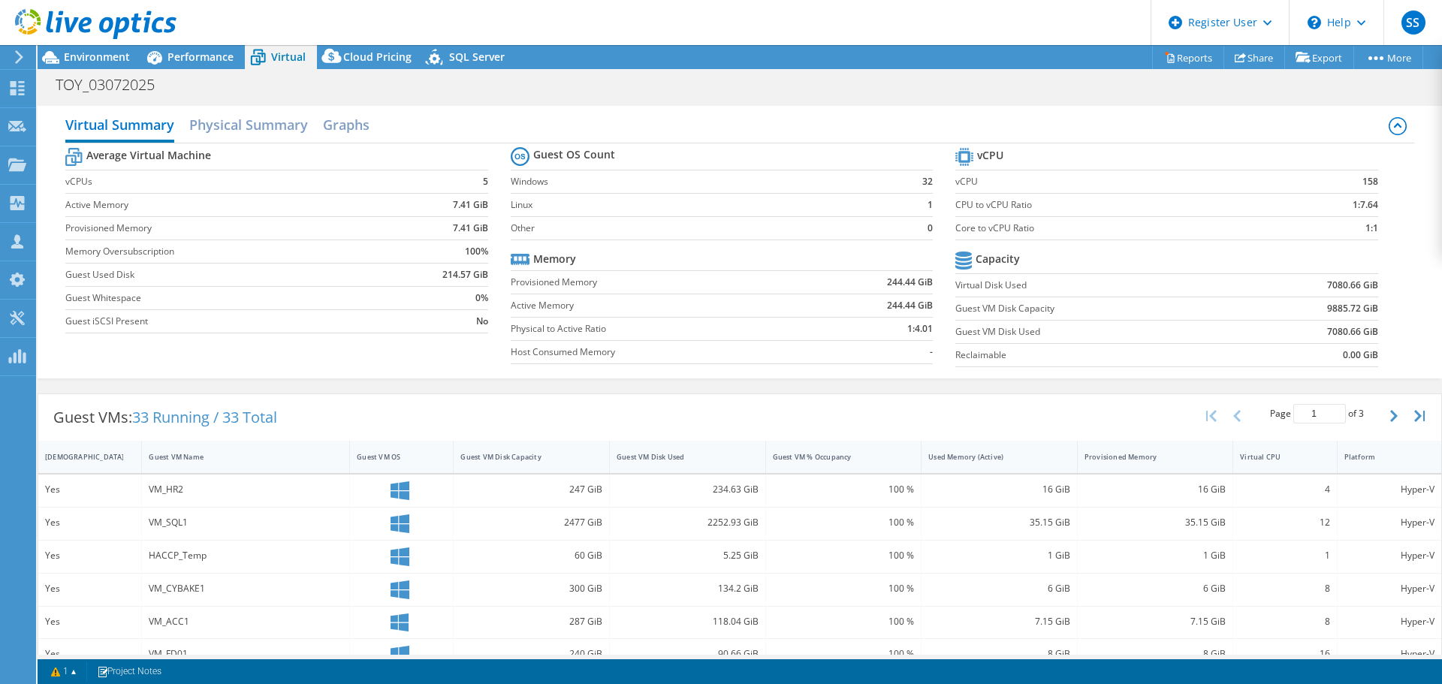
click at [1333, 229] on td "1:1" at bounding box center [1329, 227] width 96 height 23
click at [955, 230] on label "Core to vCPU Ratio" at bounding box center [1118, 228] width 326 height 15
click at [1023, 236] on td "Core to vCPU Ratio" at bounding box center [1118, 227] width 326 height 23
drag, startPoint x: 1348, startPoint y: 231, endPoint x: 1381, endPoint y: 231, distance: 33.0
click at [1381, 231] on section "vCPU vCPU 158 CPU to vCPU Ratio 1:7.64 Core to vCPU Ratio 1:1 Capacity Virtual …" at bounding box center [1177, 259] width 444 height 230
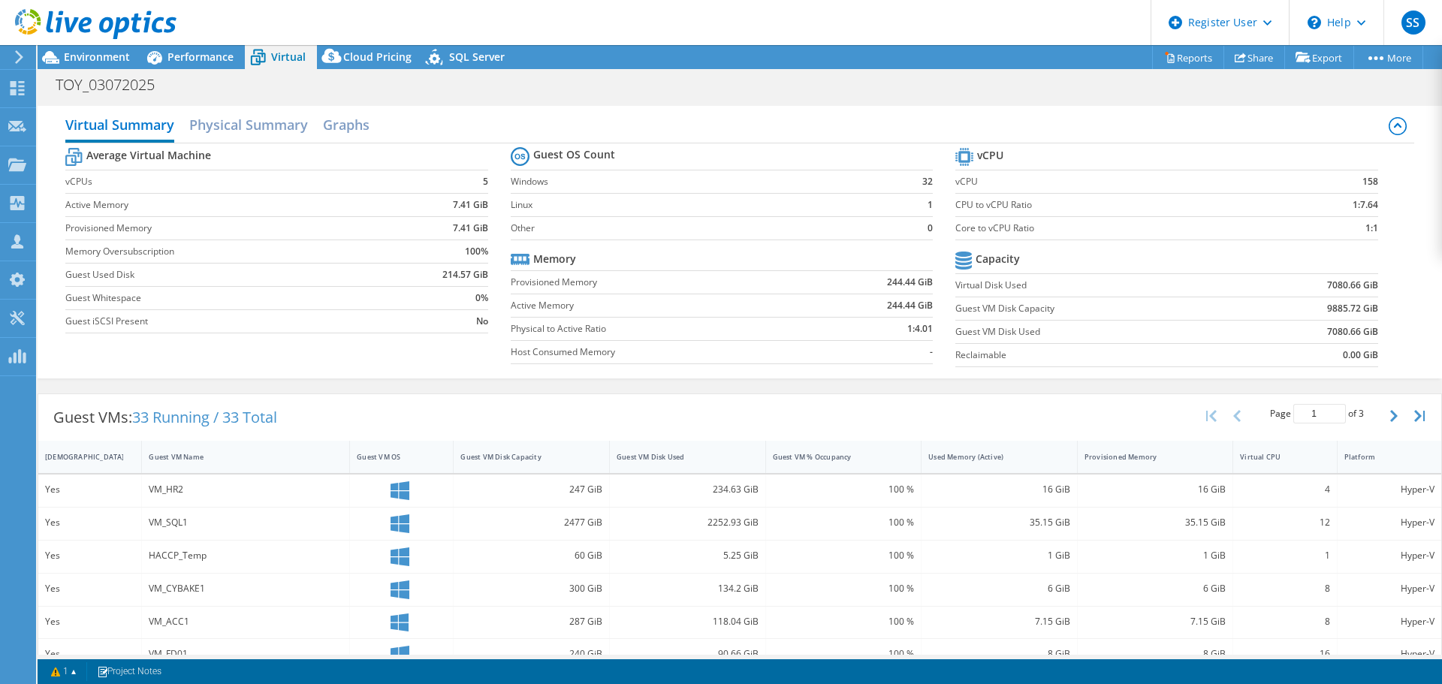
click at [955, 203] on label "CPU to vCPU Ratio" at bounding box center [1118, 204] width 326 height 15
drag, startPoint x: 1328, startPoint y: 203, endPoint x: 1393, endPoint y: 209, distance: 64.8
click at [1393, 209] on div "Average Virtual Machine vCPUs 5 Active Memory 7.41 GiB Provisioned Memory 7.41 …" at bounding box center [739, 258] width 1348 height 231
click at [1352, 203] on b "1:7.64" at bounding box center [1365, 204] width 26 height 15
drag, startPoint x: 1349, startPoint y: 230, endPoint x: 1383, endPoint y: 228, distance: 33.8
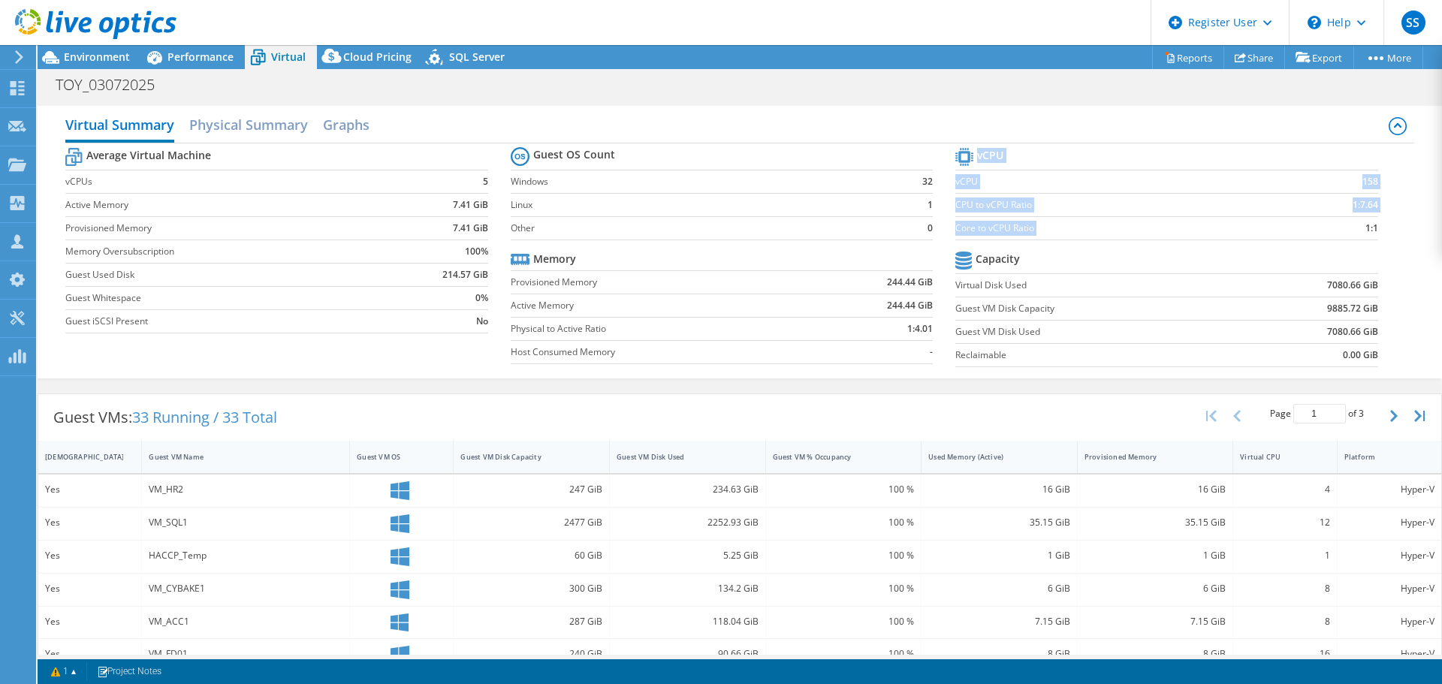
click at [1383, 228] on section "vCPU vCPU 158 CPU to vCPU Ratio 1:7.64 Core to vCPU Ratio 1:1 Capacity Virtual …" at bounding box center [1177, 259] width 444 height 230
click at [1369, 234] on section "vCPU vCPU 158 CPU to vCPU Ratio 1:7.64 Core to vCPU Ratio 1:1 Capacity Virtual …" at bounding box center [1177, 259] width 444 height 230
drag, startPoint x: 1354, startPoint y: 231, endPoint x: 1385, endPoint y: 229, distance: 30.9
click at [1385, 229] on section "vCPU vCPU 158 CPU to vCPU Ratio 1:7.64 Core to vCPU Ratio 1:1 Capacity Virtual …" at bounding box center [1177, 259] width 444 height 230
click at [99, 53] on span "Environment" at bounding box center [97, 57] width 66 height 14
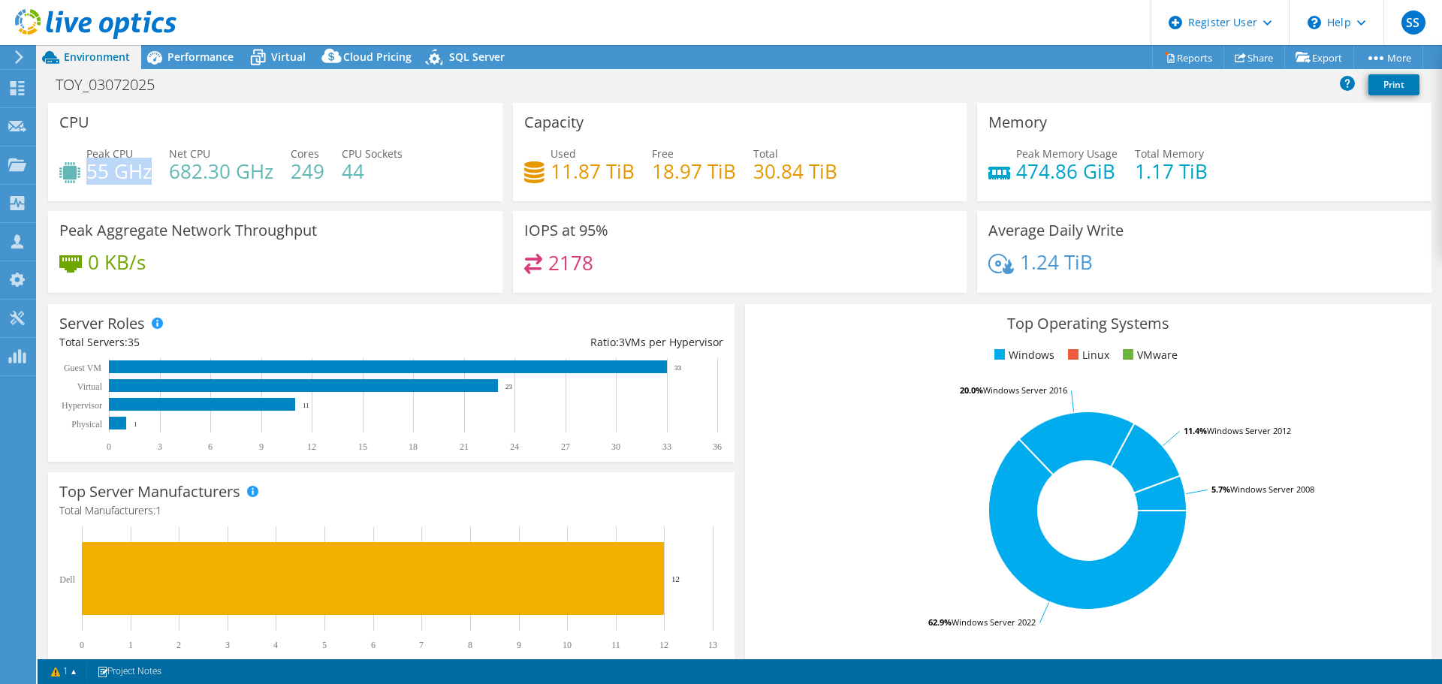
drag, startPoint x: 91, startPoint y: 170, endPoint x: 150, endPoint y: 170, distance: 59.3
click at [150, 170] on h4 "55 GHz" at bounding box center [118, 171] width 65 height 17
click at [195, 53] on span "Performance" at bounding box center [200, 57] width 66 height 14
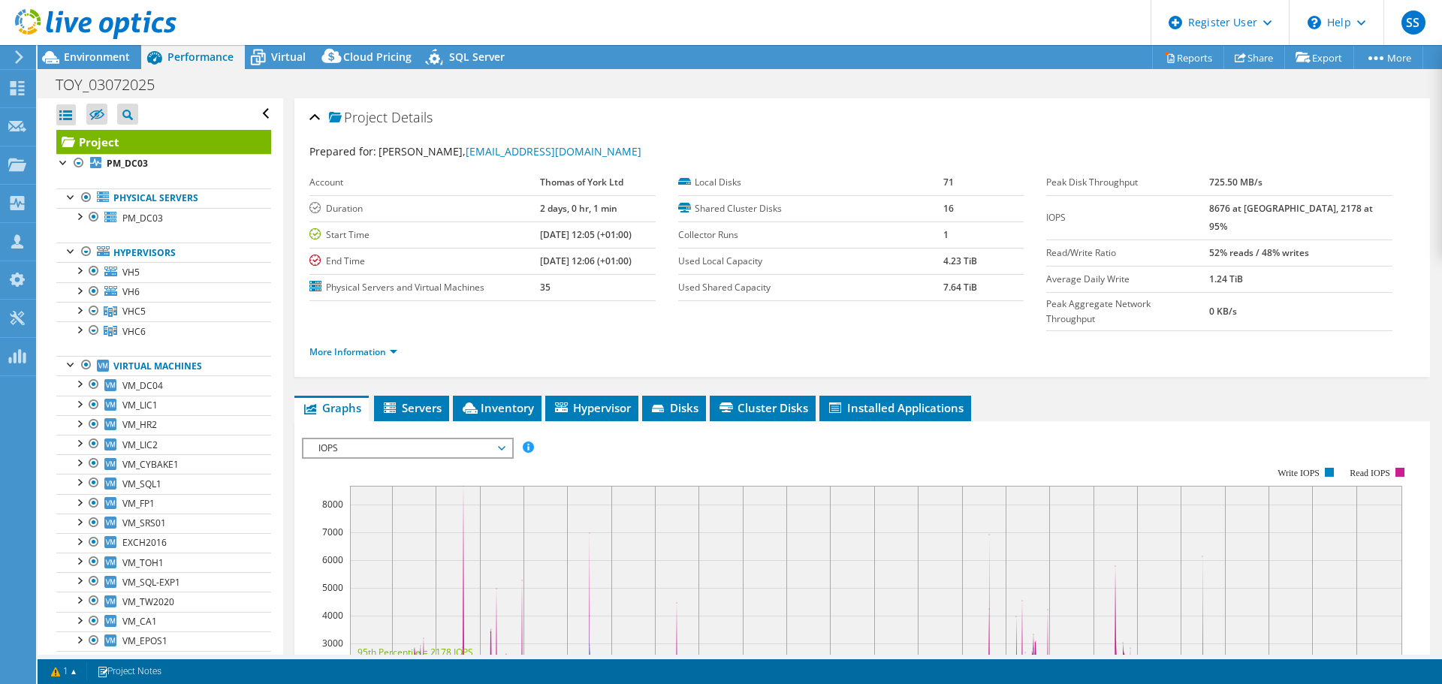
click at [273, 58] on span "Virtual" at bounding box center [288, 57] width 35 height 14
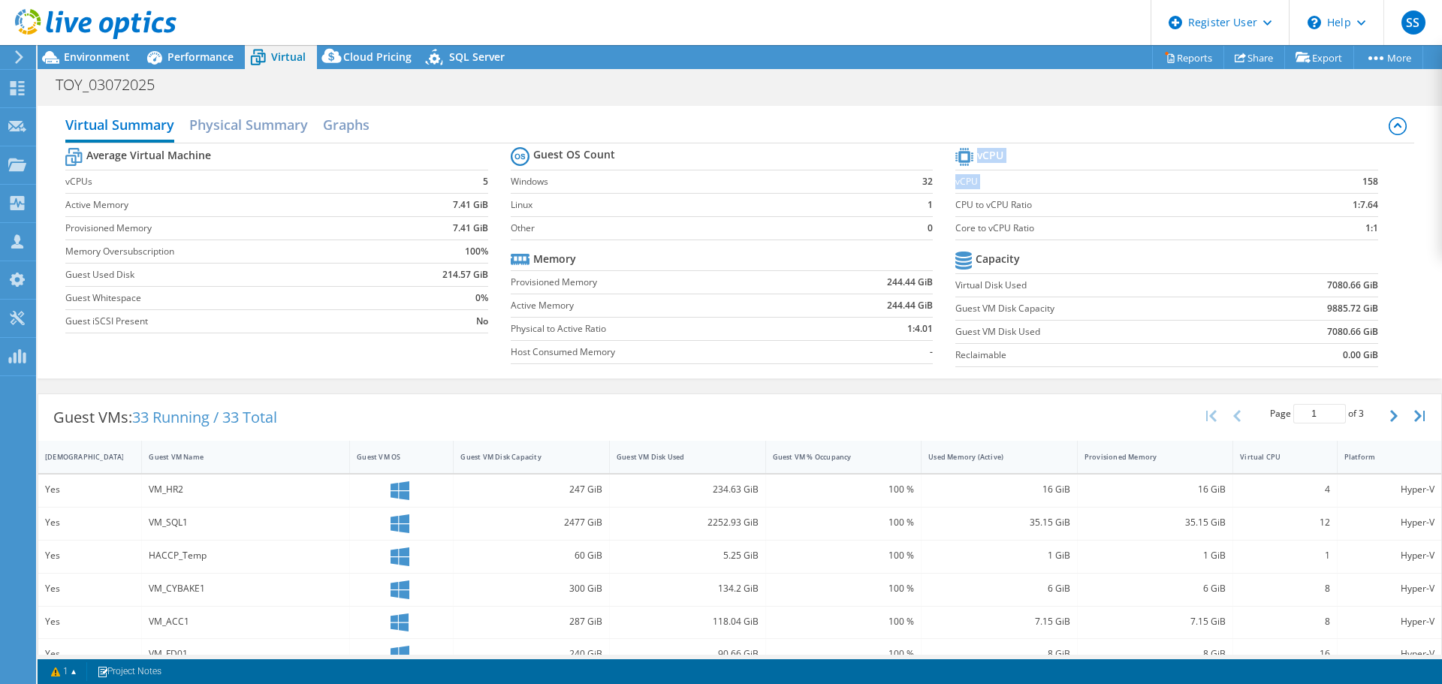
drag, startPoint x: 1339, startPoint y: 174, endPoint x: 1373, endPoint y: 174, distance: 34.5
click at [1373, 174] on section "vCPU vCPU 158 CPU to vCPU Ratio 1:7.64 Core to vCPU Ratio 1:1 Capacity Virtual …" at bounding box center [1177, 259] width 444 height 230
click at [1363, 175] on b "158" at bounding box center [1370, 181] width 16 height 15
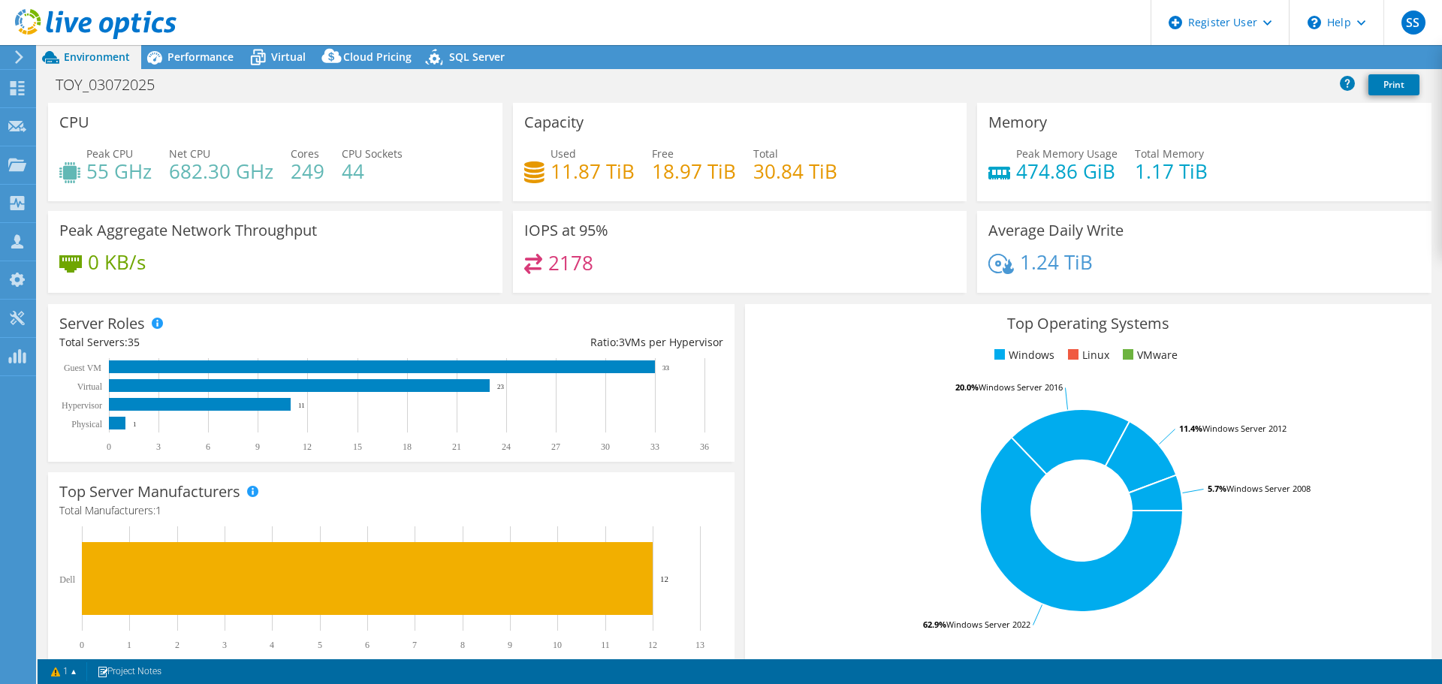
select select "EULondon"
select select "USD"
